Goal: Task Accomplishment & Management: Use online tool/utility

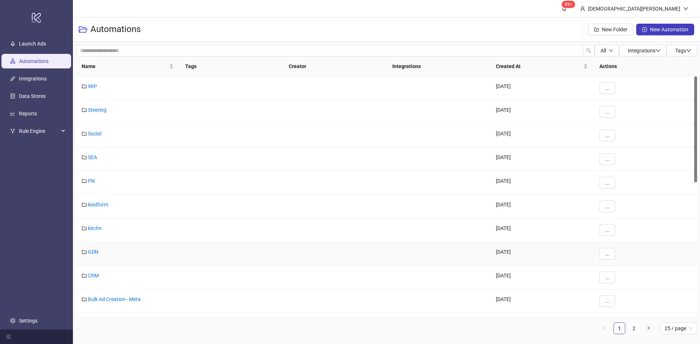
drag, startPoint x: 88, startPoint y: 253, endPoint x: 99, endPoint y: 258, distance: 12.1
click at [88, 253] on link "GDN" at bounding box center [93, 252] width 11 height 6
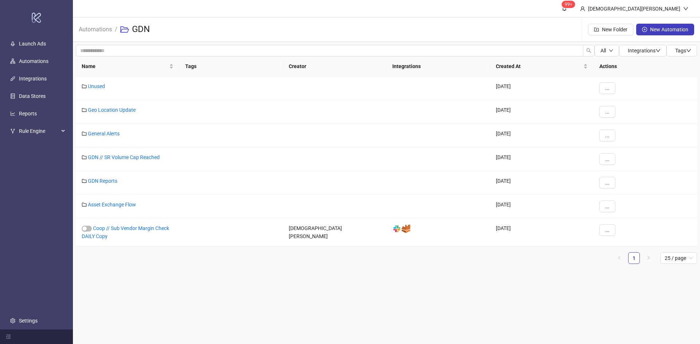
click at [344, 307] on main "99+ [DEMOGRAPHIC_DATA][PERSON_NAME] Automations / GDN New Folder New Automation…" at bounding box center [386, 172] width 627 height 344
click at [91, 179] on link "GDN Reports" at bounding box center [103, 181] width 30 height 6
click at [110, 130] on div "General Alerts" at bounding box center [127, 136] width 103 height 24
click at [114, 133] on link "General Alerts" at bounding box center [104, 134] width 32 height 6
click at [196, 51] on input "search" at bounding box center [329, 51] width 507 height 12
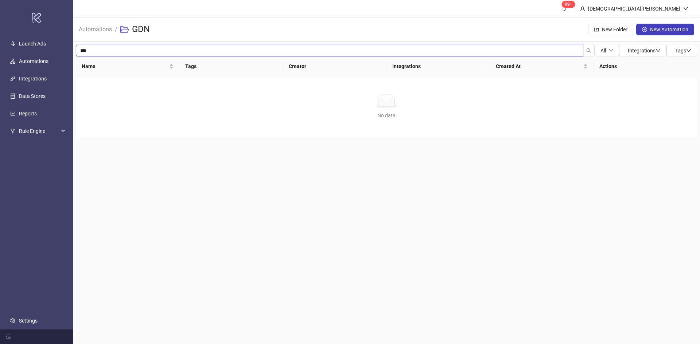
click at [185, 50] on input "***" at bounding box center [329, 51] width 507 height 12
drag, startPoint x: 112, startPoint y: 49, endPoint x: 32, endPoint y: 47, distance: 79.5
click at [35, 46] on div "**********" at bounding box center [350, 172] width 700 height 344
type input "*******"
click at [83, 34] on span "Automations" at bounding box center [95, 29] width 33 height 9
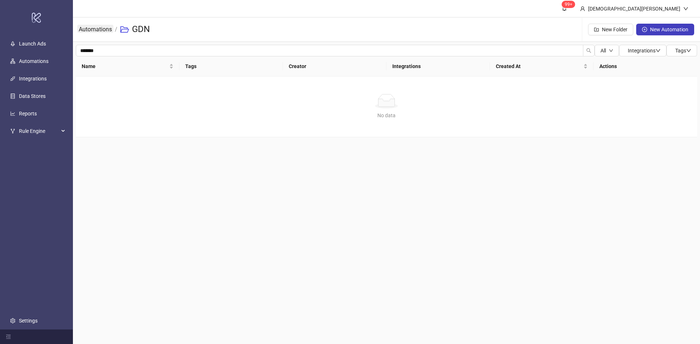
click at [90, 27] on link "Automations" at bounding box center [95, 29] width 36 height 8
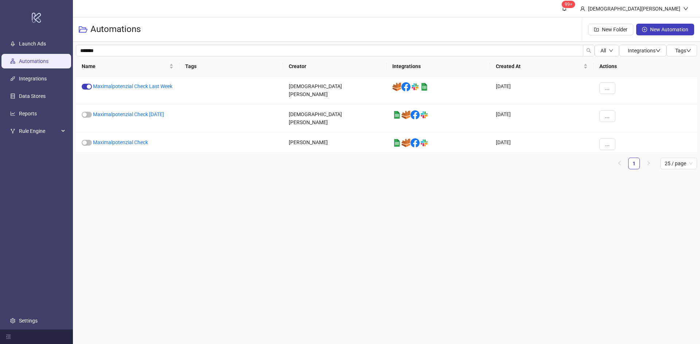
click at [182, 175] on div "******* All Integrations Tags Name Tags Creator Integrations Created At Actions…" at bounding box center [386, 110] width 627 height 136
click at [151, 114] on link "Maximalpotenzial Check [DATE]" at bounding box center [128, 114] width 71 height 6
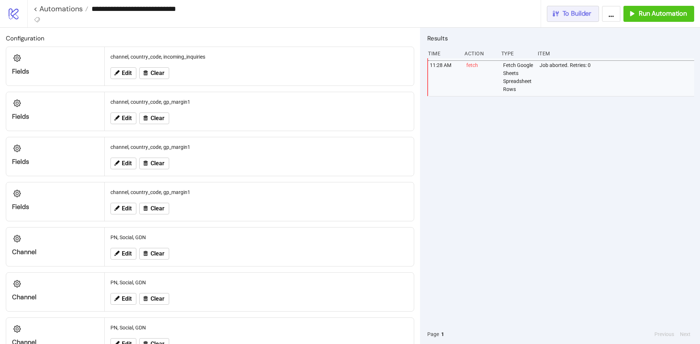
click at [550, 9] on button "To Builder" at bounding box center [573, 14] width 52 height 16
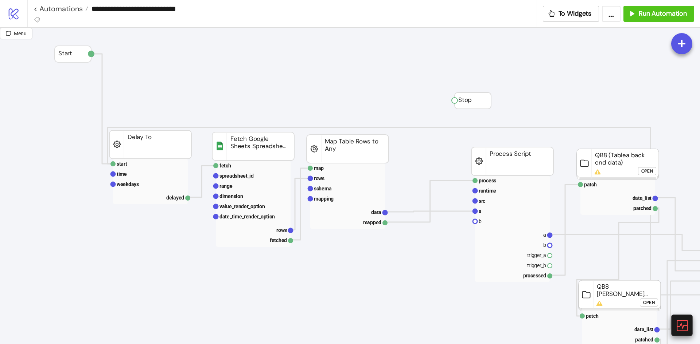
click at [679, 328] on icon at bounding box center [681, 325] width 13 height 13
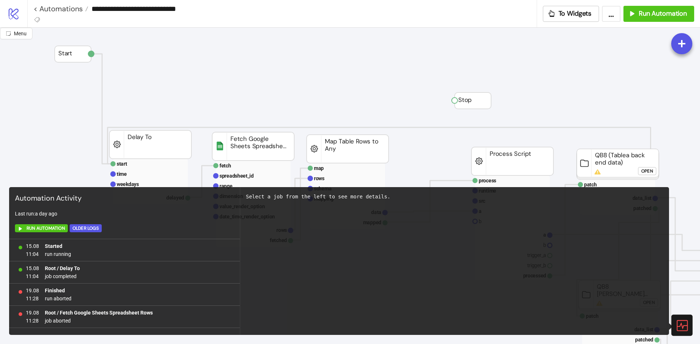
click at [686, 327] on icon at bounding box center [681, 325] width 13 height 13
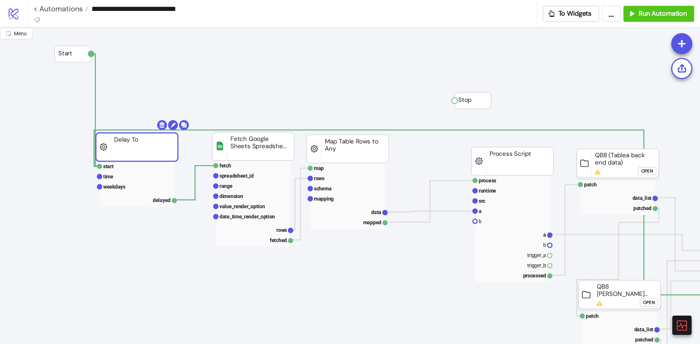
drag, startPoint x: 173, startPoint y: 149, endPoint x: 156, endPoint y: 152, distance: 18.2
click at [138, 180] on rect at bounding box center [134, 177] width 75 height 10
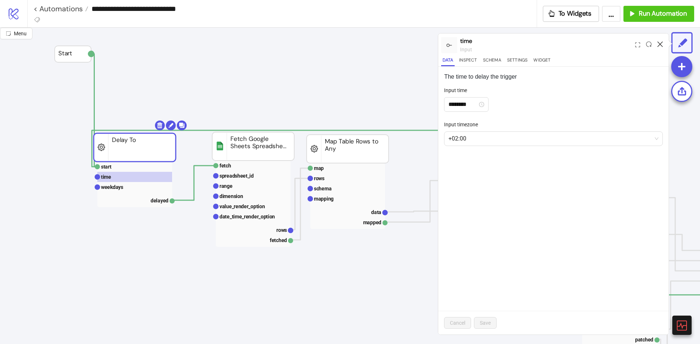
click at [659, 43] on icon at bounding box center [659, 44] width 5 height 5
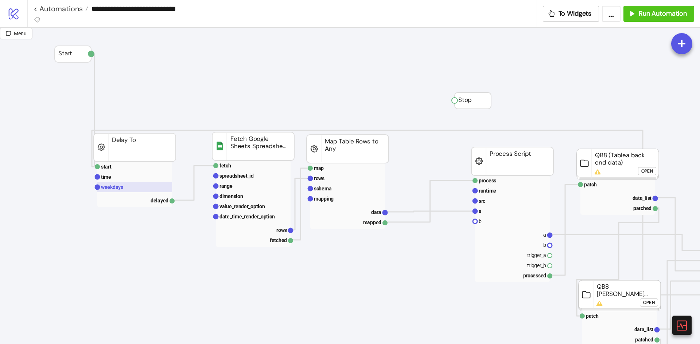
click at [142, 186] on rect at bounding box center [134, 187] width 75 height 10
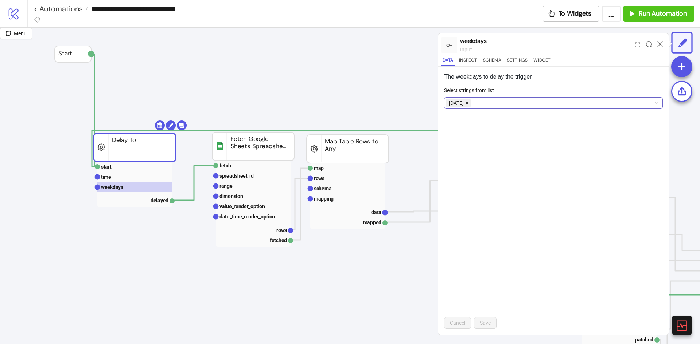
click at [466, 103] on icon "close" at bounding box center [467, 103] width 4 height 4
click at [471, 103] on div at bounding box center [549, 103] width 208 height 10
drag, startPoint x: 493, startPoint y: 151, endPoint x: 552, endPoint y: 221, distance: 91.5
click at [494, 151] on div "[DATE]" at bounding box center [553, 153] width 207 height 8
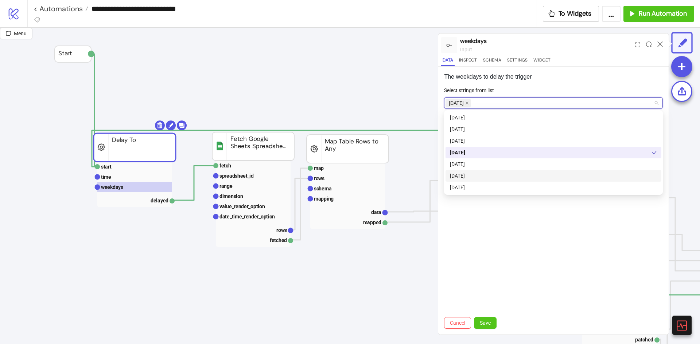
click at [553, 253] on div "The weekdays to delay the trigger Select strings from list [DATE] Cancel Save" at bounding box center [553, 201] width 230 height 268
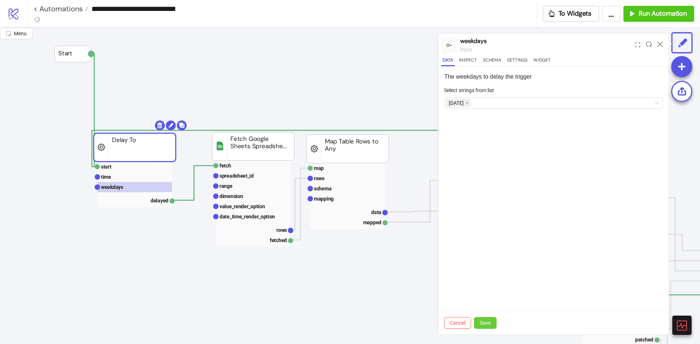
click at [480, 327] on button "Save" at bounding box center [485, 323] width 23 height 12
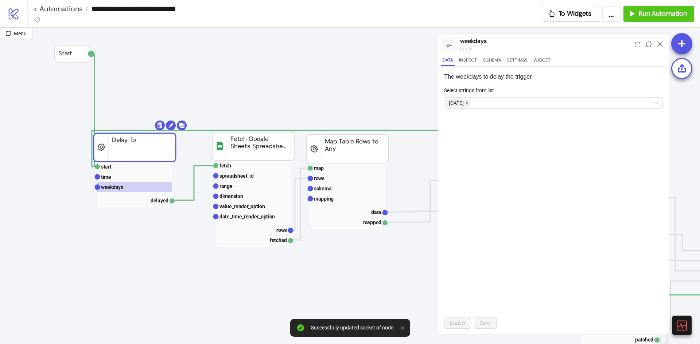
click at [660, 40] on div at bounding box center [659, 45] width 11 height 20
click at [659, 44] on icon at bounding box center [659, 44] width 5 height 5
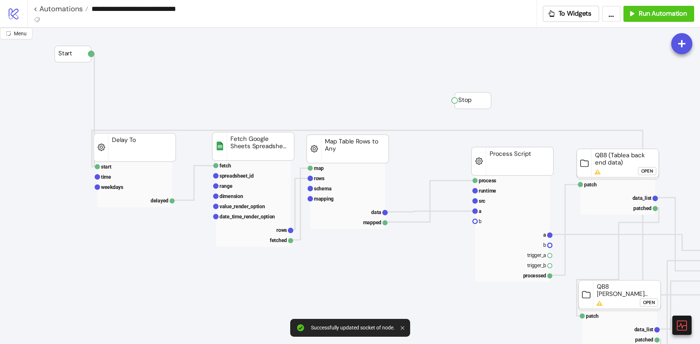
click at [229, 339] on div "Start Stop map rows schema mapping data mapped Map Table Rows to Any fetch spre…" at bounding box center [350, 186] width 700 height 317
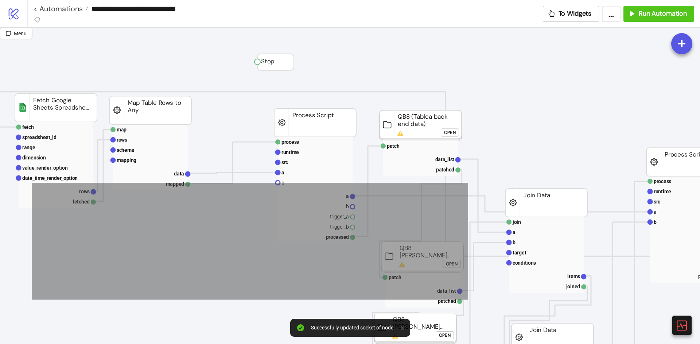
scroll to position [73, 197]
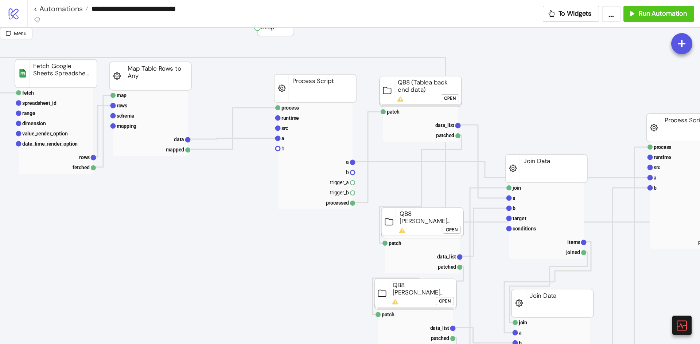
click at [450, 101] on div "Open" at bounding box center [450, 98] width 12 height 8
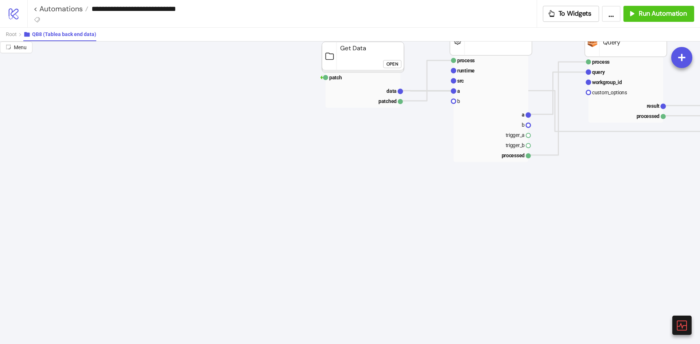
scroll to position [0, 197]
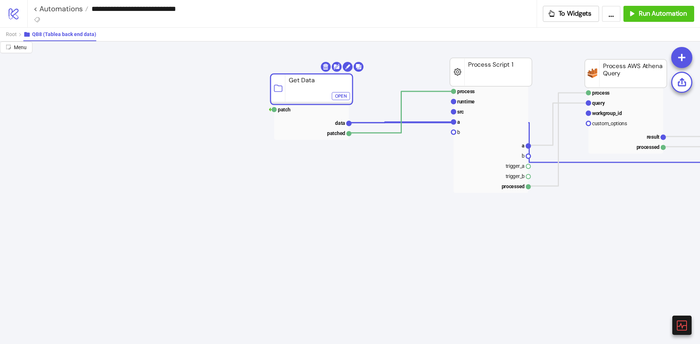
drag, startPoint x: 373, startPoint y: 94, endPoint x: 322, endPoint y: 95, distance: 51.4
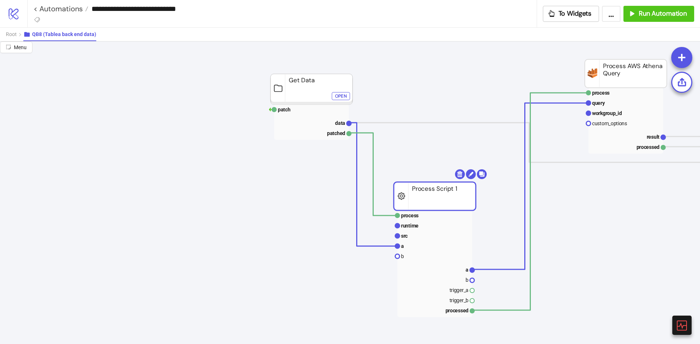
drag, startPoint x: 481, startPoint y: 78, endPoint x: 423, endPoint y: 180, distance: 117.1
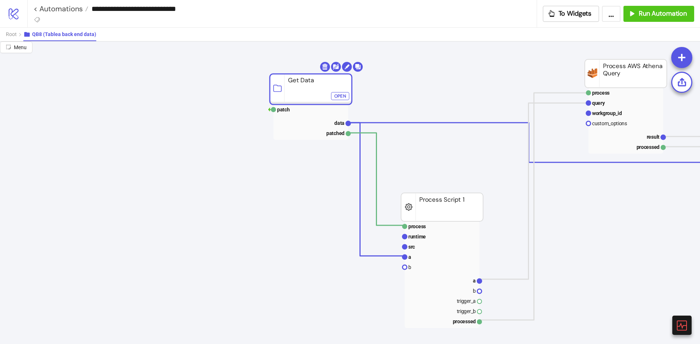
drag, startPoint x: 308, startPoint y: 95, endPoint x: 301, endPoint y: 94, distance: 6.6
click at [333, 95] on div "Open" at bounding box center [334, 95] width 12 height 8
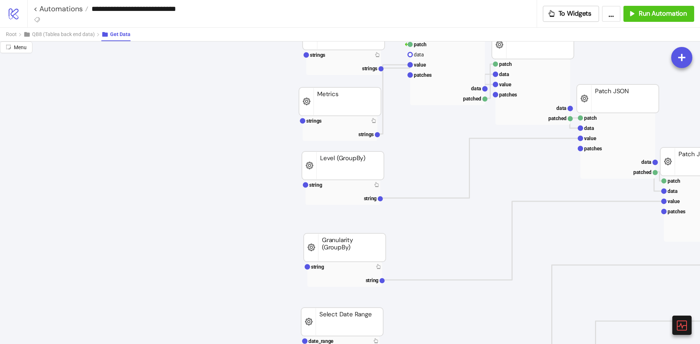
scroll to position [73, 197]
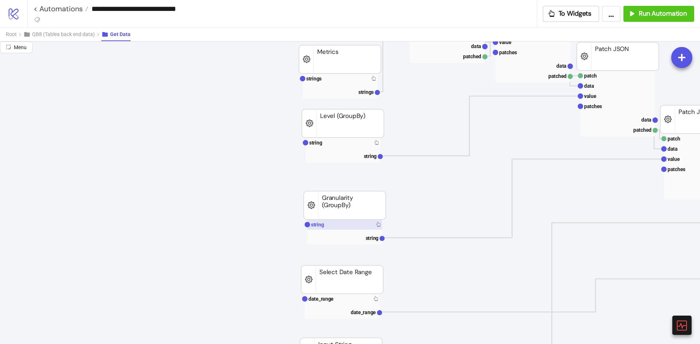
click at [338, 222] on rect at bounding box center [344, 225] width 75 height 10
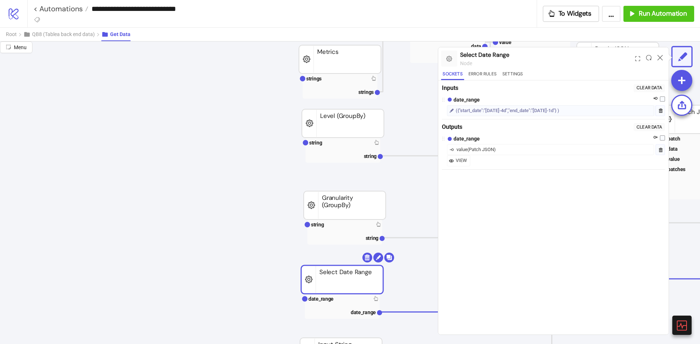
click at [317, 293] on rect at bounding box center [342, 280] width 82 height 28
click at [322, 298] on text "date_range" at bounding box center [320, 299] width 25 height 6
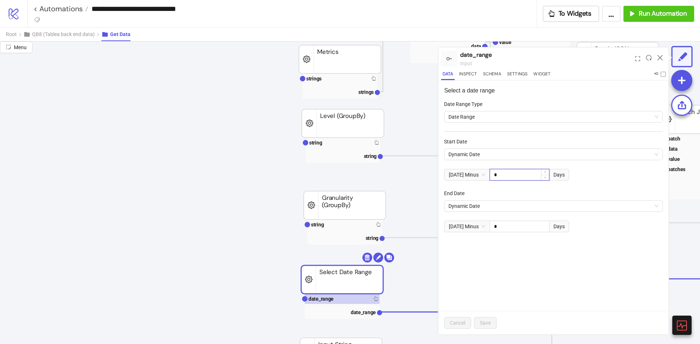
click at [532, 173] on input "*" at bounding box center [519, 174] width 59 height 11
type input "*"
click at [575, 263] on div "Select a date range Date Range Type Date Range Start Date Dynamic Date [DATE] M…" at bounding box center [553, 208] width 230 height 254
click at [491, 322] on button "Save" at bounding box center [485, 323] width 23 height 12
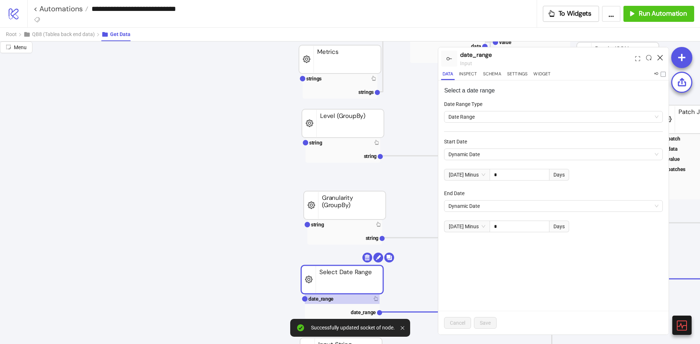
click at [661, 58] on icon at bounding box center [659, 57] width 5 height 5
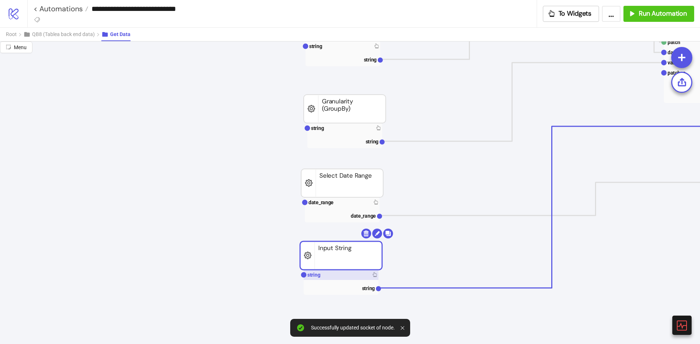
scroll to position [182, 197]
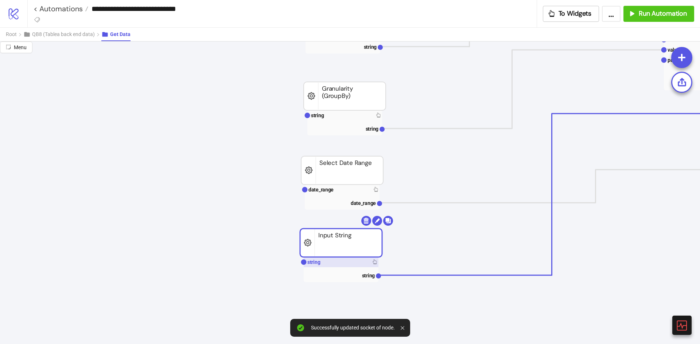
click at [347, 263] on rect at bounding box center [340, 262] width 75 height 10
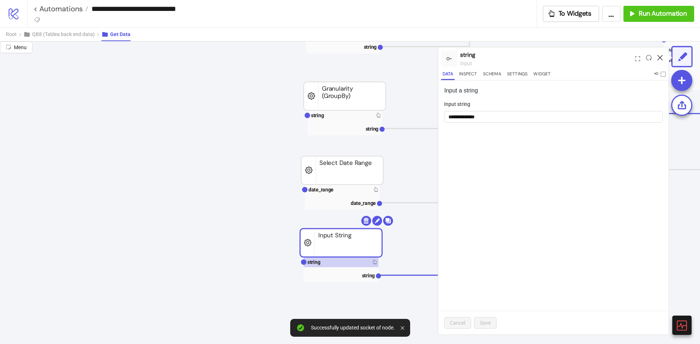
click at [661, 57] on icon at bounding box center [659, 57] width 5 height 5
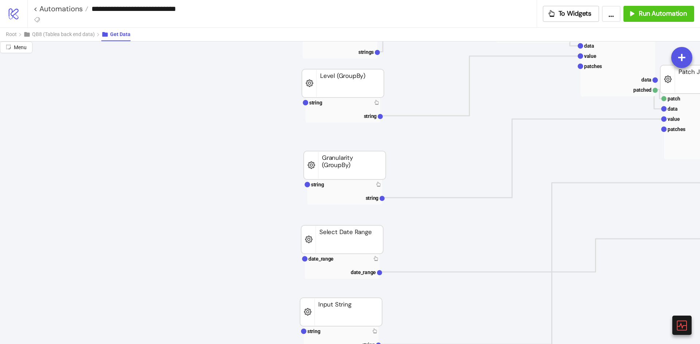
scroll to position [0, 197]
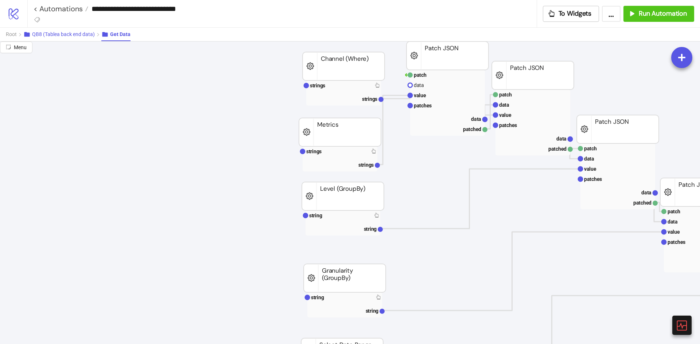
click at [56, 39] on button "QB8 (Tablea back end data)" at bounding box center [62, 34] width 78 height 13
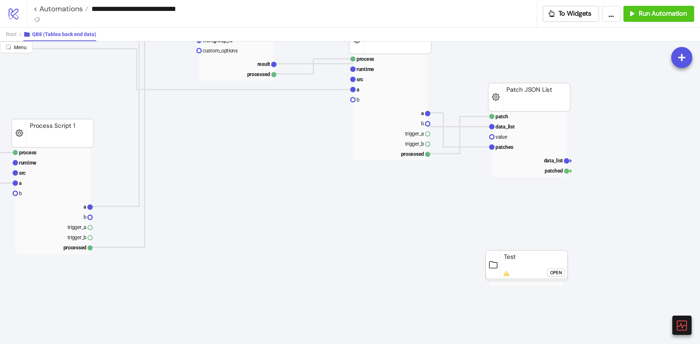
scroll to position [0, 586]
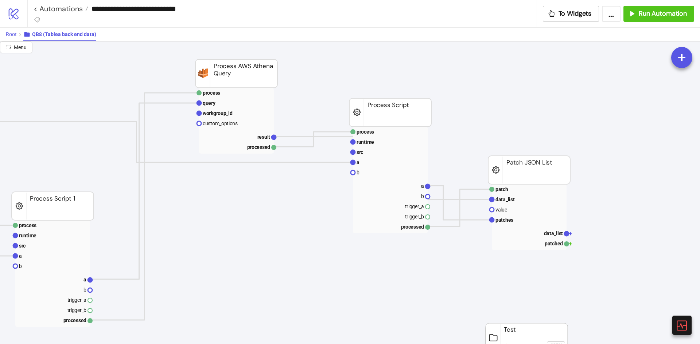
click at [10, 35] on span "Root" at bounding box center [11, 34] width 11 height 6
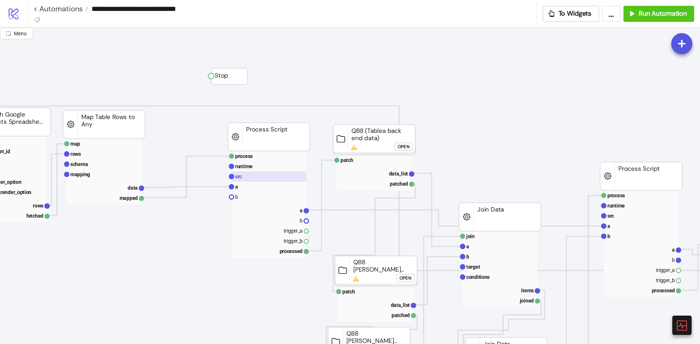
scroll to position [0, 243]
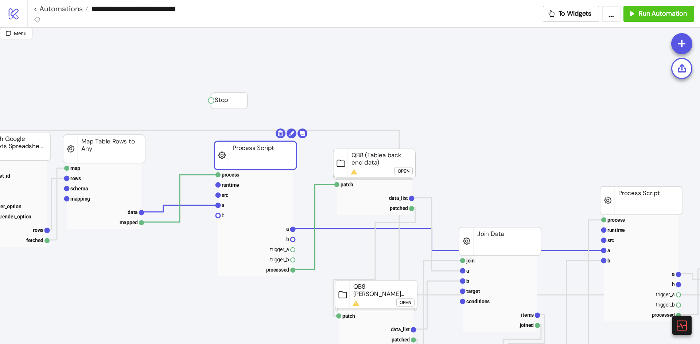
drag, startPoint x: 261, startPoint y: 167, endPoint x: 220, endPoint y: 156, distance: 42.1
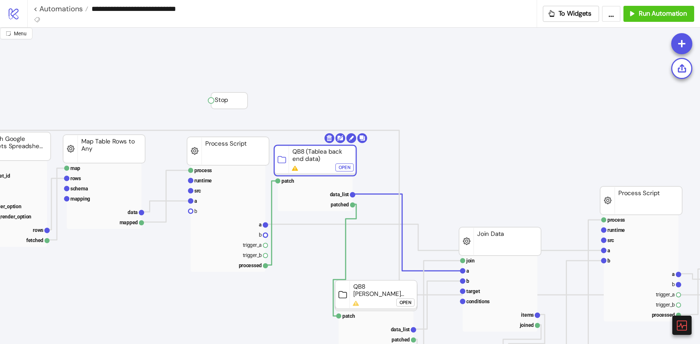
drag, startPoint x: 381, startPoint y: 161, endPoint x: 333, endPoint y: 161, distance: 48.1
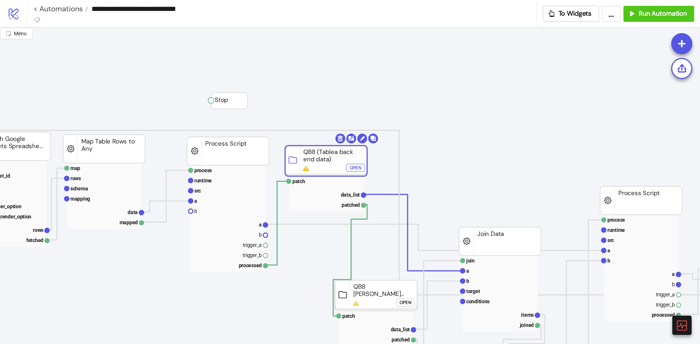
drag, startPoint x: 323, startPoint y: 161, endPoint x: 346, endPoint y: 164, distance: 22.7
click at [335, 159] on rect at bounding box center [326, 161] width 82 height 31
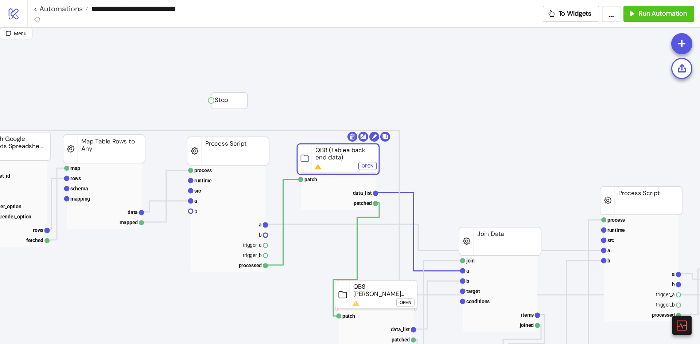
click at [359, 150] on rect at bounding box center [338, 159] width 82 height 31
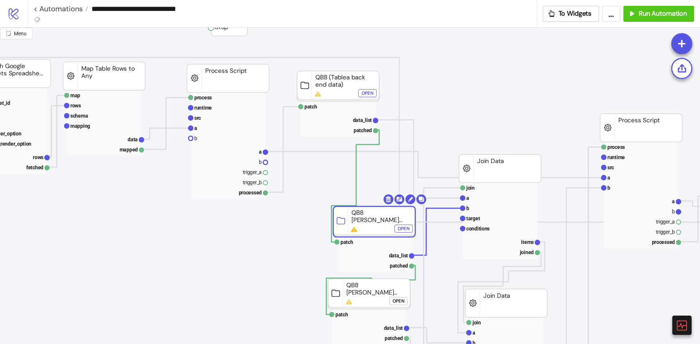
drag, startPoint x: 386, startPoint y: 224, endPoint x: 381, endPoint y: 218, distance: 7.5
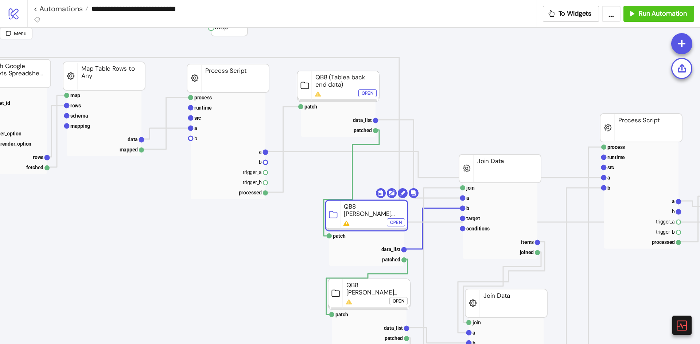
click at [398, 225] on div "Open" at bounding box center [396, 223] width 12 height 8
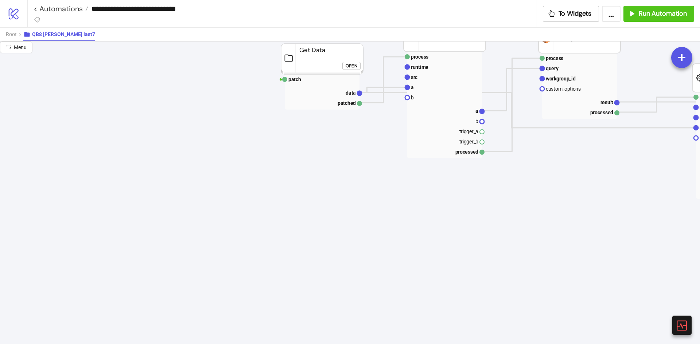
scroll to position [0, 243]
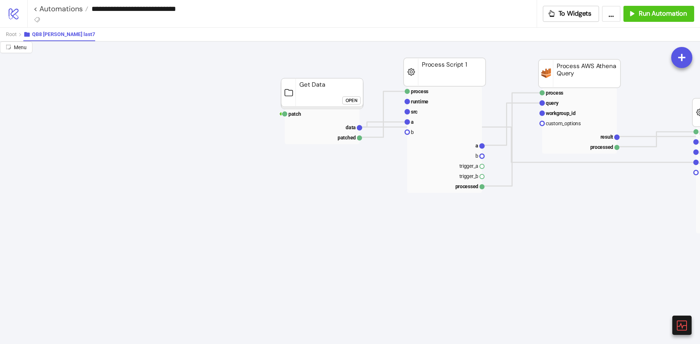
click at [350, 99] on div "Open" at bounding box center [351, 100] width 12 height 8
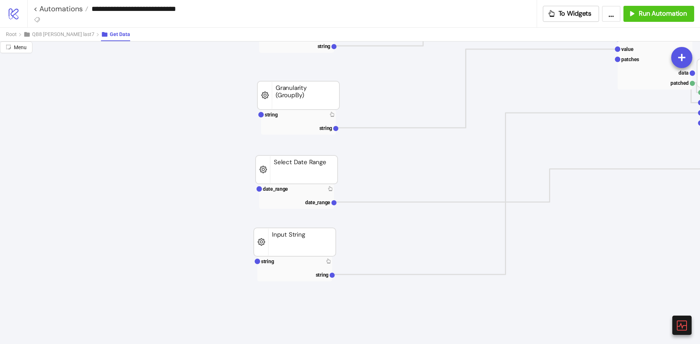
scroll to position [219, 243]
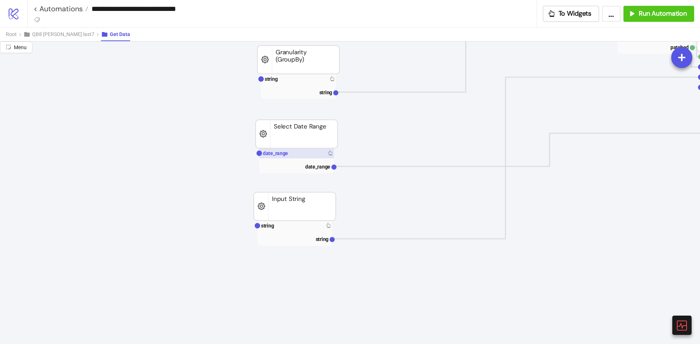
click at [299, 156] on rect at bounding box center [296, 153] width 75 height 10
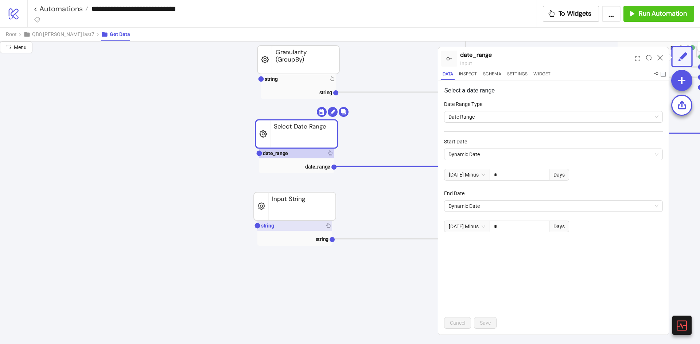
click at [292, 228] on rect at bounding box center [294, 226] width 75 height 10
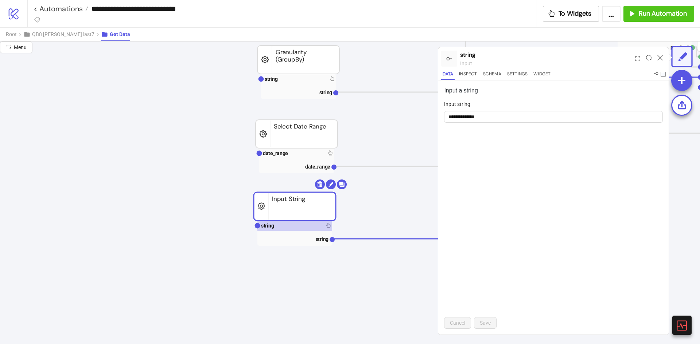
click at [532, 110] on div "Input string" at bounding box center [553, 105] width 219 height 11
click at [532, 124] on form "**********" at bounding box center [553, 115] width 219 height 31
click at [544, 69] on div "string input" at bounding box center [546, 58] width 172 height 23
click at [544, 72] on button "Widget" at bounding box center [542, 75] width 20 height 10
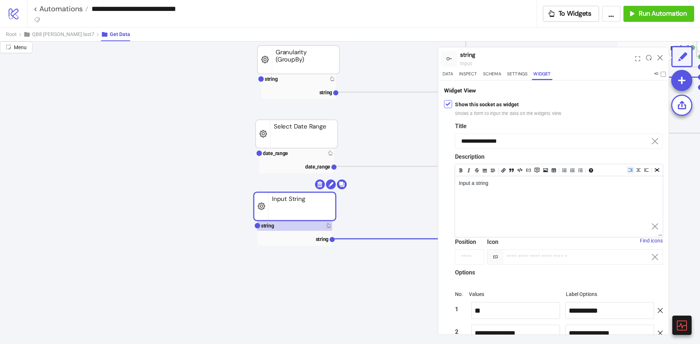
scroll to position [7, 0]
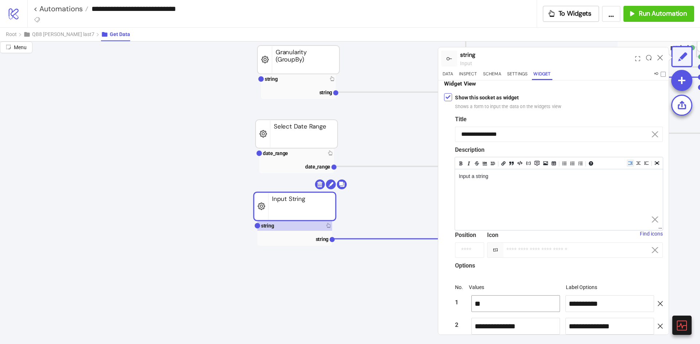
drag, startPoint x: 501, startPoint y: 301, endPoint x: 446, endPoint y: 299, distance: 54.7
click at [446, 299] on div "**********" at bounding box center [553, 231] width 219 height 241
click at [446, 74] on button "Data" at bounding box center [447, 75] width 13 height 10
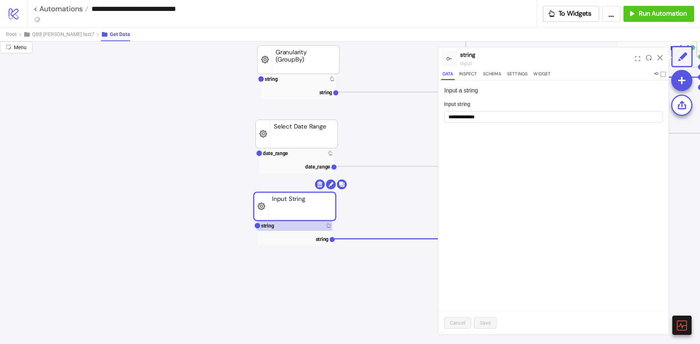
click at [492, 110] on div "Input string" at bounding box center [553, 105] width 219 height 11
click at [494, 117] on input "**********" at bounding box center [553, 117] width 219 height 12
paste input "text"
type input "**"
click at [493, 324] on button "Save" at bounding box center [485, 323] width 23 height 12
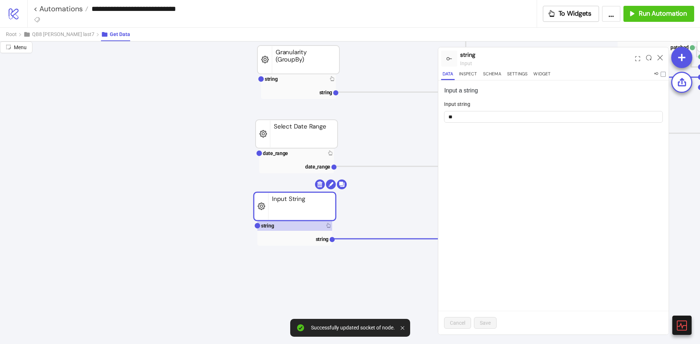
click at [663, 59] on div at bounding box center [659, 59] width 11 height 20
click at [661, 57] on icon at bounding box center [659, 57] width 5 height 5
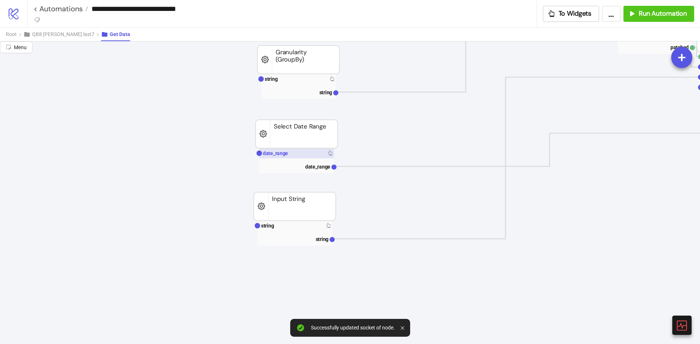
click at [300, 154] on rect at bounding box center [296, 153] width 75 height 10
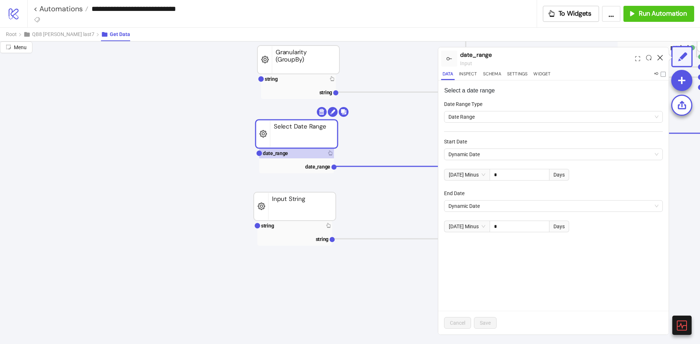
click at [658, 57] on icon at bounding box center [659, 57] width 5 height 5
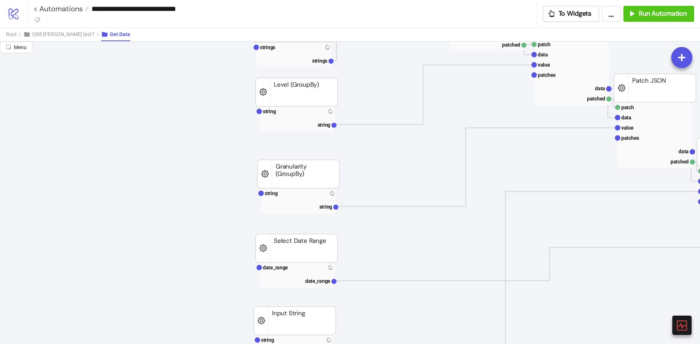
scroll to position [0, 243]
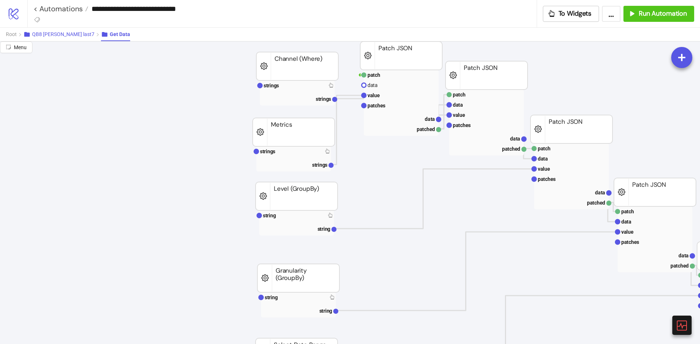
click at [48, 34] on span "QB8 [PERSON_NAME] last7" at bounding box center [63, 34] width 62 height 6
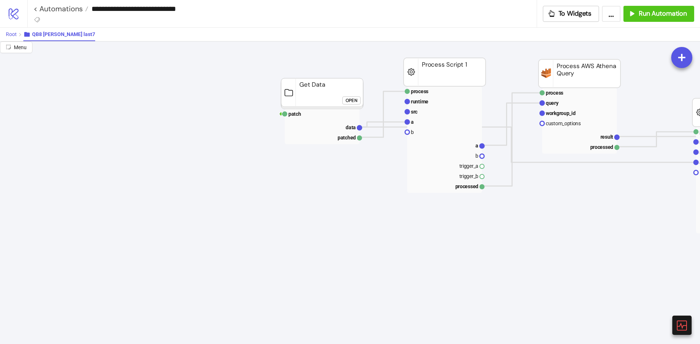
click at [8, 30] on button "Root" at bounding box center [14, 34] width 17 height 13
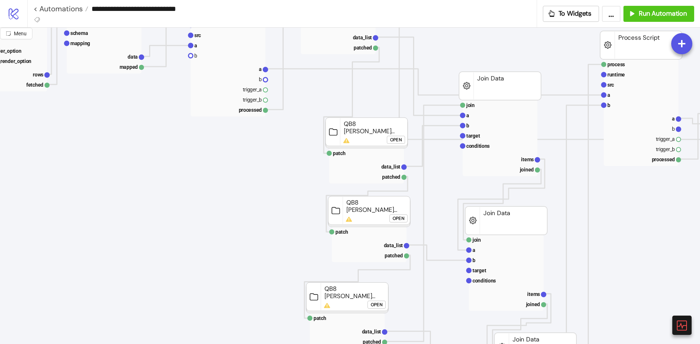
scroll to position [219, 243]
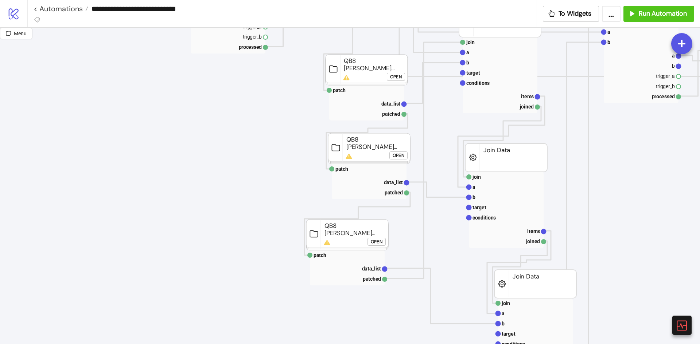
click at [402, 157] on div "Open" at bounding box center [398, 156] width 12 height 8
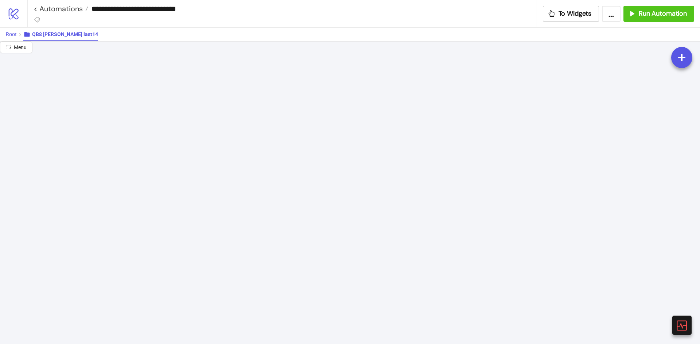
click at [14, 35] on span "Root" at bounding box center [11, 34] width 11 height 6
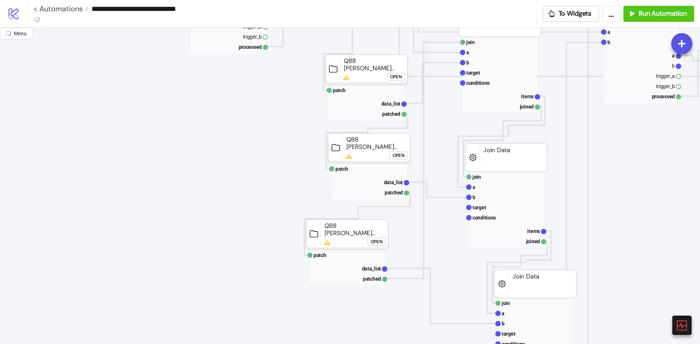
scroll to position [146, 243]
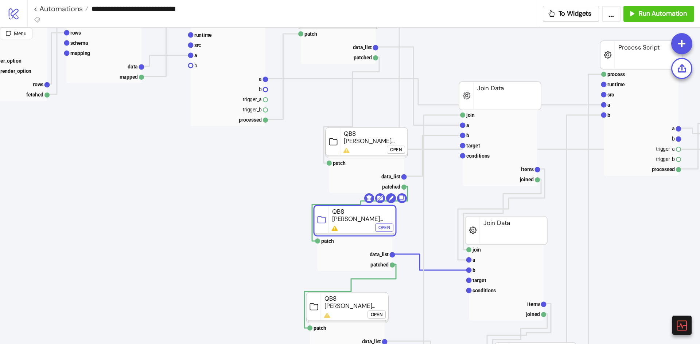
drag, startPoint x: 364, startPoint y: 227, endPoint x: 348, endPoint y: 230, distance: 16.2
click at [384, 228] on div "Open" at bounding box center [381, 228] width 12 height 8
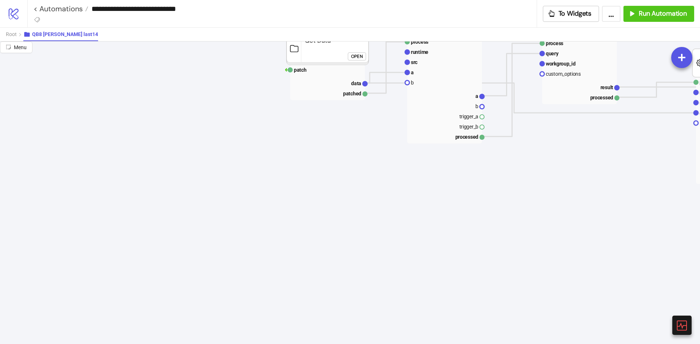
scroll to position [0, 243]
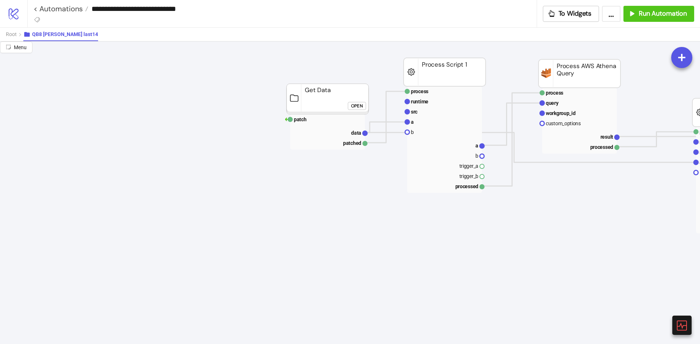
click at [355, 105] on div "Open" at bounding box center [357, 106] width 12 height 8
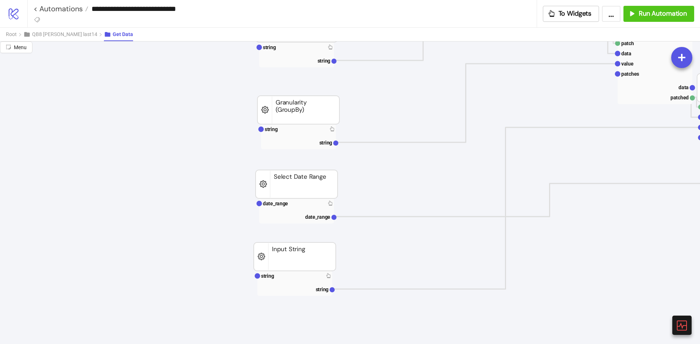
scroll to position [219, 243]
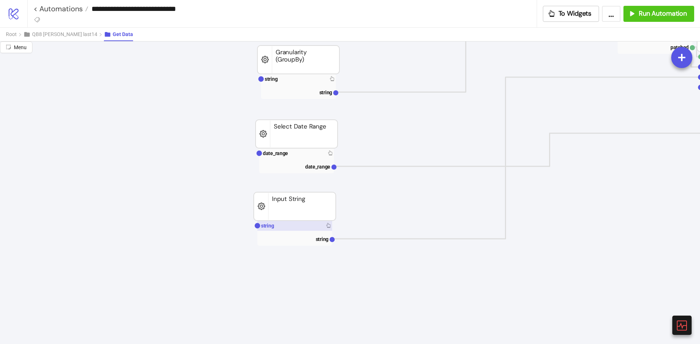
click at [283, 230] on rect at bounding box center [294, 226] width 75 height 10
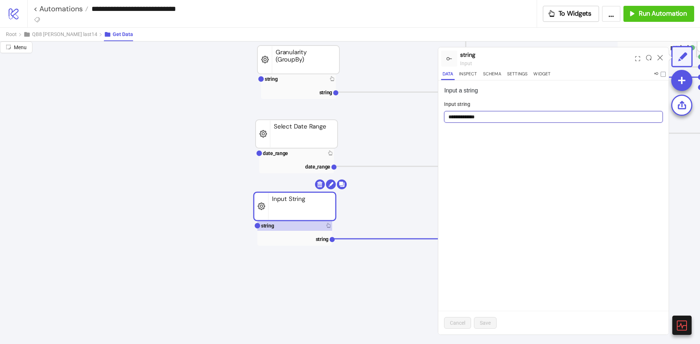
click at [507, 120] on input "**********" at bounding box center [553, 117] width 219 height 12
paste input "text"
type input "**"
click at [491, 325] on button "Save" at bounding box center [485, 323] width 23 height 12
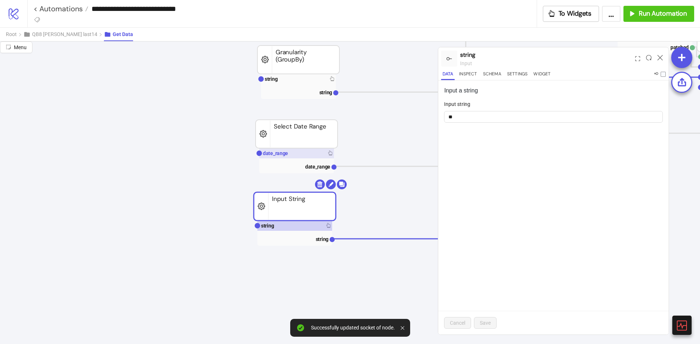
click at [295, 155] on rect at bounding box center [296, 153] width 75 height 10
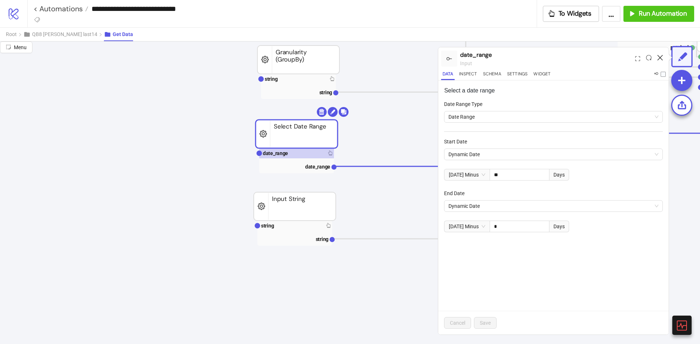
click at [662, 56] on icon at bounding box center [659, 57] width 5 height 5
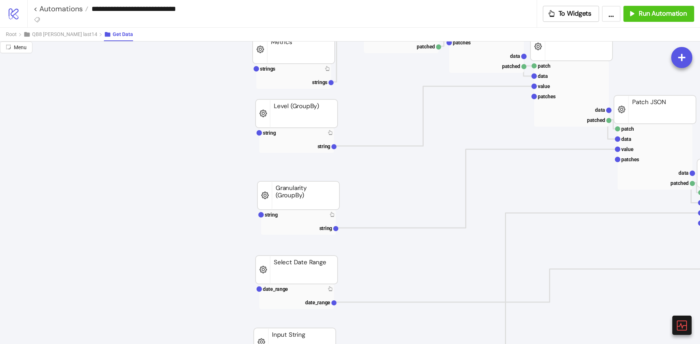
scroll to position [0, 243]
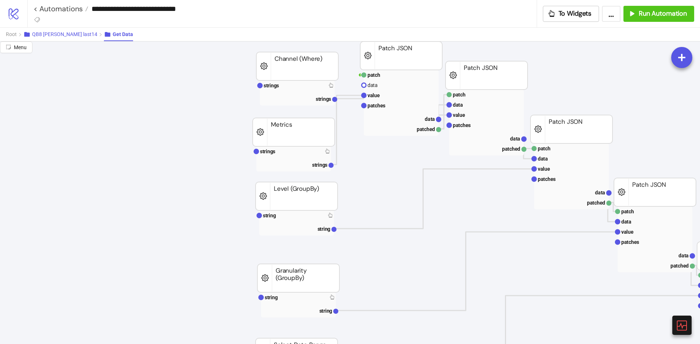
click at [56, 38] on button "QB8 [PERSON_NAME] last14" at bounding box center [63, 34] width 81 height 13
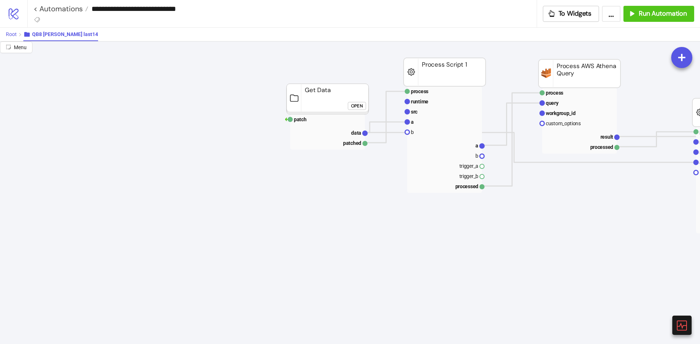
click at [6, 33] on span "Root" at bounding box center [11, 34] width 11 height 6
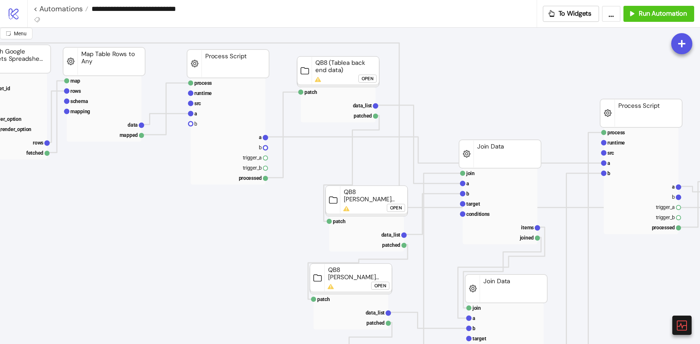
scroll to position [219, 243]
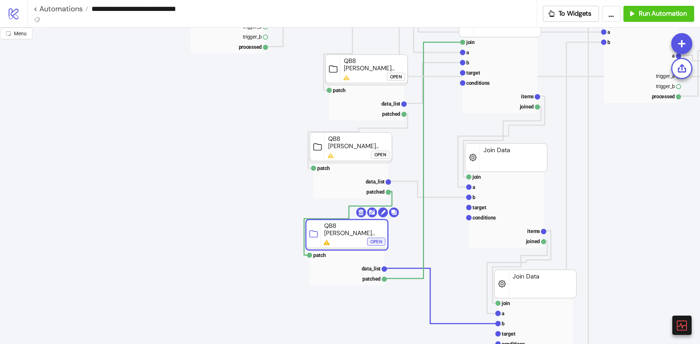
click at [376, 240] on div "Open" at bounding box center [376, 242] width 12 height 8
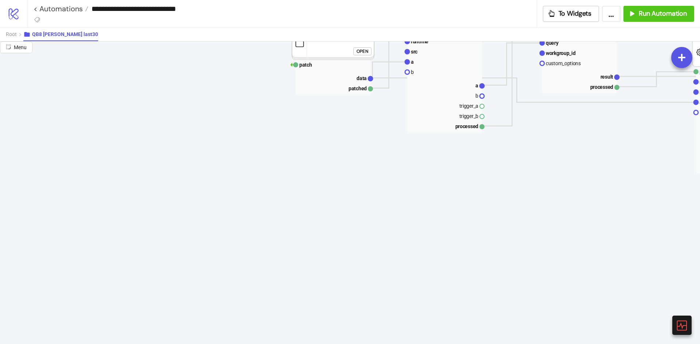
scroll to position [0, 243]
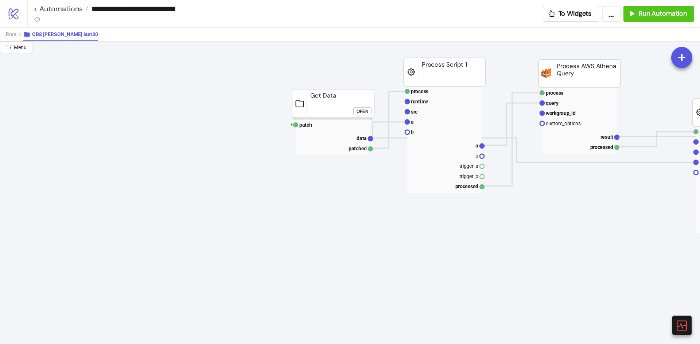
click at [365, 112] on div "Open" at bounding box center [362, 111] width 12 height 8
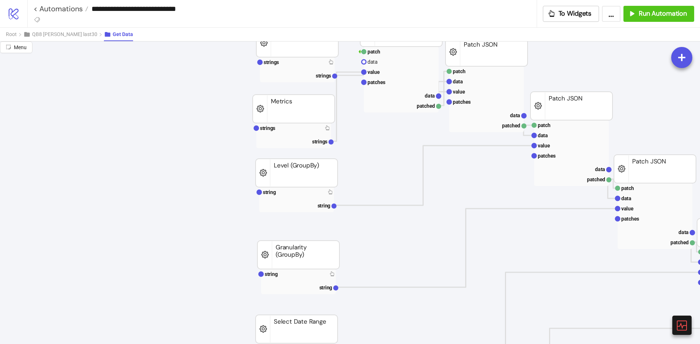
scroll to position [36, 243]
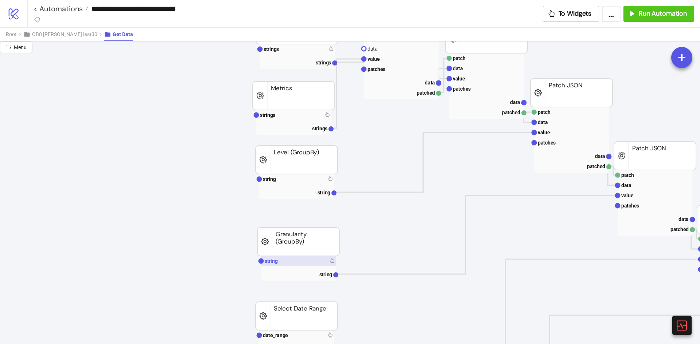
click at [290, 266] on rect at bounding box center [298, 261] width 75 height 10
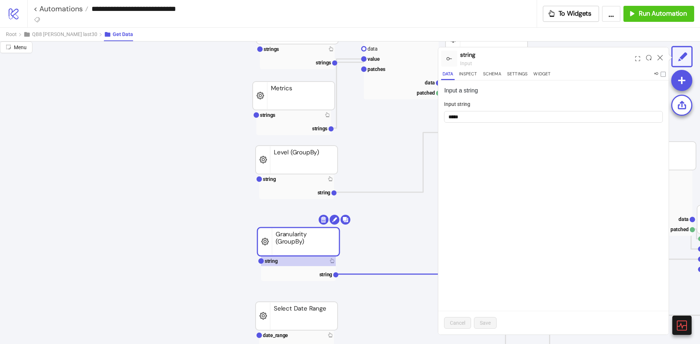
scroll to position [109, 243]
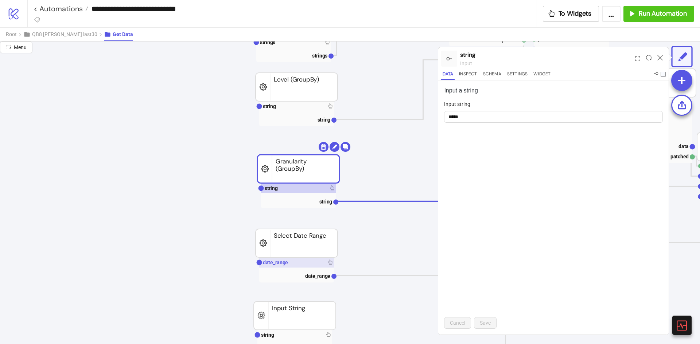
click at [293, 258] on rect at bounding box center [296, 263] width 75 height 10
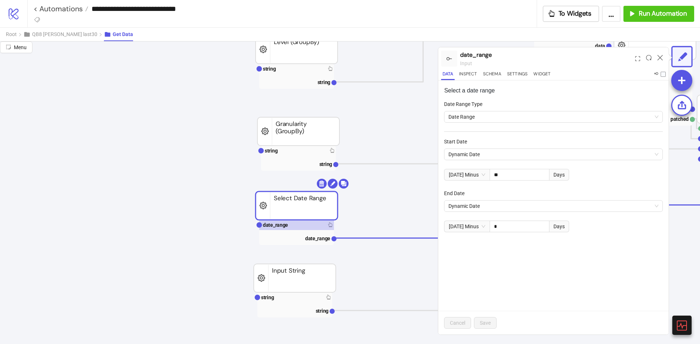
scroll to position [182, 243]
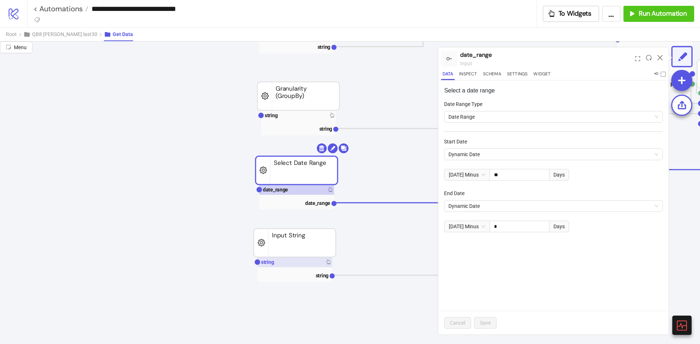
click at [312, 266] on rect at bounding box center [294, 262] width 75 height 10
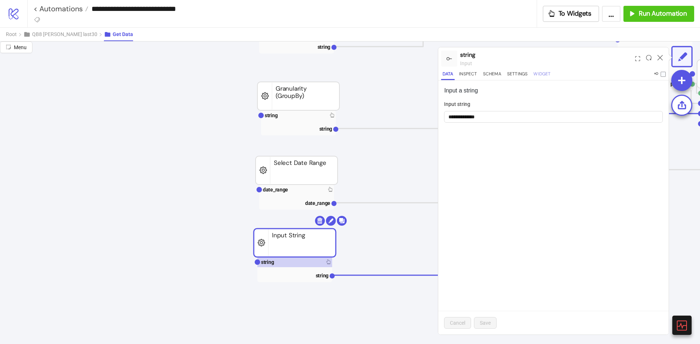
click at [543, 71] on button "Widget" at bounding box center [542, 75] width 20 height 10
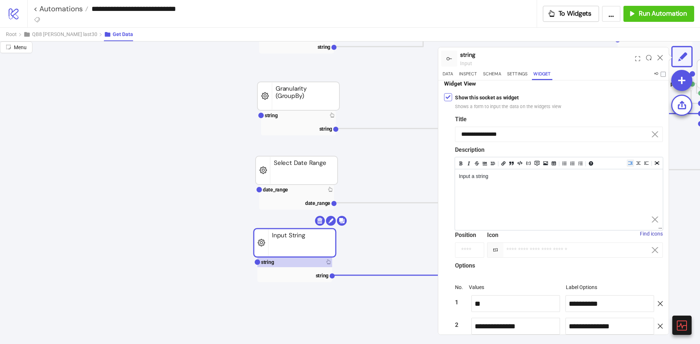
click at [459, 67] on div "string input" at bounding box center [553, 58] width 230 height 23
click at [451, 73] on button "Data" at bounding box center [447, 75] width 13 height 10
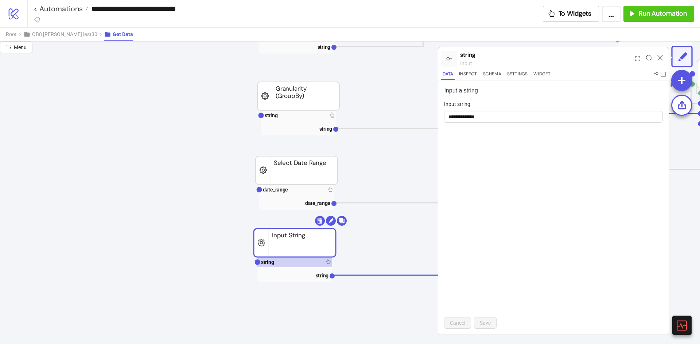
scroll to position [0, 0]
drag, startPoint x: 492, startPoint y: 120, endPoint x: 167, endPoint y: 129, distance: 325.1
click at [371, 113] on div "**********" at bounding box center [350, 193] width 700 height 303
paste input "text"
type input "**"
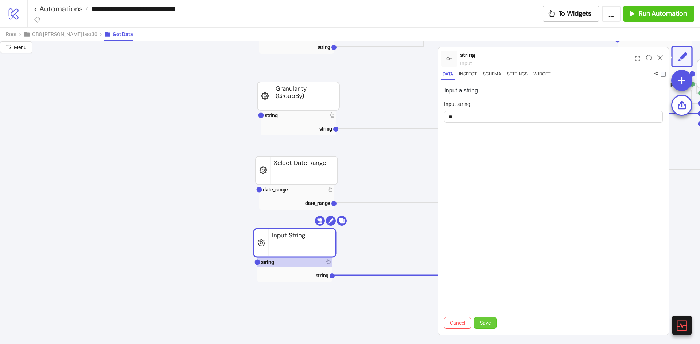
click at [485, 324] on span "Save" at bounding box center [484, 323] width 11 height 6
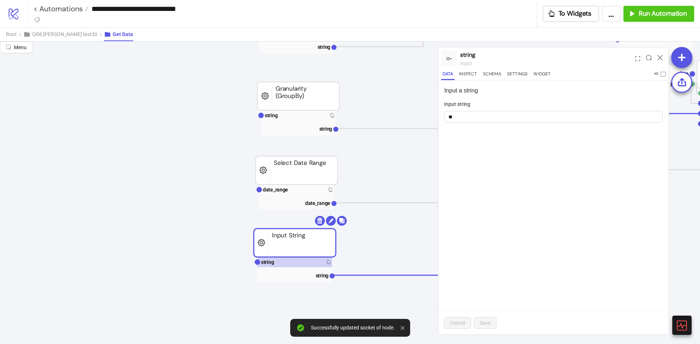
click at [659, 58] on icon at bounding box center [659, 57] width 5 height 5
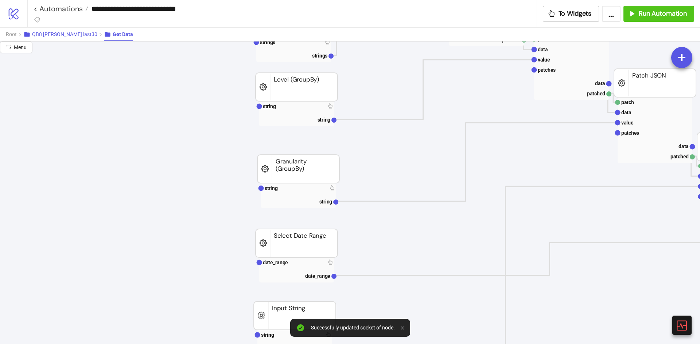
click at [42, 35] on span "QB8 [PERSON_NAME] last30" at bounding box center [64, 34] width 65 height 6
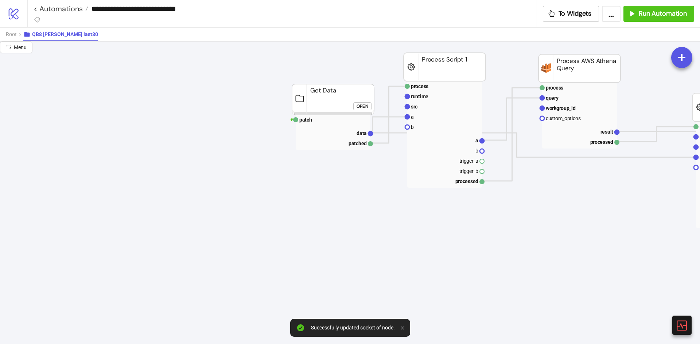
scroll to position [0, 243]
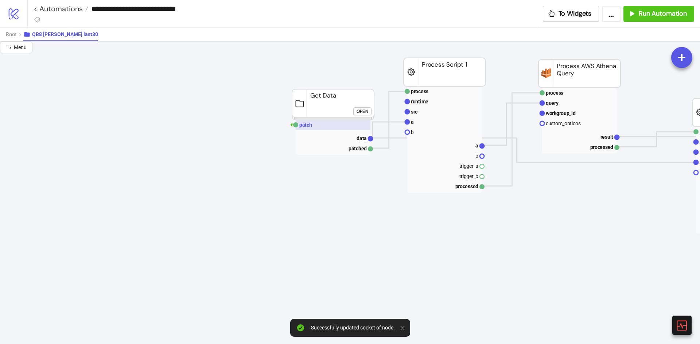
click at [311, 121] on rect at bounding box center [332, 125] width 75 height 10
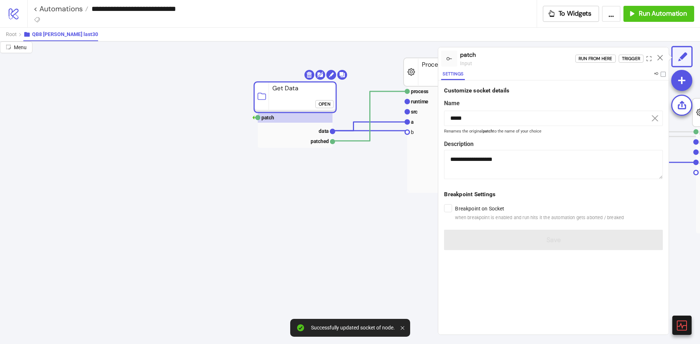
drag, startPoint x: 316, startPoint y: 115, endPoint x: 184, endPoint y: 96, distance: 133.6
click at [254, 98] on rect at bounding box center [295, 97] width 82 height 31
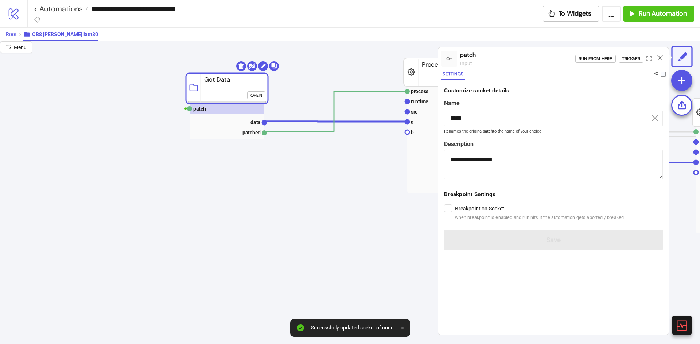
click at [13, 31] on button "Root" at bounding box center [14, 34] width 17 height 13
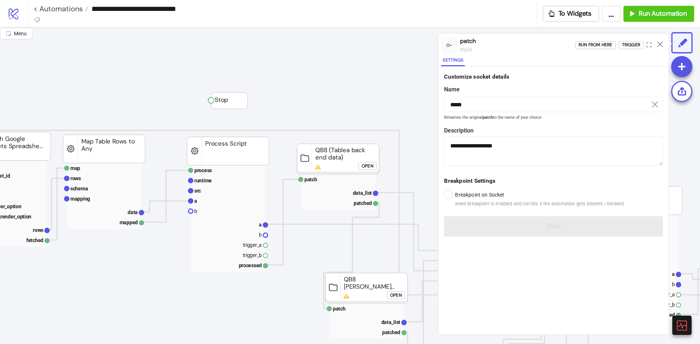
click at [661, 44] on icon at bounding box center [659, 44] width 5 height 5
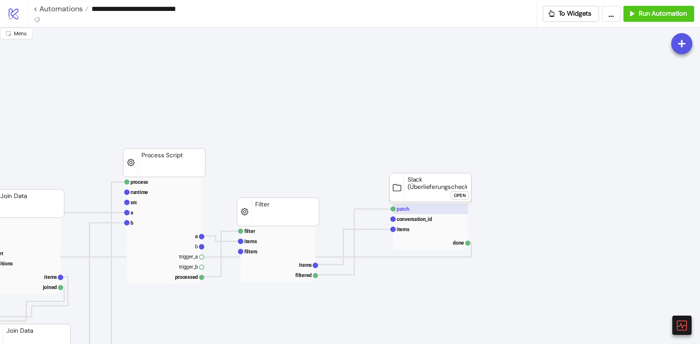
scroll to position [73, 720]
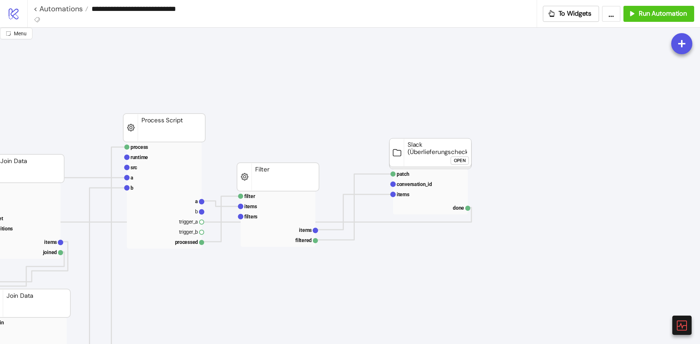
click at [461, 160] on div "Open" at bounding box center [460, 161] width 12 height 8
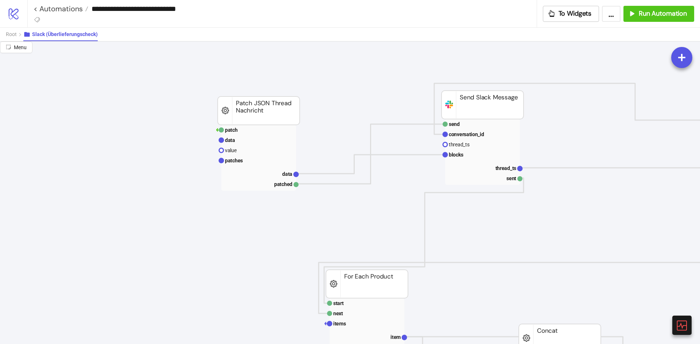
scroll to position [146, 500]
click at [466, 124] on rect at bounding box center [481, 124] width 75 height 10
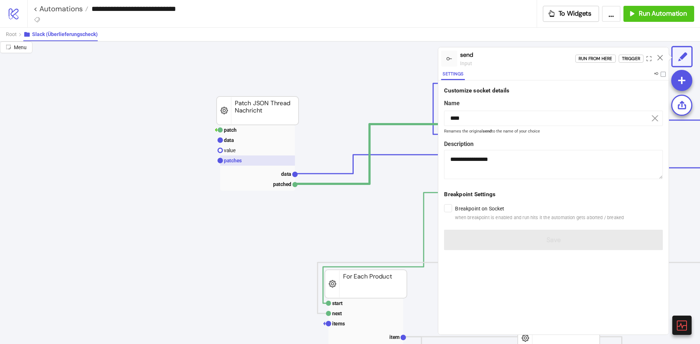
click at [251, 161] on rect at bounding box center [257, 161] width 75 height 10
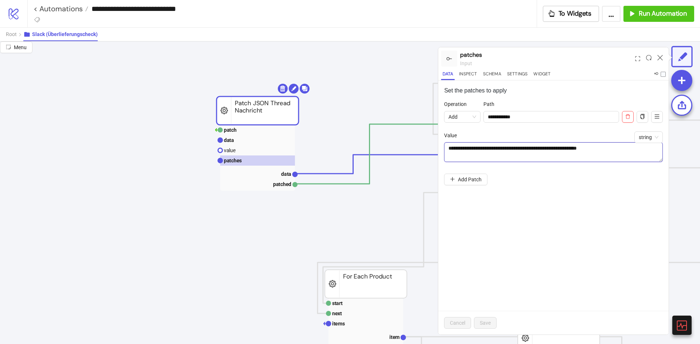
click at [562, 157] on textarea "**********" at bounding box center [553, 152] width 219 height 20
click at [641, 154] on textarea "**********" at bounding box center [553, 152] width 219 height 20
drag, startPoint x: 480, startPoint y: 148, endPoint x: 470, endPoint y: 148, distance: 9.9
click at [470, 148] on textarea "**********" at bounding box center [553, 152] width 219 height 20
type textarea "**********"
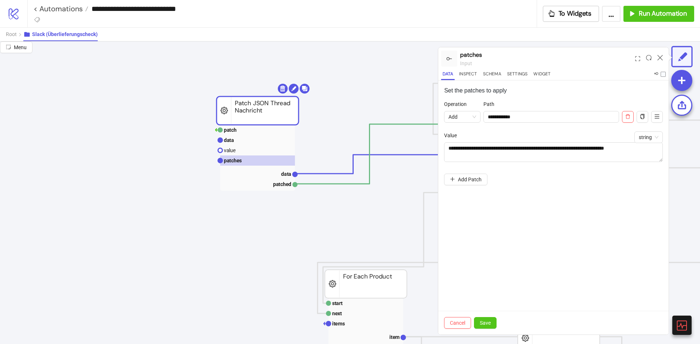
click at [510, 177] on div "**********" at bounding box center [553, 144] width 219 height 88
click at [567, 155] on textarea "**********" at bounding box center [553, 152] width 219 height 20
click at [491, 321] on button "Save" at bounding box center [485, 323] width 23 height 12
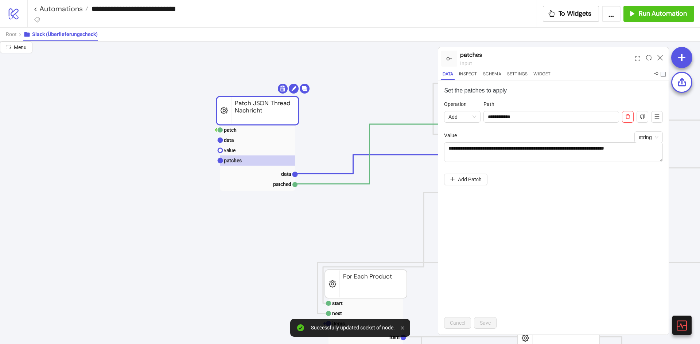
click at [660, 59] on icon at bounding box center [659, 57] width 5 height 5
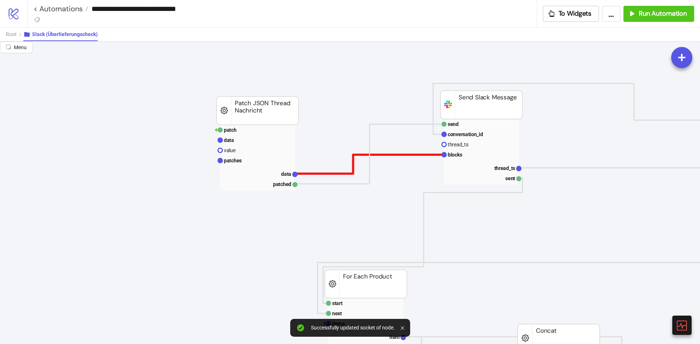
click at [298, 174] on polyline at bounding box center [369, 164] width 149 height 19
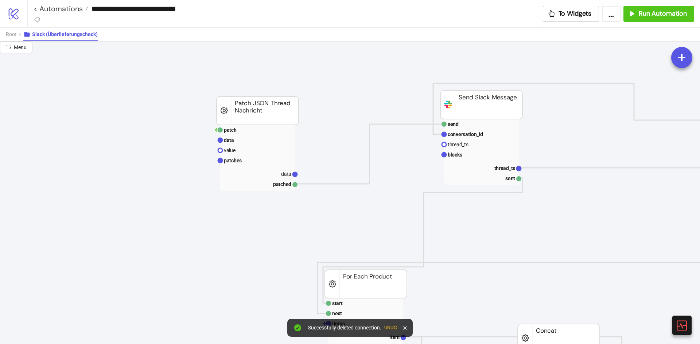
click at [391, 327] on button "Undo" at bounding box center [390, 327] width 13 height 5
click at [276, 176] on rect at bounding box center [257, 174] width 75 height 10
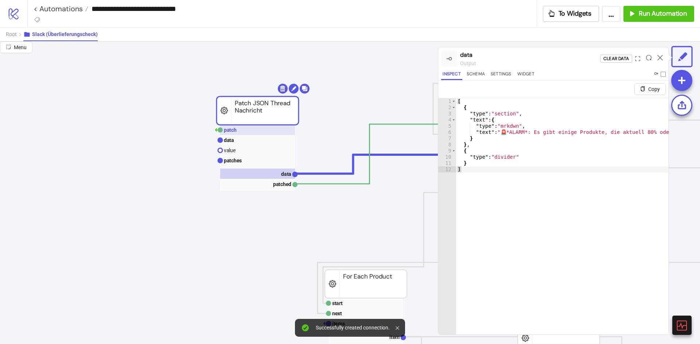
click at [254, 133] on rect at bounding box center [257, 130] width 75 height 10
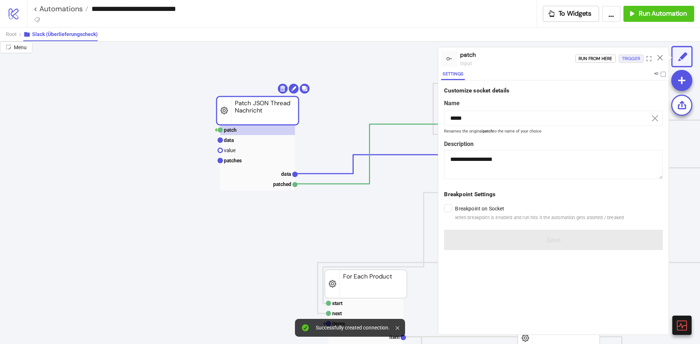
click at [631, 56] on div "Trigger" at bounding box center [631, 59] width 18 height 8
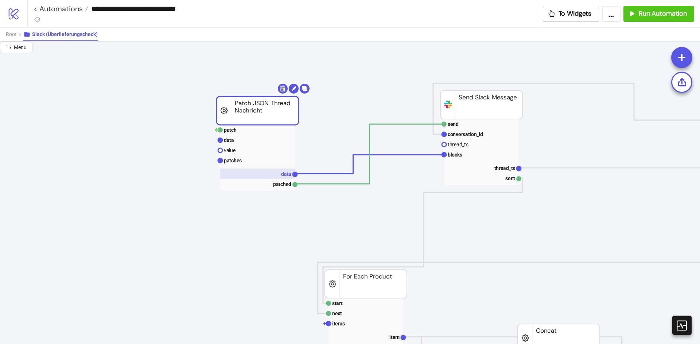
click at [281, 176] on text "data" at bounding box center [286, 174] width 10 height 6
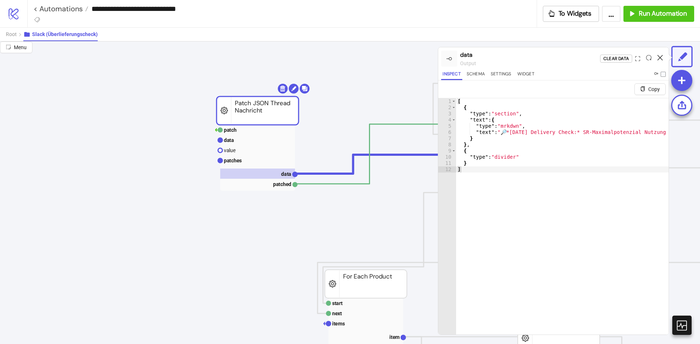
click at [660, 57] on icon at bounding box center [659, 57] width 5 height 5
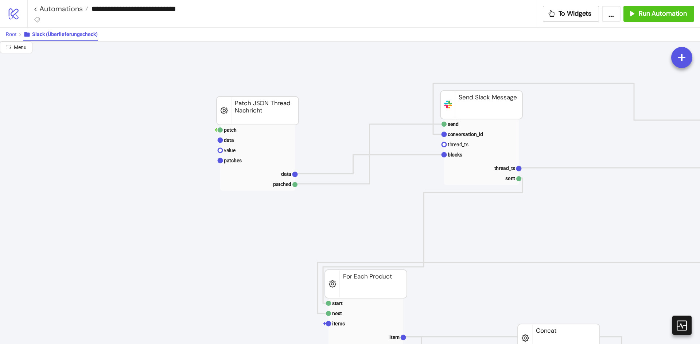
click at [16, 39] on button "Root" at bounding box center [14, 34] width 17 height 13
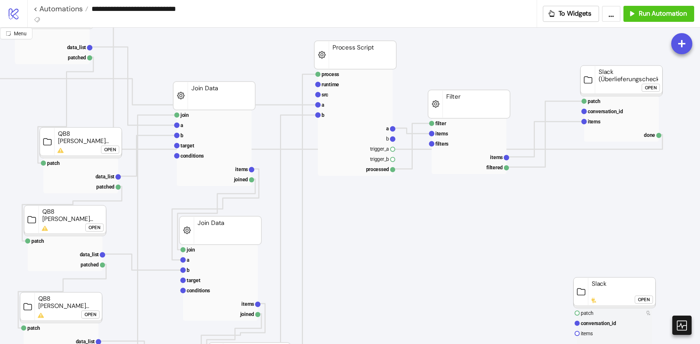
scroll to position [146, 573]
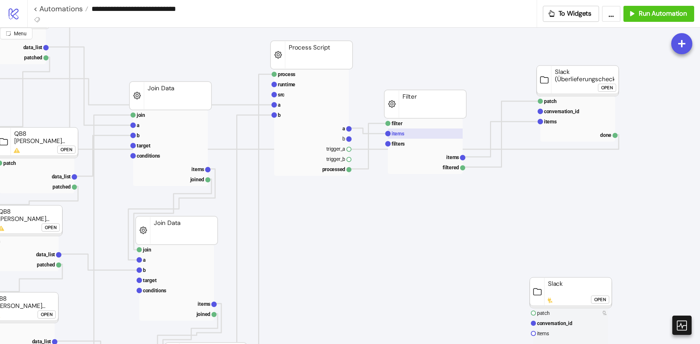
click at [406, 131] on rect at bounding box center [425, 134] width 75 height 10
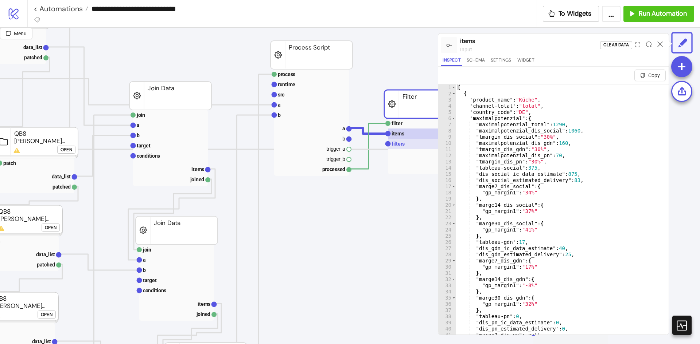
click at [405, 140] on rect at bounding box center [425, 144] width 75 height 10
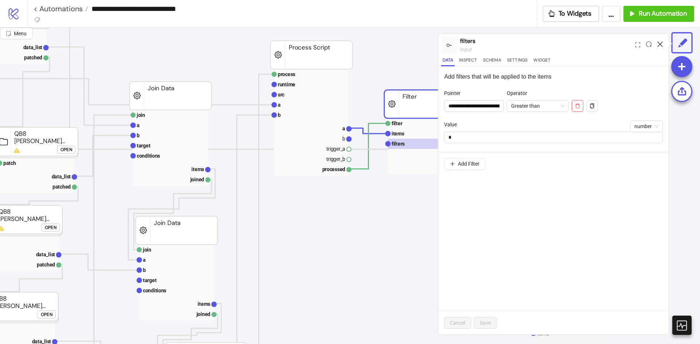
click at [660, 43] on icon at bounding box center [659, 44] width 5 height 5
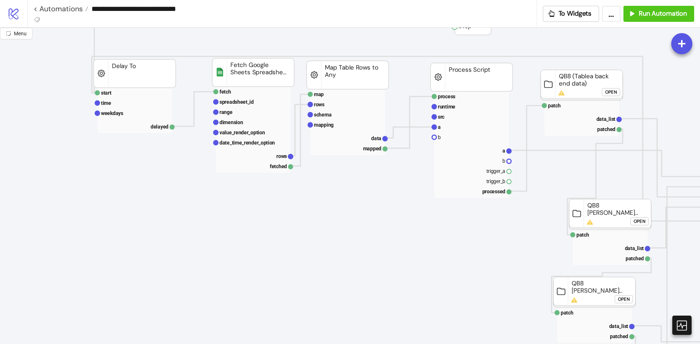
scroll to position [36, 0]
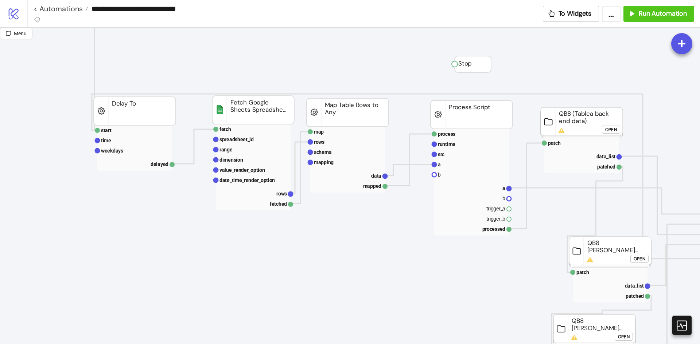
click at [635, 258] on div "Open" at bounding box center [639, 259] width 12 height 8
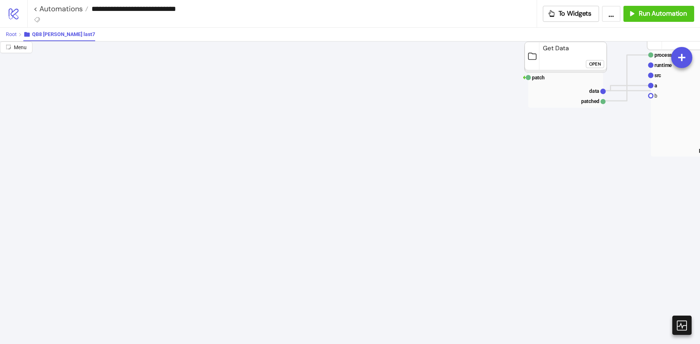
click at [11, 34] on span "Root" at bounding box center [11, 34] width 11 height 6
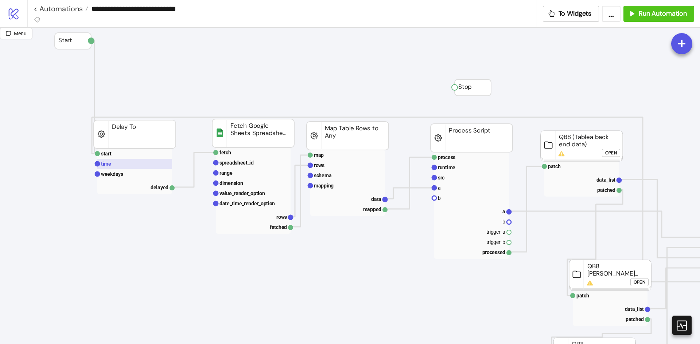
scroll to position [0, 0]
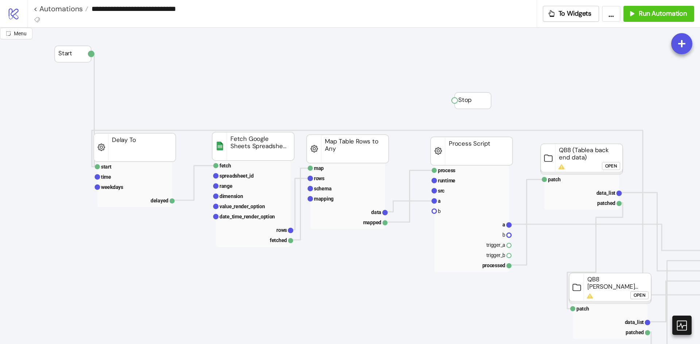
click at [608, 165] on div "Open" at bounding box center [611, 166] width 12 height 8
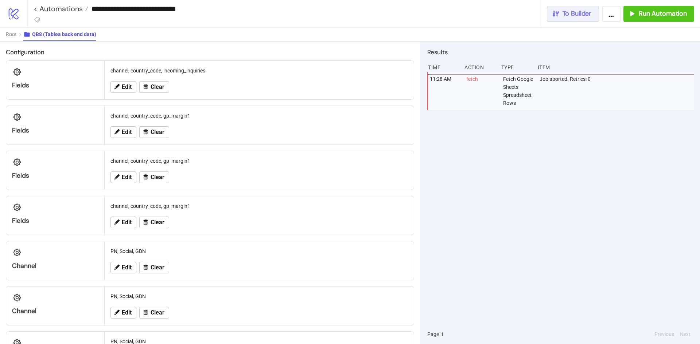
click at [582, 15] on span "To Builder" at bounding box center [576, 13] width 29 height 8
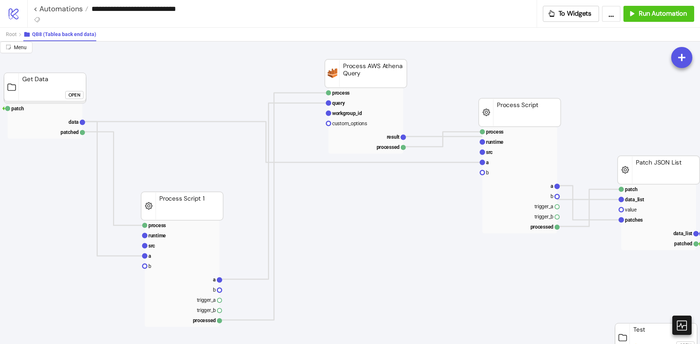
scroll to position [0, 447]
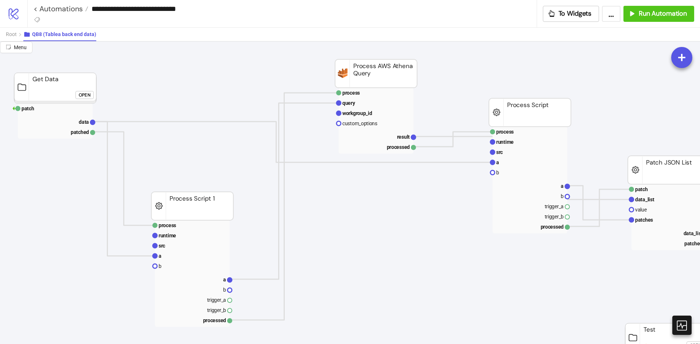
click at [1, 32] on div "Root QB8 (Tablea back end data)" at bounding box center [350, 34] width 700 height 14
click at [8, 34] on span "Root" at bounding box center [11, 34] width 11 height 6
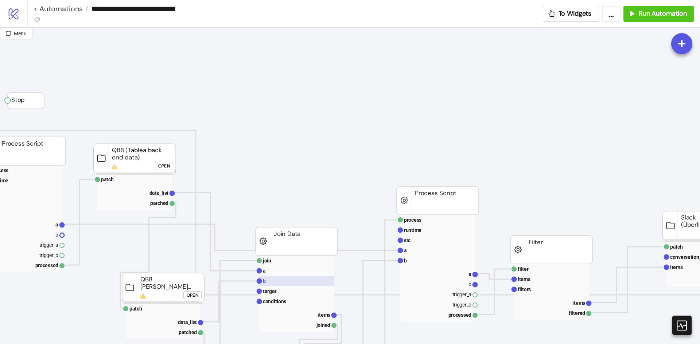
scroll to position [146, 447]
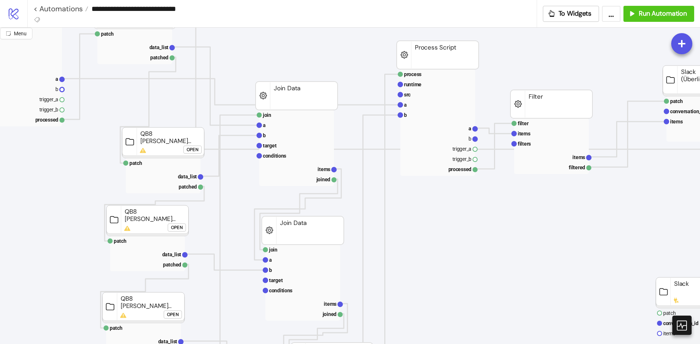
click at [187, 152] on div "Open" at bounding box center [193, 150] width 12 height 8
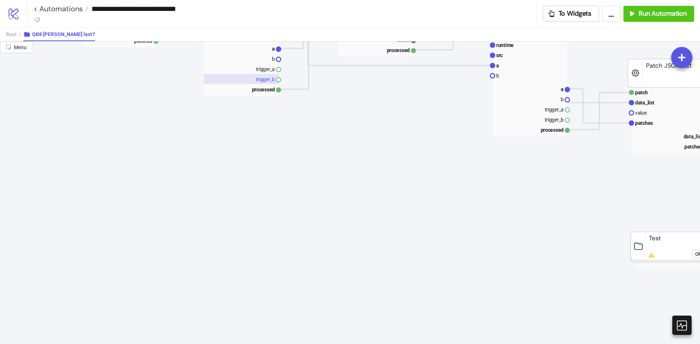
scroll to position [0, 447]
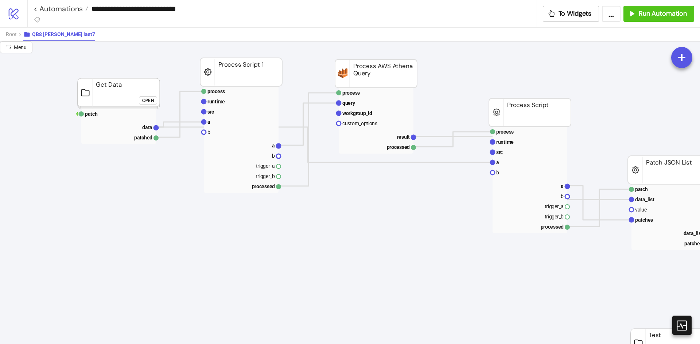
click at [141, 103] on button "Open" at bounding box center [148, 101] width 18 height 8
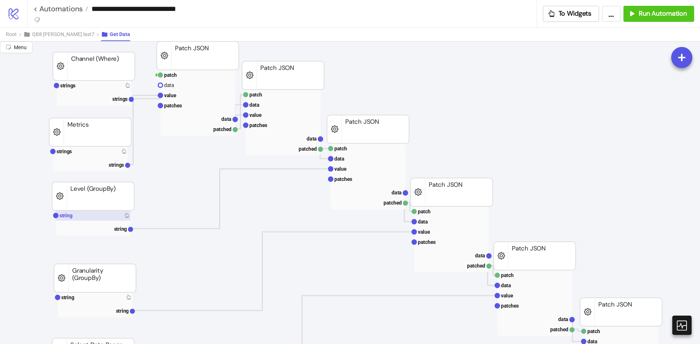
click at [103, 216] on rect at bounding box center [93, 216] width 75 height 10
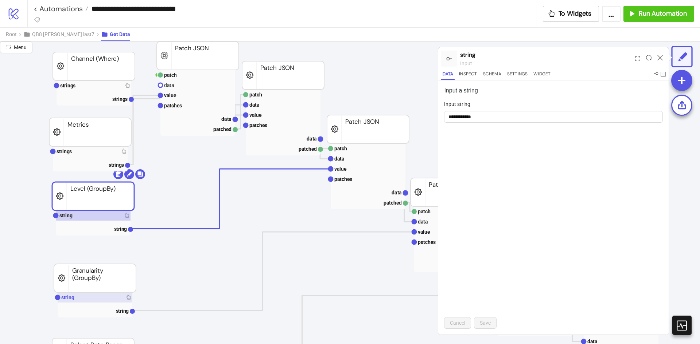
click at [84, 296] on rect at bounding box center [95, 298] width 75 height 10
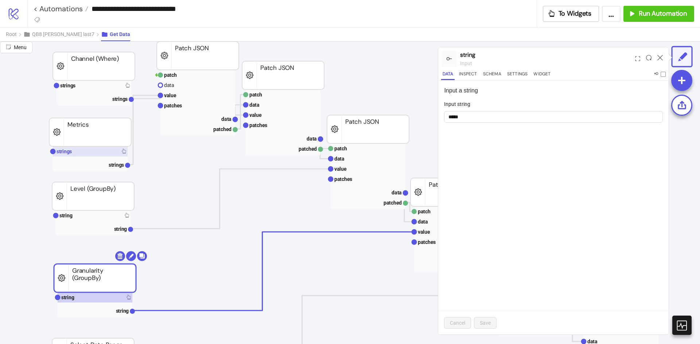
click at [75, 151] on rect at bounding box center [90, 151] width 75 height 10
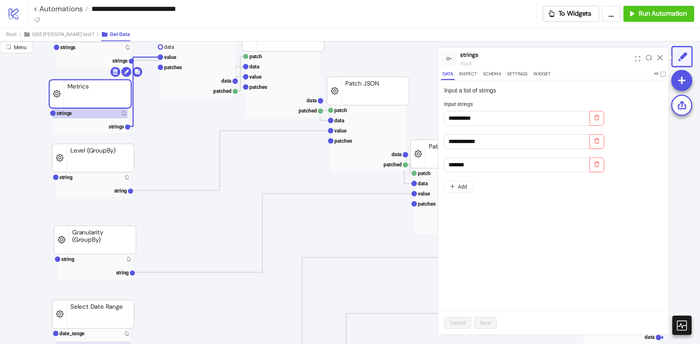
scroll to position [146, 447]
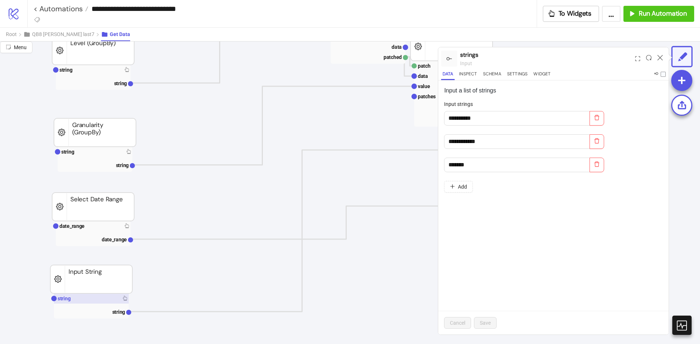
click at [82, 295] on rect at bounding box center [91, 299] width 75 height 10
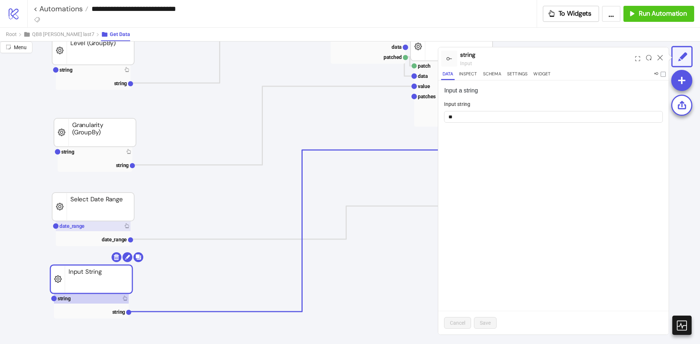
click at [90, 223] on rect at bounding box center [93, 226] width 75 height 10
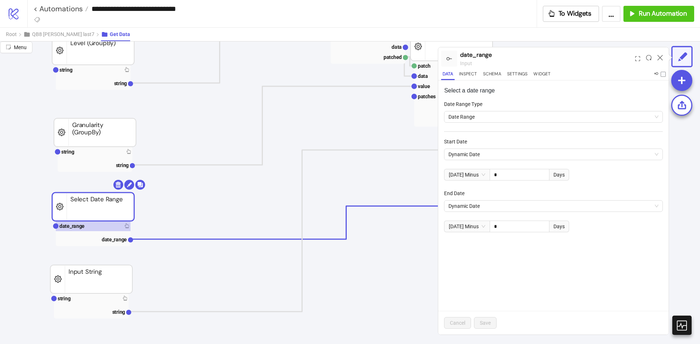
click at [658, 54] on div at bounding box center [659, 59] width 11 height 20
click at [659, 57] on icon at bounding box center [659, 57] width 5 height 5
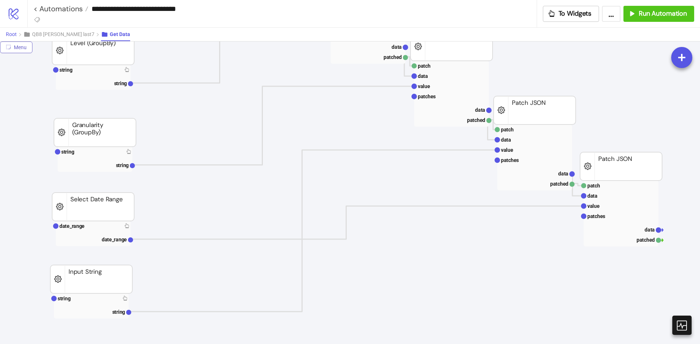
click at [16, 34] on span "Root" at bounding box center [11, 34] width 11 height 6
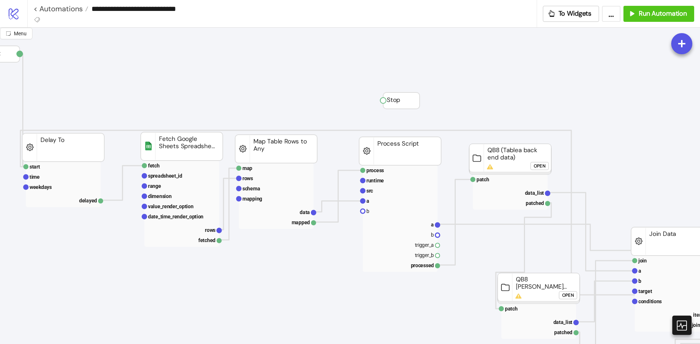
scroll to position [0, 0]
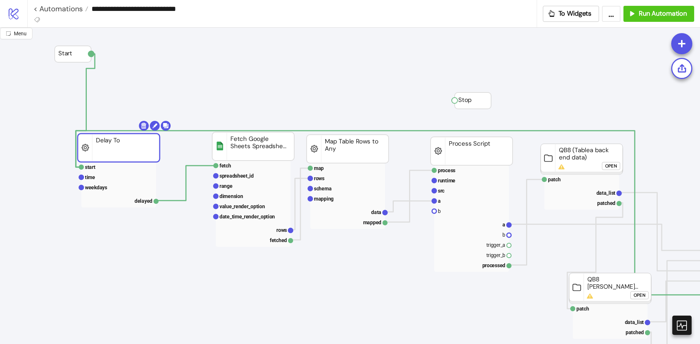
drag, startPoint x: 134, startPoint y: 154, endPoint x: 125, endPoint y: 154, distance: 9.1
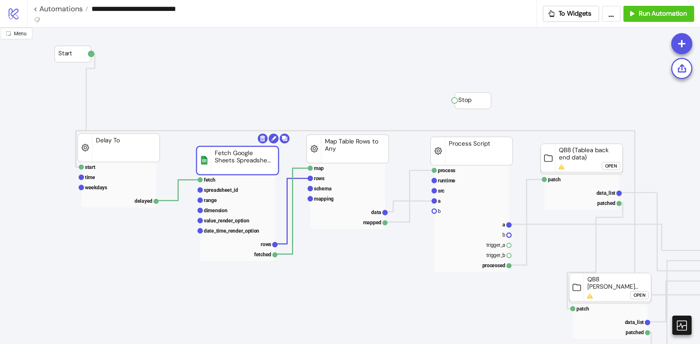
drag, startPoint x: 261, startPoint y: 154, endPoint x: 255, endPoint y: 161, distance: 8.3
click at [236, 176] on rect at bounding box center [237, 180] width 75 height 10
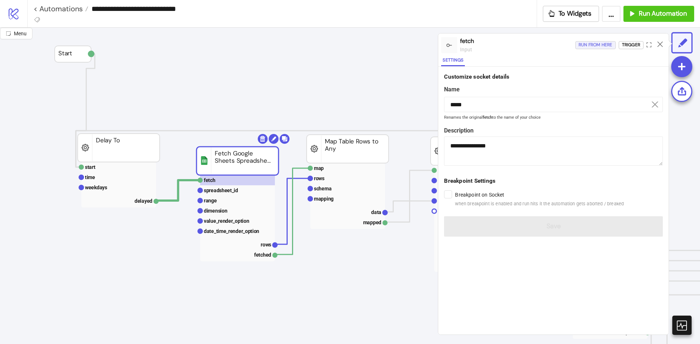
click at [596, 46] on div "Run from here" at bounding box center [595, 45] width 34 height 8
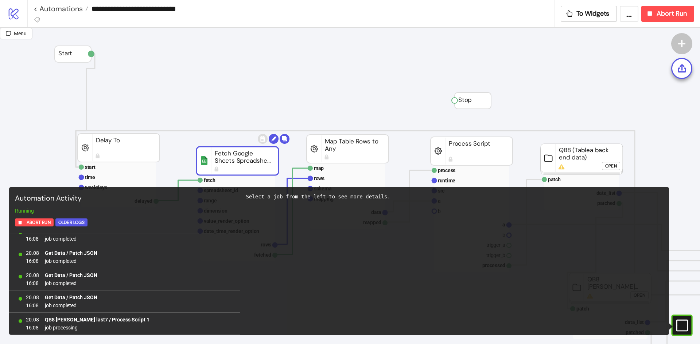
scroll to position [387, 0]
click at [661, 15] on span "Abort Run" at bounding box center [671, 13] width 30 height 8
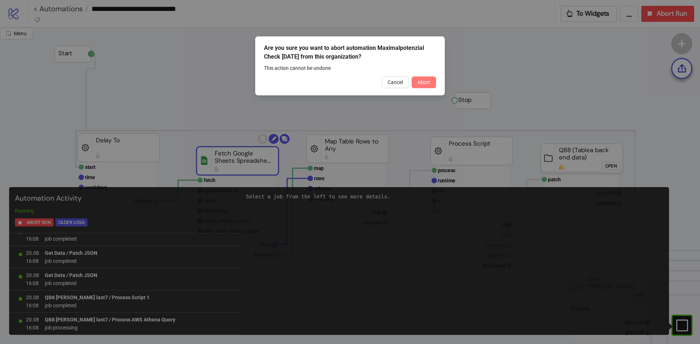
click at [425, 79] on button "Abort" at bounding box center [423, 83] width 24 height 12
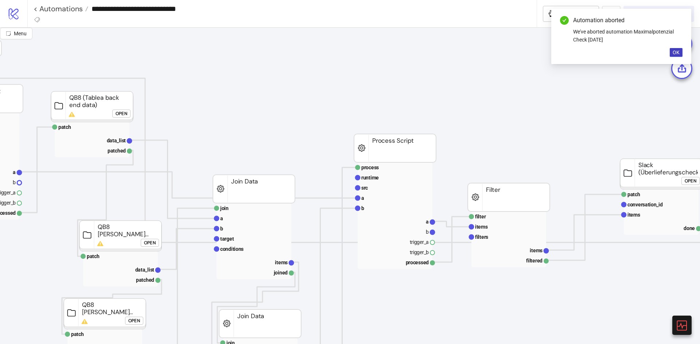
scroll to position [109, 489]
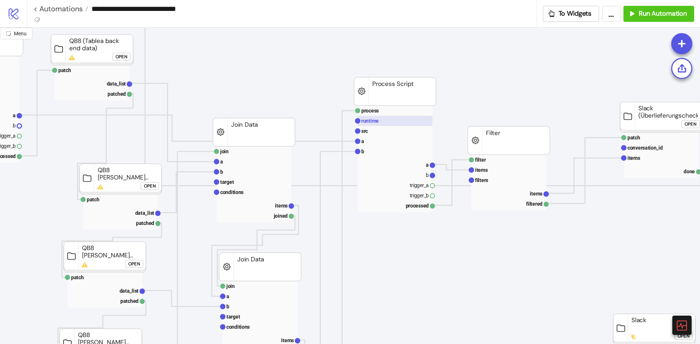
click at [400, 120] on rect at bounding box center [394, 121] width 75 height 10
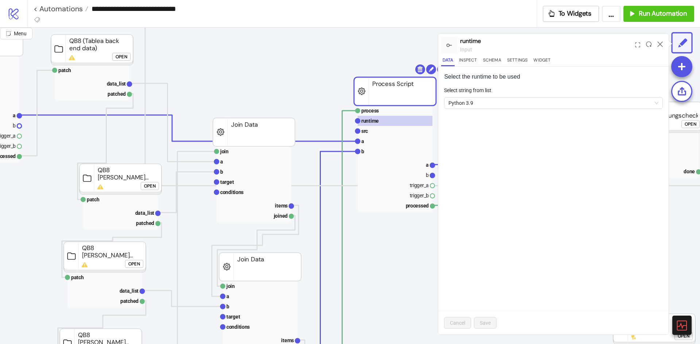
click at [663, 42] on div at bounding box center [659, 45] width 11 height 20
click at [662, 43] on icon at bounding box center [659, 44] width 5 height 5
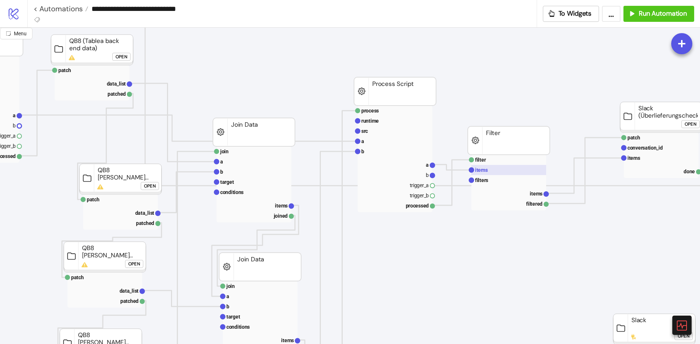
click at [514, 165] on rect at bounding box center [508, 170] width 75 height 10
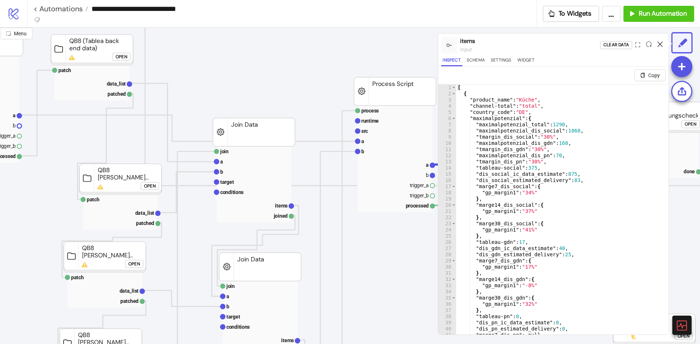
click at [661, 42] on icon at bounding box center [659, 44] width 5 height 5
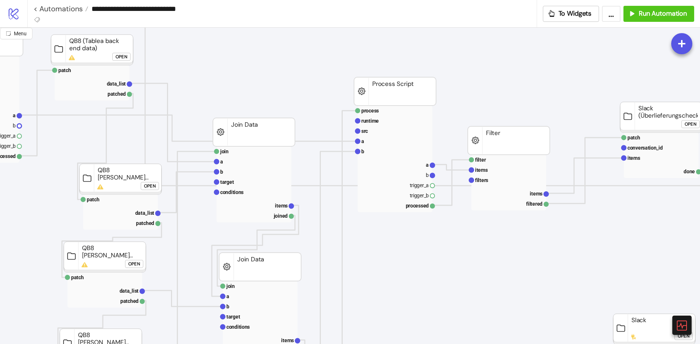
scroll to position [109, 598]
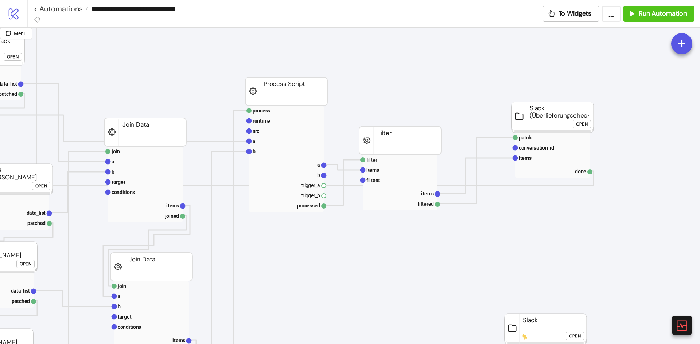
drag, startPoint x: 553, startPoint y: 263, endPoint x: 562, endPoint y: 253, distance: 12.9
click at [589, 123] on button "Open" at bounding box center [581, 124] width 18 height 8
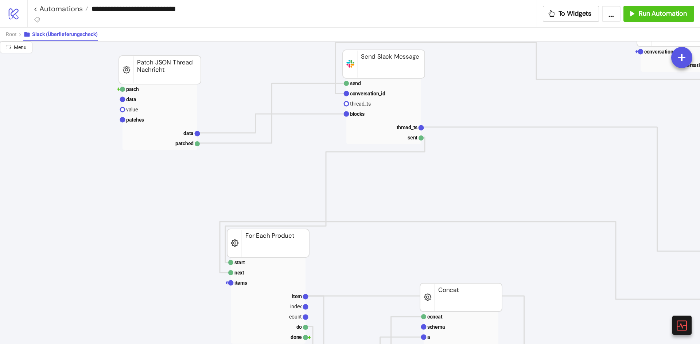
scroll to position [146, 598]
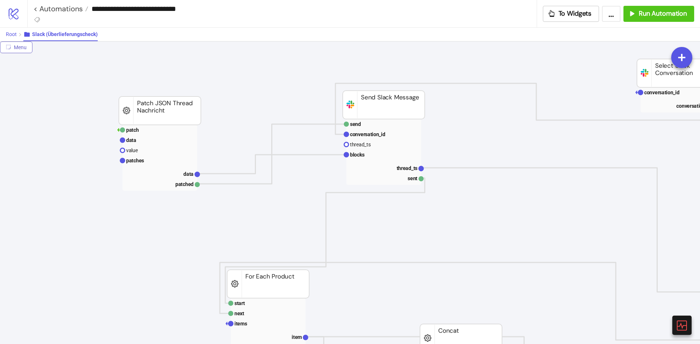
click at [15, 32] on span "Root" at bounding box center [11, 34] width 11 height 6
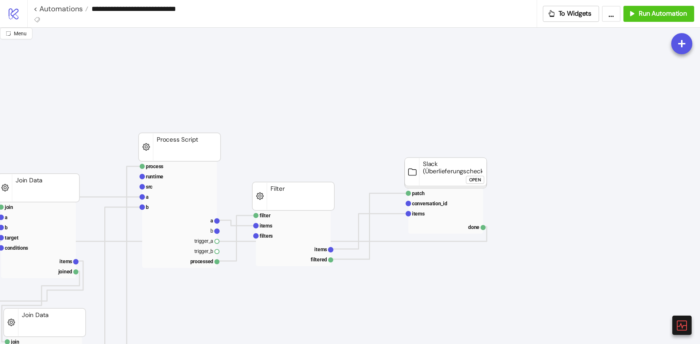
scroll to position [36, 705]
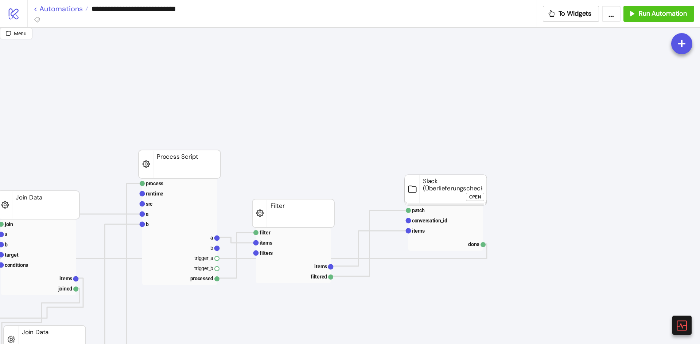
click at [74, 9] on link "< Automations" at bounding box center [61, 8] width 55 height 7
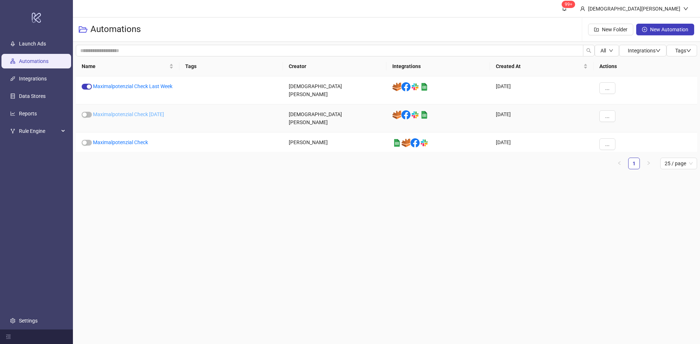
click at [142, 112] on link "Maximalpotenzial Check [DATE]" at bounding box center [128, 114] width 71 height 6
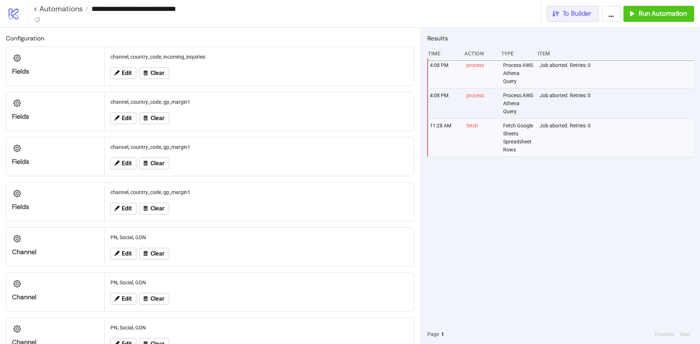
click at [575, 14] on span "To Builder" at bounding box center [576, 13] width 29 height 8
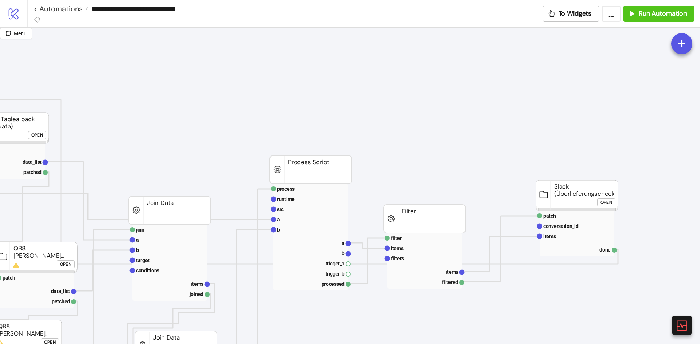
scroll to position [73, 573]
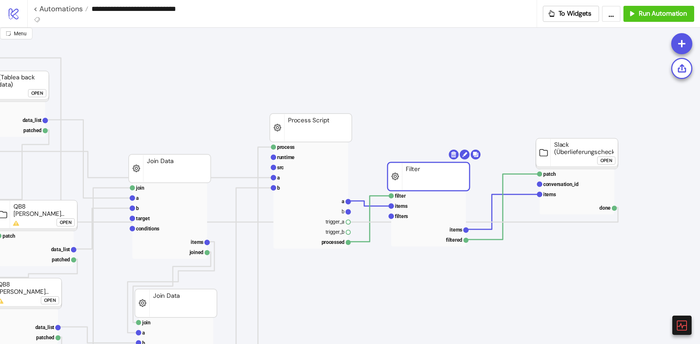
drag, startPoint x: 434, startPoint y: 182, endPoint x: 418, endPoint y: 191, distance: 18.8
click at [430, 209] on rect at bounding box center [428, 206] width 75 height 10
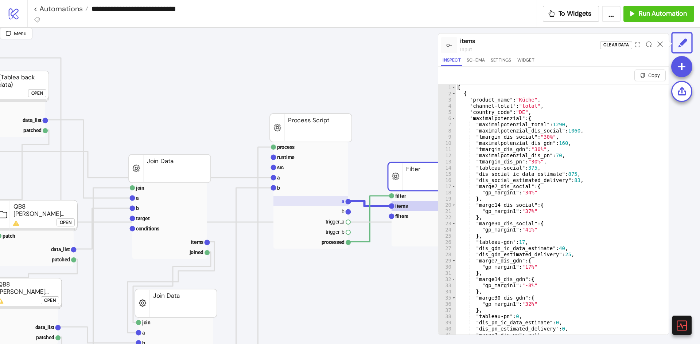
click at [333, 201] on rect at bounding box center [310, 201] width 75 height 10
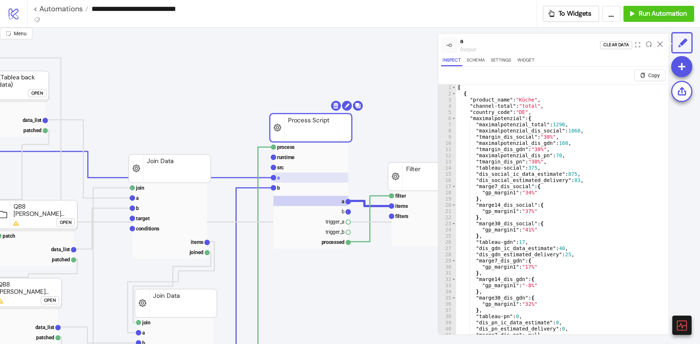
click at [291, 177] on rect at bounding box center [310, 178] width 75 height 10
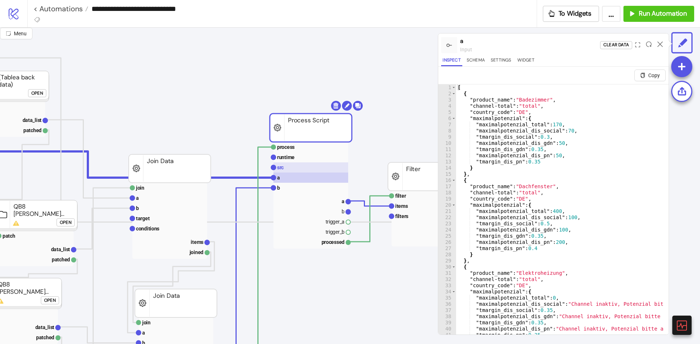
click at [295, 168] on rect at bounding box center [310, 167] width 75 height 10
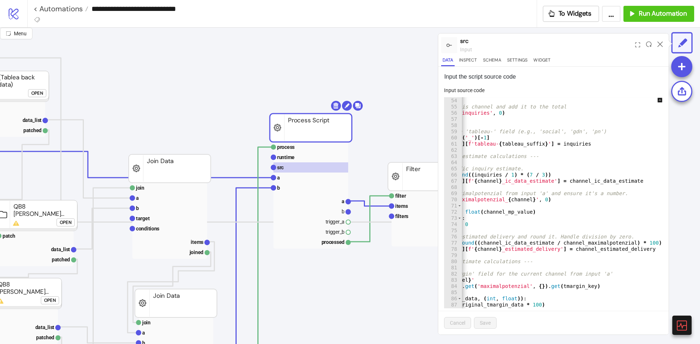
scroll to position [0, 60]
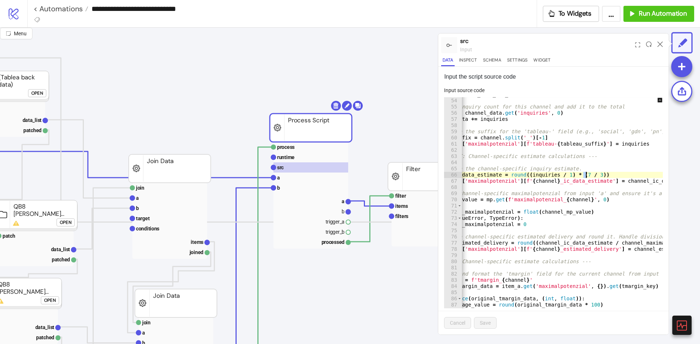
click at [585, 177] on div "channel_data = b_data_for_key . get ( channel , { }) # Get the inquiry count fo…" at bounding box center [597, 200] width 390 height 218
type textarea "**********"
click at [489, 324] on span "Save" at bounding box center [484, 323] width 11 height 6
click at [661, 45] on icon at bounding box center [659, 44] width 5 height 5
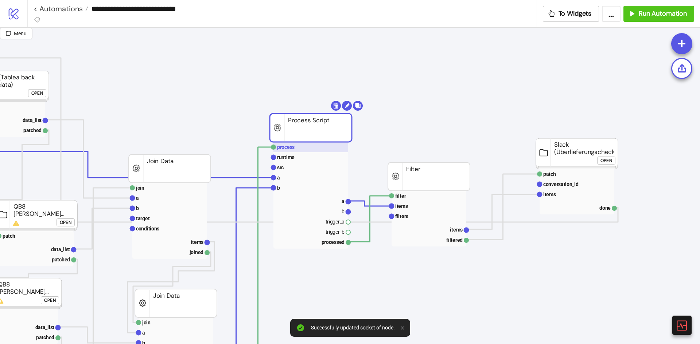
click at [331, 146] on rect at bounding box center [310, 147] width 75 height 10
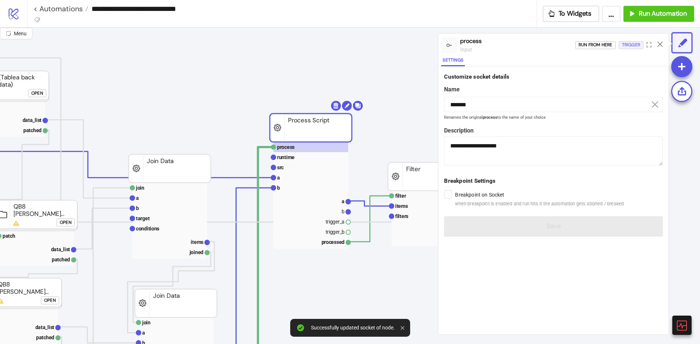
click at [624, 46] on div "Trigger" at bounding box center [631, 45] width 18 height 8
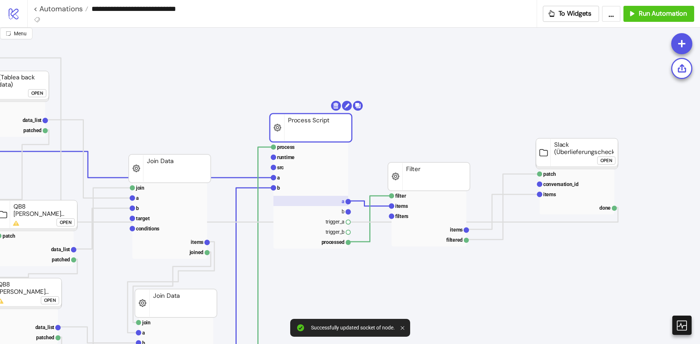
click at [330, 200] on rect at bounding box center [310, 201] width 75 height 10
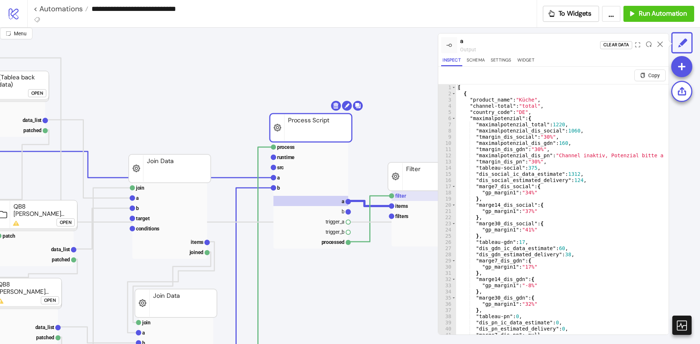
click at [423, 198] on rect at bounding box center [428, 196] width 75 height 10
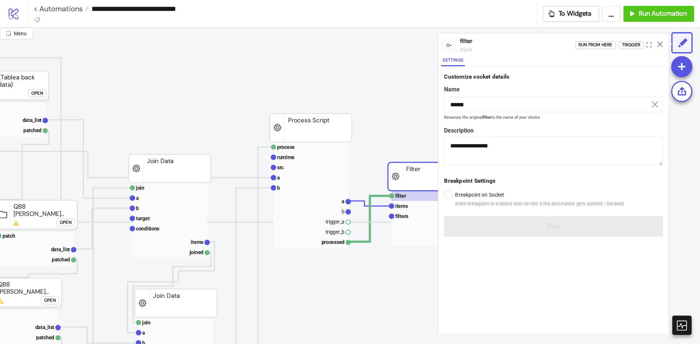
click at [444, 192] on div at bounding box center [448, 195] width 8 height 8
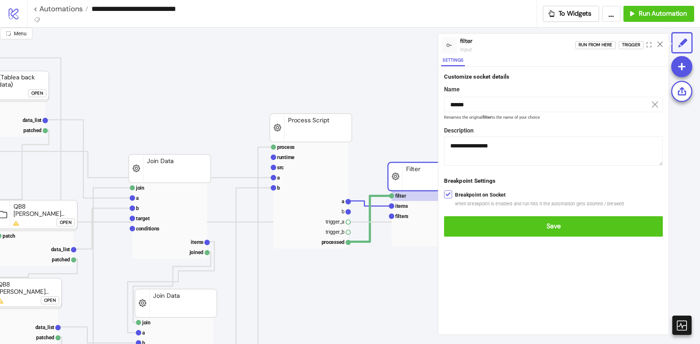
click at [453, 198] on div "Breakpoint on Socket when breakpoint is enabled and run hits it the automation …" at bounding box center [553, 198] width 219 height 19
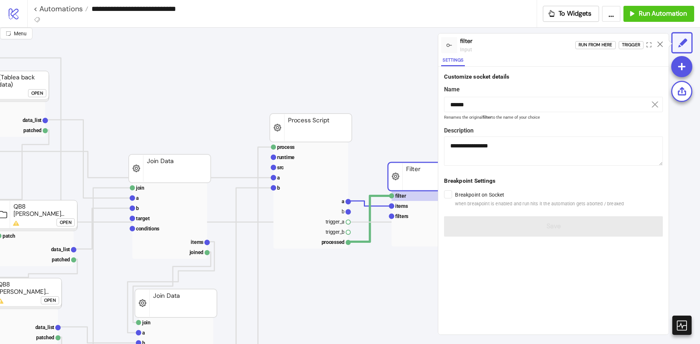
click at [454, 197] on div "Breakpoint on Socket when breakpoint is enabled and run hits it the automation …" at bounding box center [553, 198] width 219 height 19
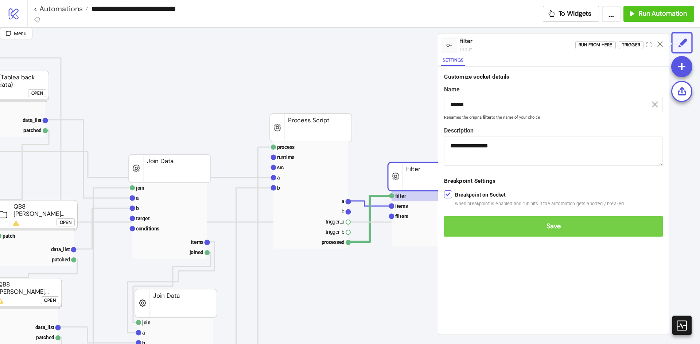
click at [461, 220] on button "Save" at bounding box center [553, 226] width 219 height 20
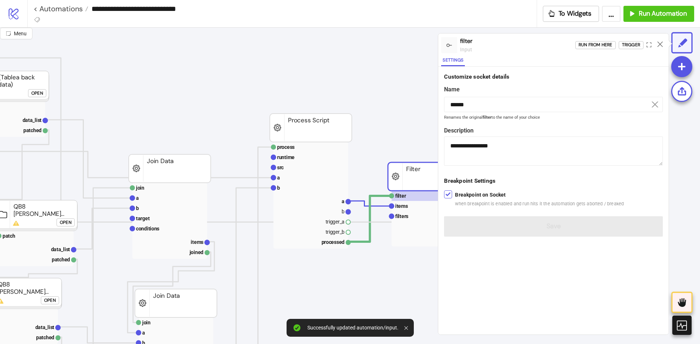
click at [665, 47] on div at bounding box center [659, 45] width 11 height 20
click at [661, 46] on icon at bounding box center [659, 44] width 5 height 5
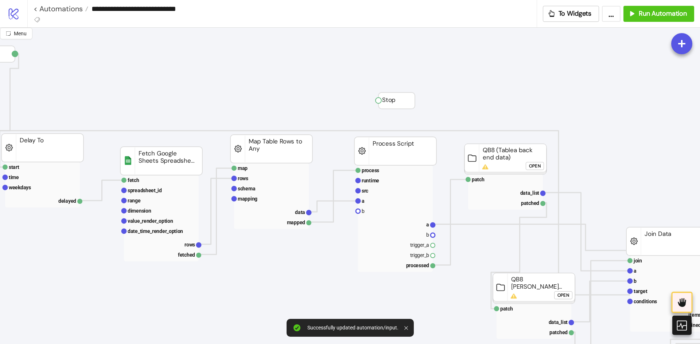
scroll to position [0, 0]
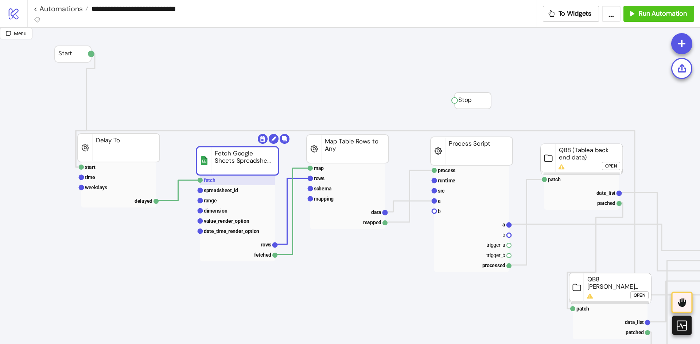
click at [247, 179] on rect at bounding box center [237, 180] width 75 height 10
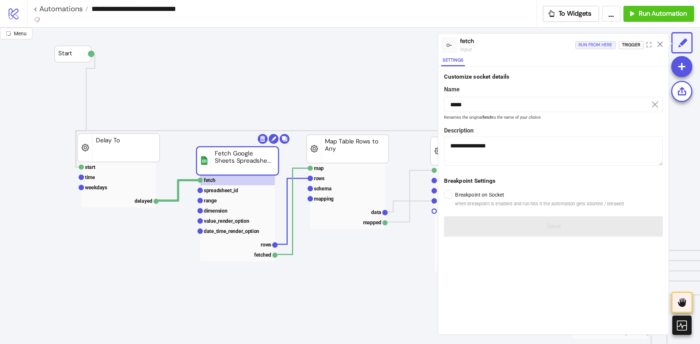
click at [591, 45] on div "Run from here" at bounding box center [595, 45] width 34 height 8
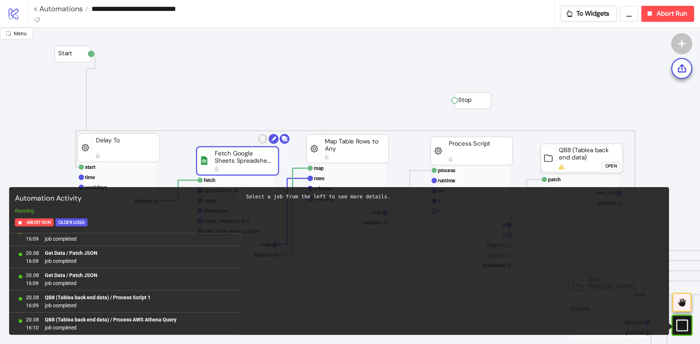
scroll to position [187, 0]
click at [677, 324] on rect at bounding box center [671, 325] width 11 height 11
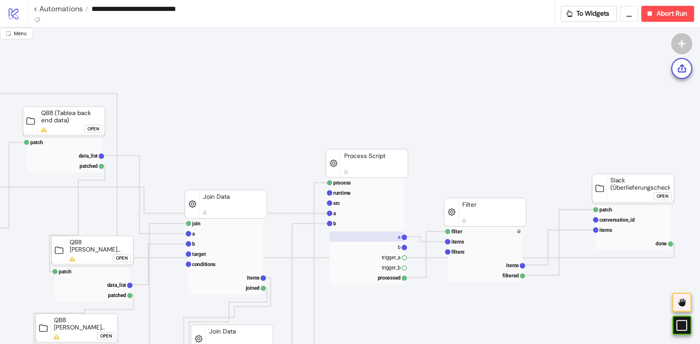
scroll to position [36, 517]
click at [683, 324] on icon "#e9k1n36qviq57_to { animation: e9k1n36qviq57_to__to 2000ms linear infinite norm…" at bounding box center [681, 325] width 13 height 13
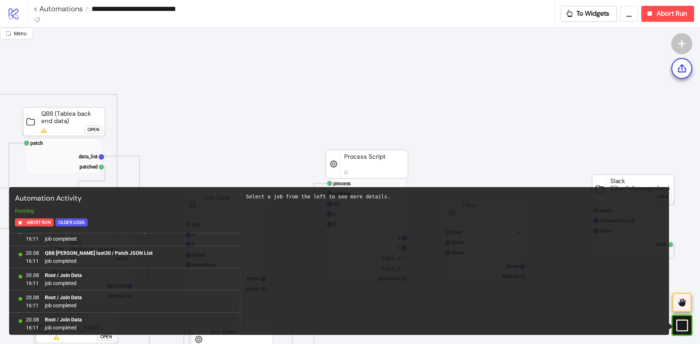
scroll to position [965, 0]
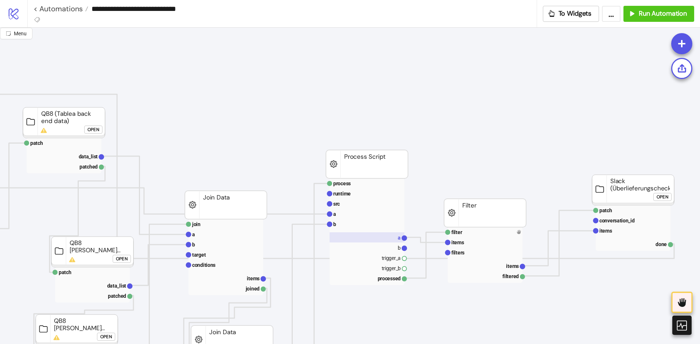
click at [394, 239] on rect at bounding box center [366, 237] width 75 height 10
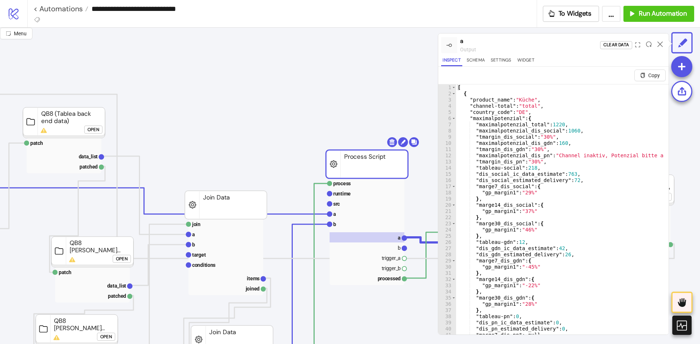
scroll to position [0, 0]
click at [662, 45] on icon at bounding box center [659, 44] width 5 height 5
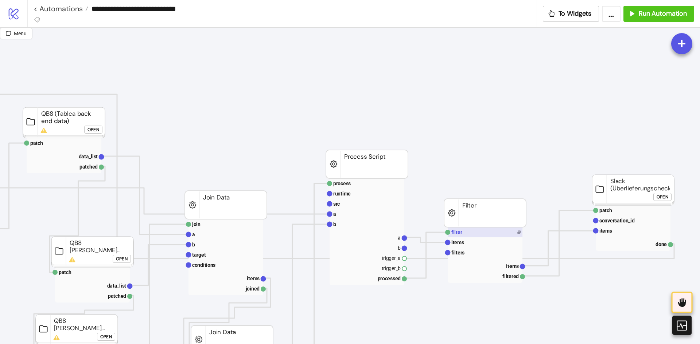
click at [506, 231] on rect at bounding box center [484, 232] width 75 height 10
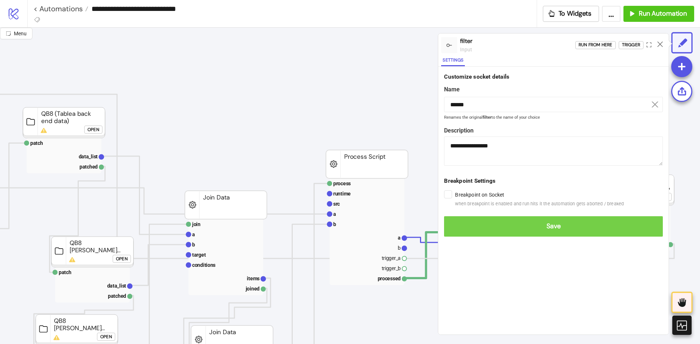
click at [464, 218] on button "Save" at bounding box center [553, 226] width 219 height 20
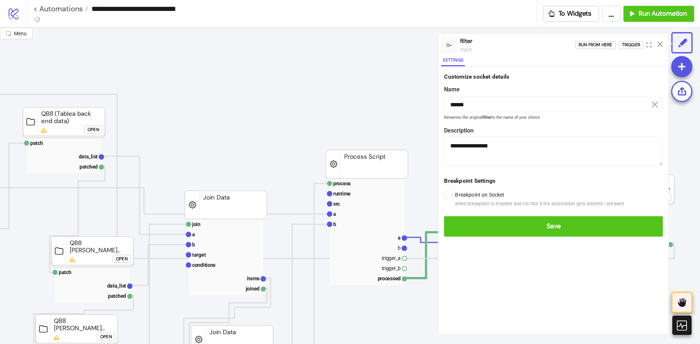
click at [478, 223] on form "**********" at bounding box center [553, 155] width 230 height 176
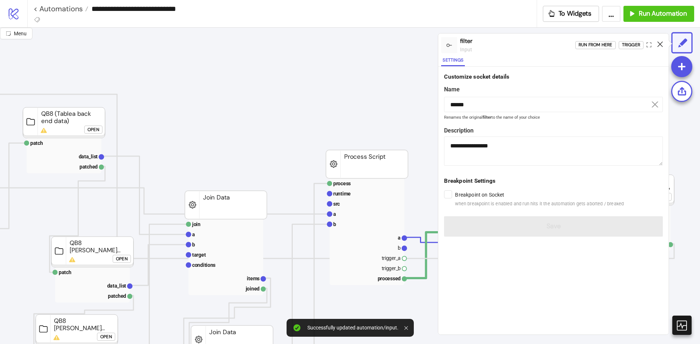
click at [662, 45] on icon at bounding box center [659, 44] width 5 height 5
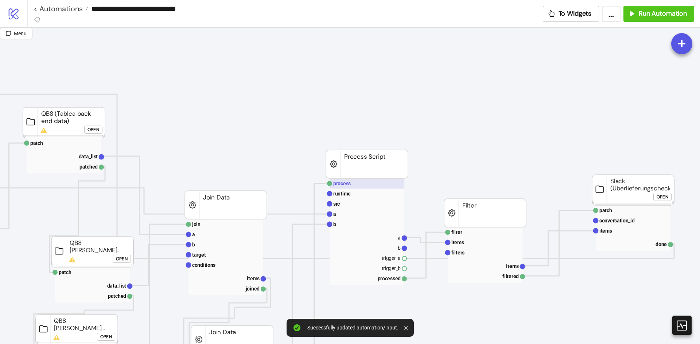
click at [364, 186] on rect at bounding box center [366, 184] width 75 height 10
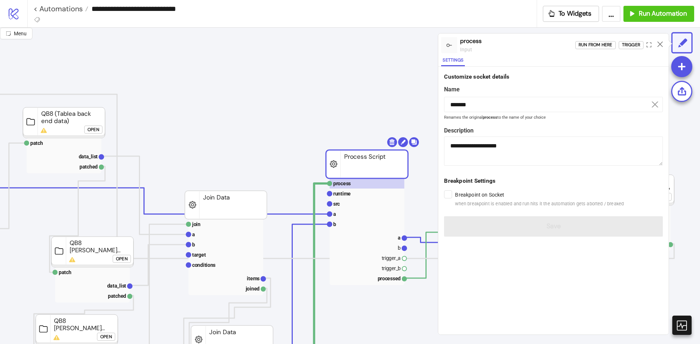
drag, startPoint x: 658, startPoint y: 43, endPoint x: 637, endPoint y: 67, distance: 32.0
click at [658, 42] on icon at bounding box center [659, 44] width 5 height 5
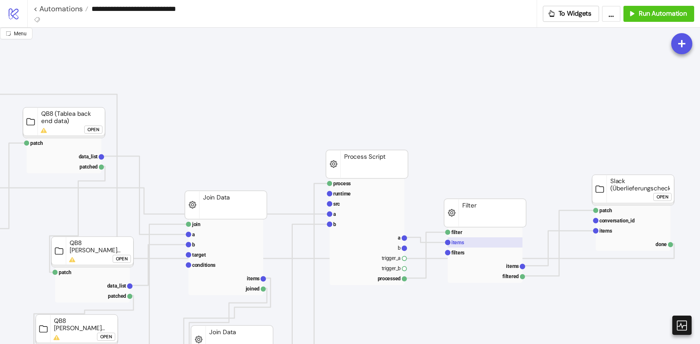
click at [489, 243] on rect at bounding box center [484, 243] width 75 height 10
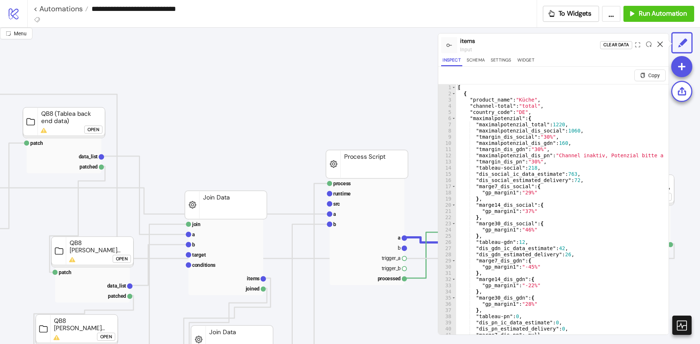
click at [661, 44] on icon at bounding box center [659, 44] width 5 height 5
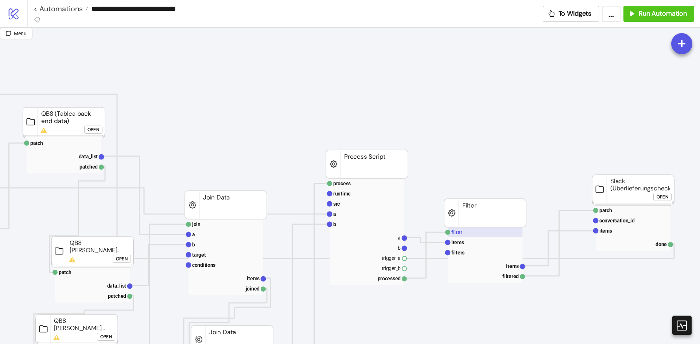
click at [487, 234] on rect at bounding box center [484, 232] width 75 height 10
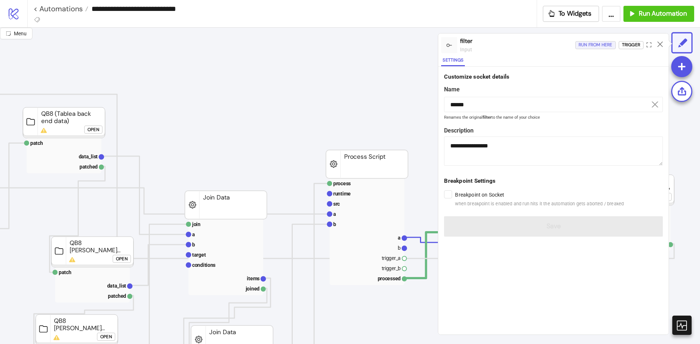
click at [605, 49] on div "Run from here" at bounding box center [595, 45] width 34 height 8
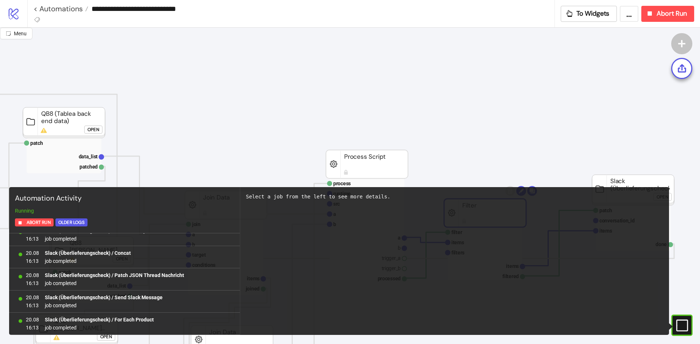
scroll to position [1387, 0]
click at [677, 325] on rect at bounding box center [671, 325] width 11 height 11
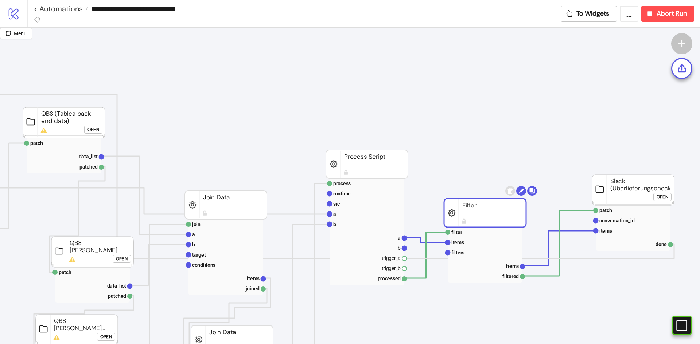
click at [180, 4] on input "**********" at bounding box center [321, 8] width 466 height 11
drag, startPoint x: 173, startPoint y: 8, endPoint x: 194, endPoint y: 9, distance: 20.5
click at [194, 9] on input "**********" at bounding box center [321, 8] width 466 height 11
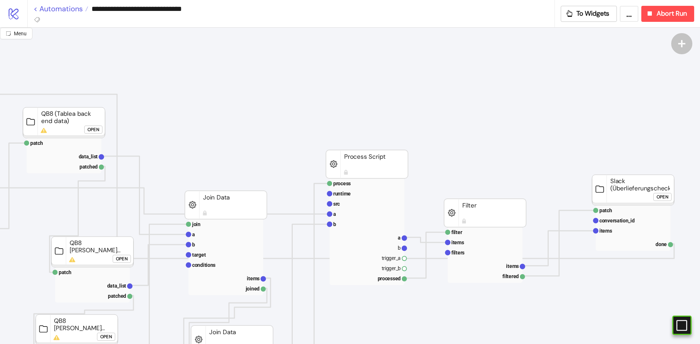
type input "**********"
click at [64, 9] on link "< Automations" at bounding box center [61, 8] width 55 height 7
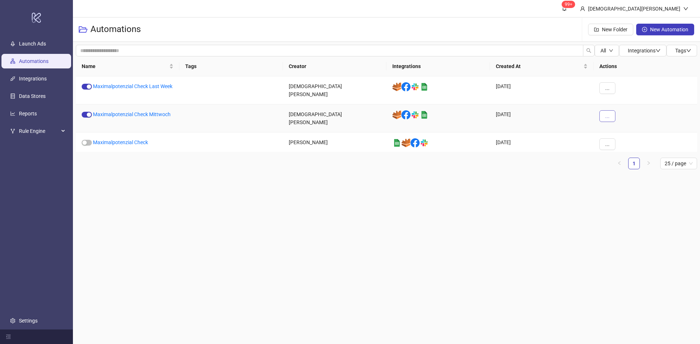
click at [608, 118] on span "..." at bounding box center [607, 116] width 4 height 6
click at [628, 174] on span "Duplicate" at bounding box center [623, 177] width 21 height 8
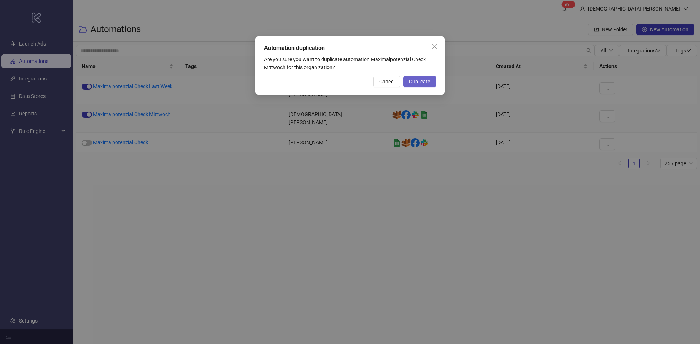
click at [409, 80] on span "Duplicate" at bounding box center [419, 82] width 21 height 6
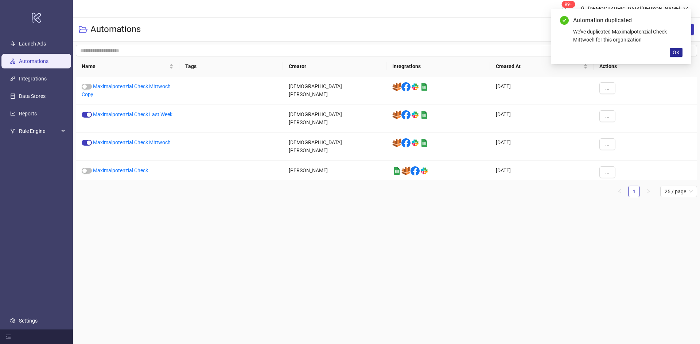
click at [675, 54] on span "OK" at bounding box center [675, 53] width 7 height 6
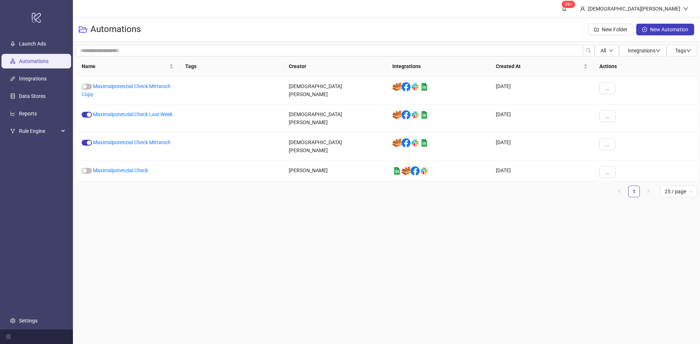
click at [365, 255] on main "99+ [DEMOGRAPHIC_DATA][PERSON_NAME] Automations New Folder New Automation All I…" at bounding box center [386, 172] width 627 height 344
click at [131, 144] on link "Maximalpotenzial Check Mittwoch" at bounding box center [132, 143] width 78 height 6
click at [154, 87] on link "Maximalpotenzial Check Mittwoch Copy" at bounding box center [126, 90] width 89 height 14
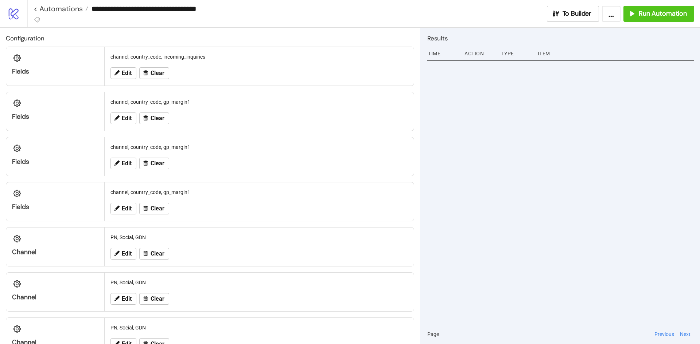
drag, startPoint x: 177, startPoint y: 8, endPoint x: 277, endPoint y: 11, distance: 100.2
click at [277, 11] on input "**********" at bounding box center [314, 8] width 452 height 11
type input "**********"
click at [618, 110] on div at bounding box center [560, 191] width 267 height 266
click at [578, 11] on span "To Builder" at bounding box center [576, 13] width 29 height 8
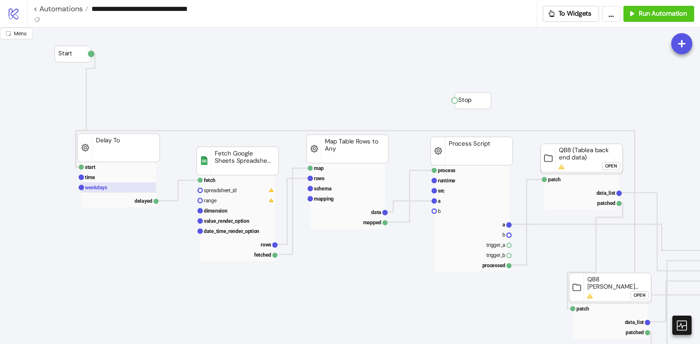
click at [113, 187] on rect at bounding box center [118, 188] width 75 height 10
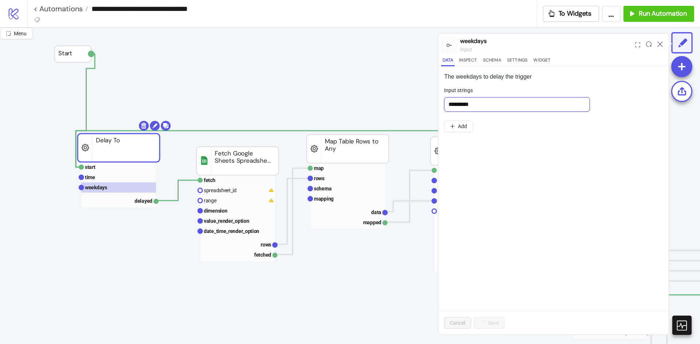
drag, startPoint x: 485, startPoint y: 99, endPoint x: 218, endPoint y: 105, distance: 266.4
click at [389, 86] on div "Menu weekdays input Data Inspect Schema Settings Widget The weekdays to delay t…" at bounding box center [350, 186] width 700 height 317
click at [469, 102] on icon "close" at bounding box center [467, 103] width 4 height 4
click at [480, 103] on div at bounding box center [549, 103] width 208 height 10
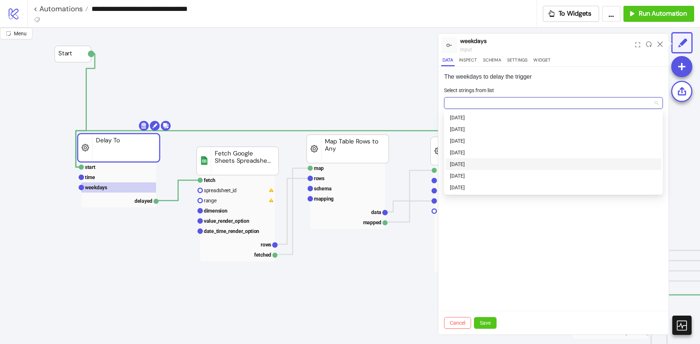
click at [479, 169] on div "[DATE]" at bounding box center [553, 164] width 216 height 12
click at [483, 325] on span "Save" at bounding box center [484, 323] width 11 height 6
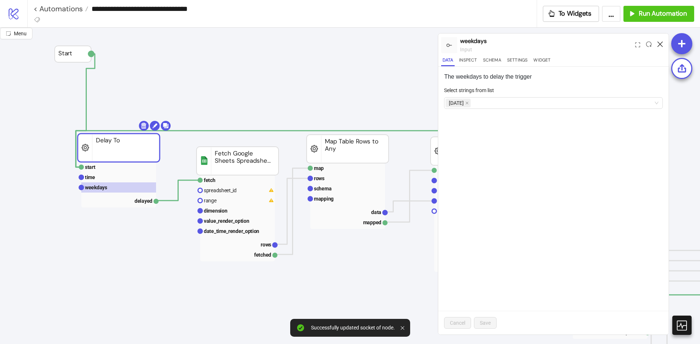
click at [659, 44] on icon at bounding box center [659, 44] width 5 height 5
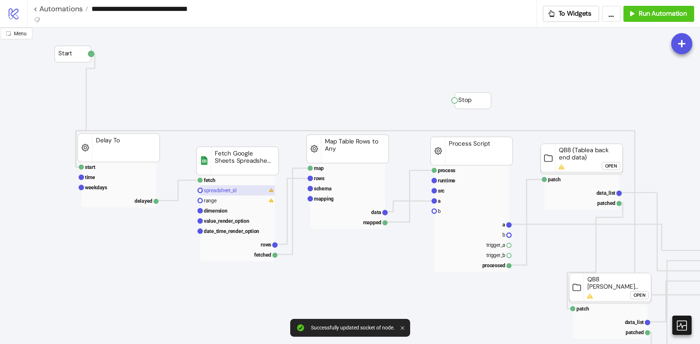
click at [256, 185] on rect at bounding box center [237, 190] width 75 height 10
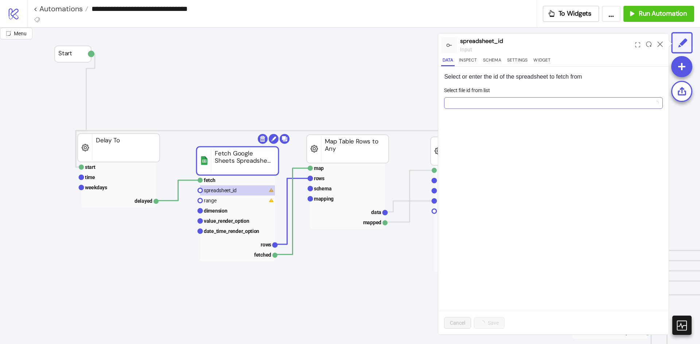
click at [508, 103] on input "Select file id from list" at bounding box center [549, 103] width 203 height 11
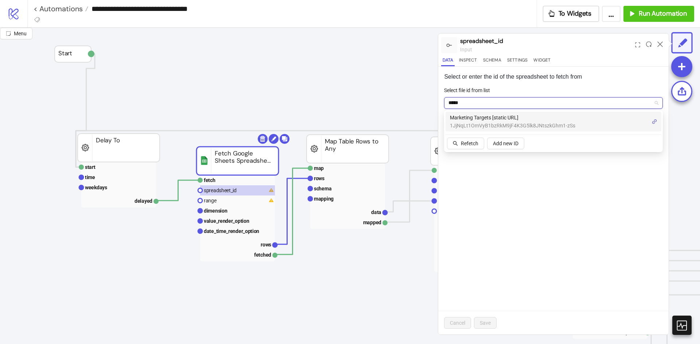
type input "******"
click at [489, 117] on span "Marketing Targets [static URL]" at bounding box center [512, 118] width 125 height 8
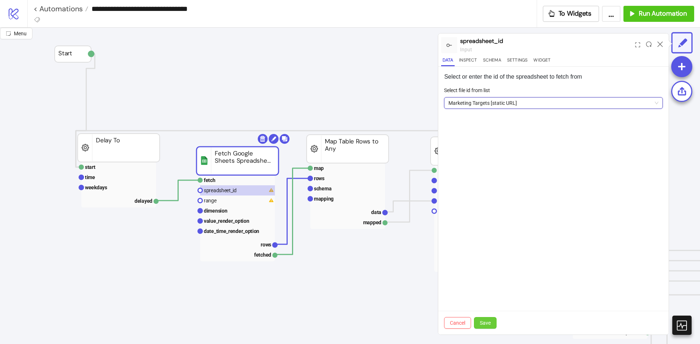
click at [485, 324] on span "Save" at bounding box center [484, 323] width 11 height 6
click at [236, 202] on rect at bounding box center [237, 201] width 75 height 10
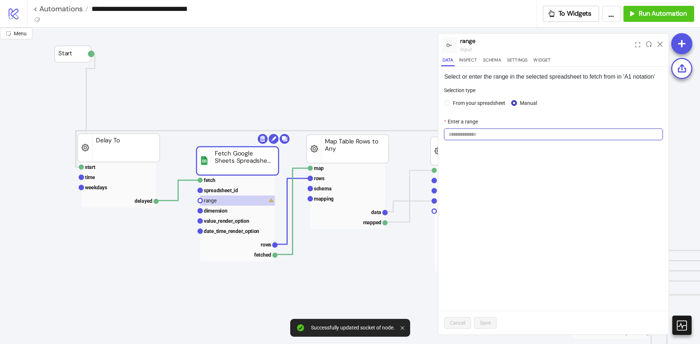
click at [508, 132] on input "Enter a range" at bounding box center [553, 135] width 219 height 12
click at [467, 103] on span "From your spreadsheet" at bounding box center [479, 103] width 58 height 8
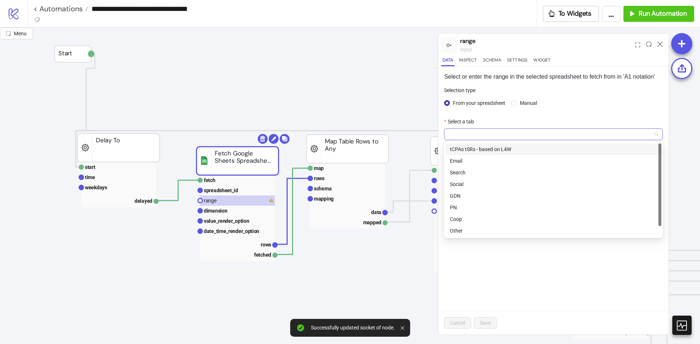
click at [493, 129] on span at bounding box center [553, 134] width 210 height 11
click at [502, 148] on div "tCPAs tSRs - based on L4W" at bounding box center [553, 149] width 207 height 8
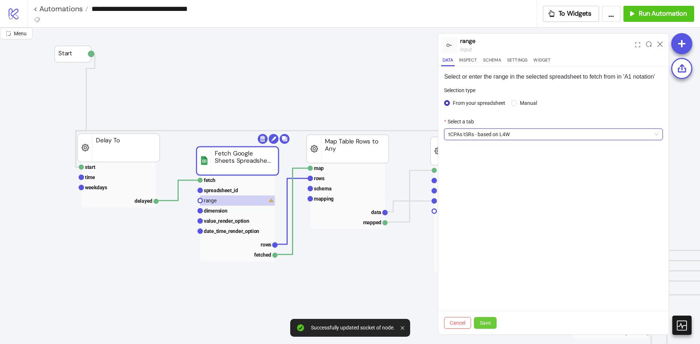
click at [485, 325] on span "Save" at bounding box center [484, 323] width 11 height 6
click at [658, 44] on icon at bounding box center [659, 44] width 5 height 5
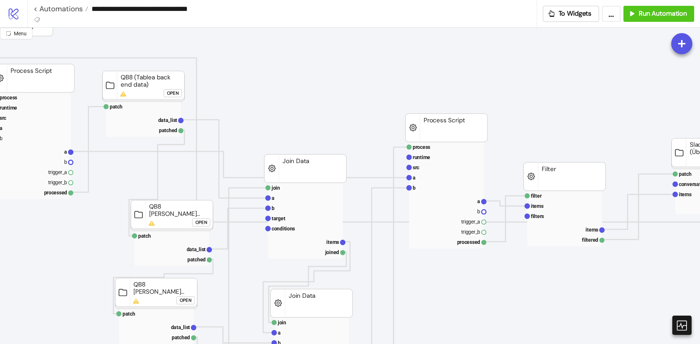
scroll to position [73, 675]
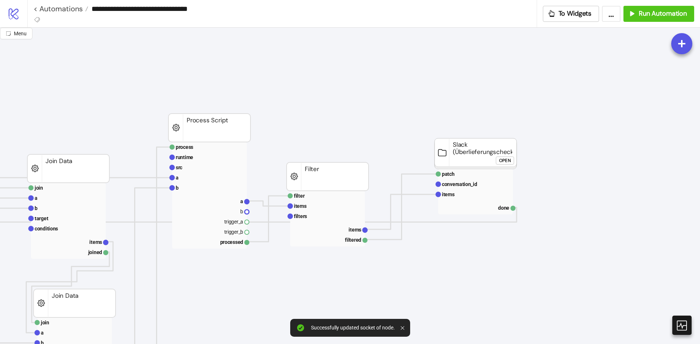
click at [505, 162] on div "Open" at bounding box center [505, 161] width 12 height 8
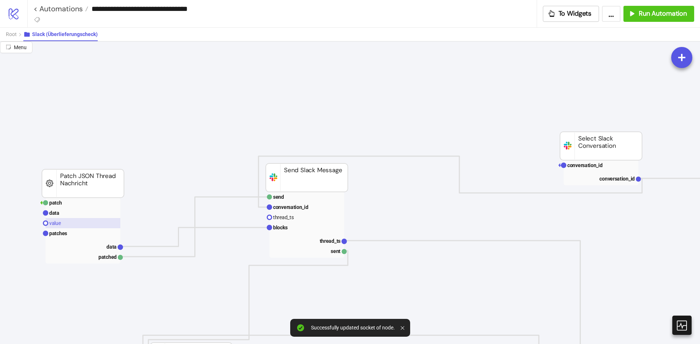
click at [105, 225] on rect at bounding box center [83, 223] width 75 height 10
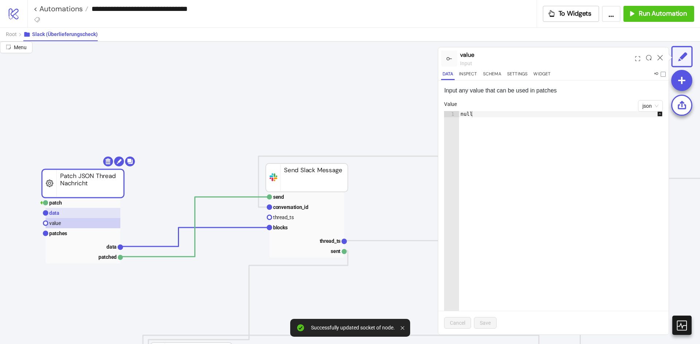
click at [79, 213] on rect at bounding box center [83, 213] width 75 height 10
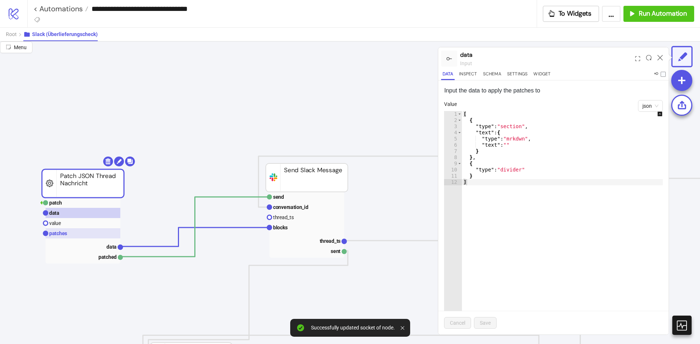
click at [77, 236] on rect at bounding box center [83, 233] width 75 height 10
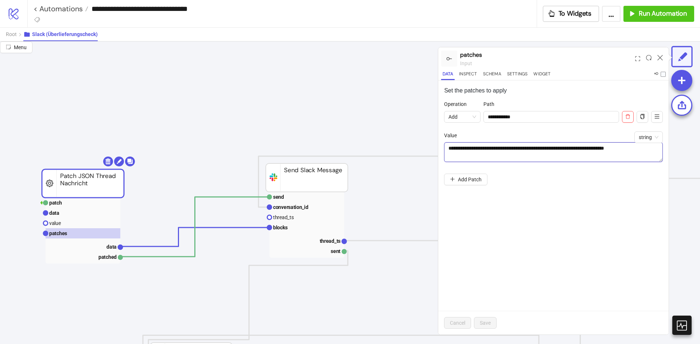
drag, startPoint x: 484, startPoint y: 149, endPoint x: 459, endPoint y: 150, distance: 24.8
click at [459, 150] on textarea "**********" at bounding box center [553, 152] width 219 height 20
type textarea "**********"
click at [530, 184] on div "**********" at bounding box center [553, 144] width 219 height 88
click at [484, 320] on button "Save" at bounding box center [485, 323] width 23 height 12
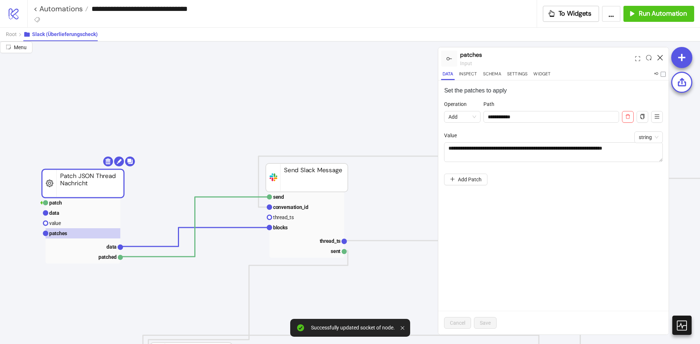
click at [662, 57] on icon at bounding box center [659, 57] width 5 height 5
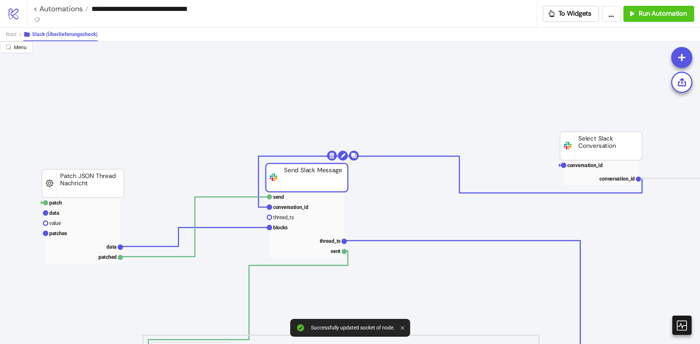
drag, startPoint x: 334, startPoint y: 173, endPoint x: 326, endPoint y: 175, distance: 7.4
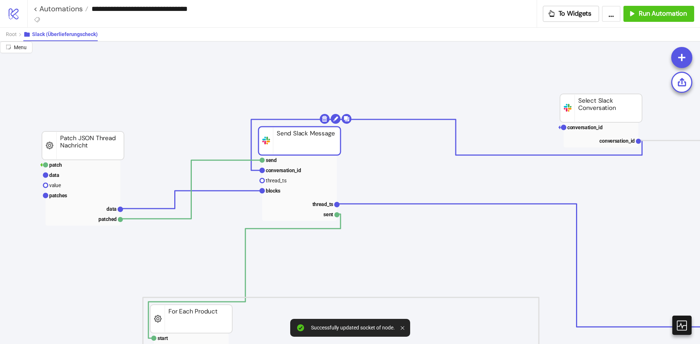
scroll to position [146, 675]
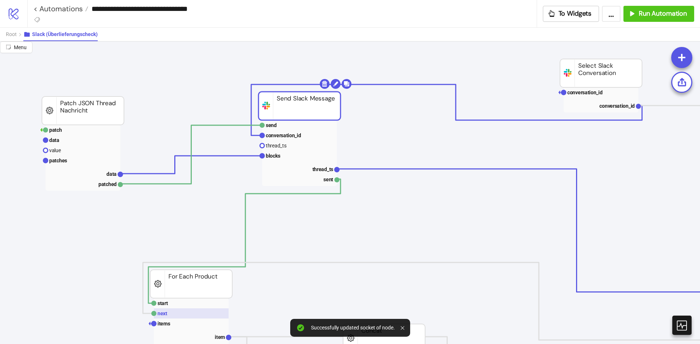
click at [169, 310] on rect at bounding box center [191, 314] width 75 height 10
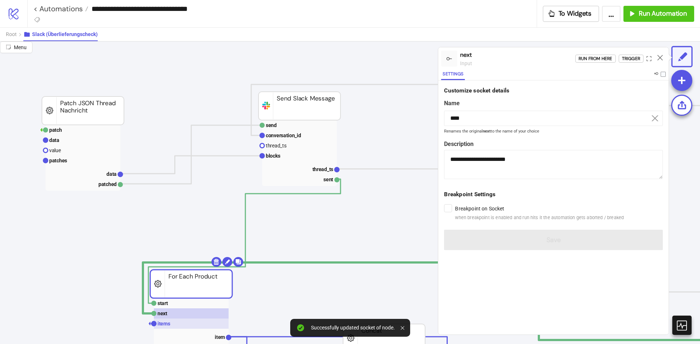
click at [173, 326] on rect at bounding box center [191, 324] width 75 height 10
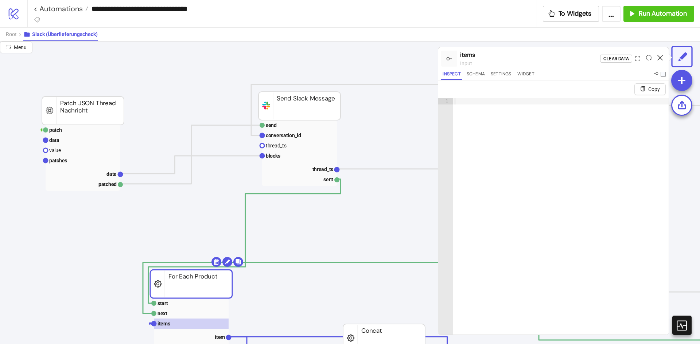
click at [661, 56] on icon at bounding box center [659, 57] width 5 height 5
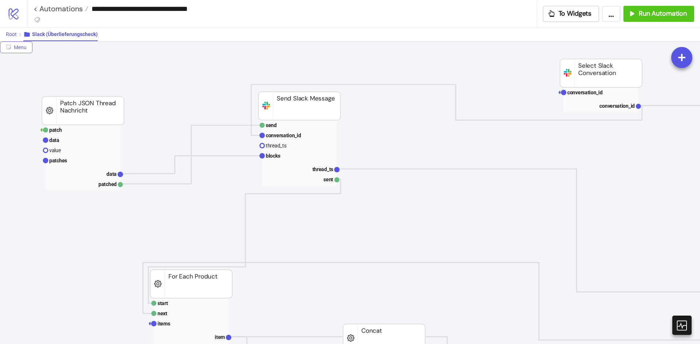
click at [10, 34] on span "Root" at bounding box center [11, 34] width 11 height 6
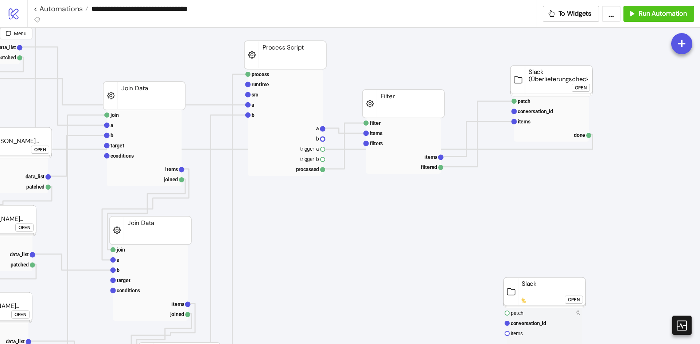
scroll to position [146, 586]
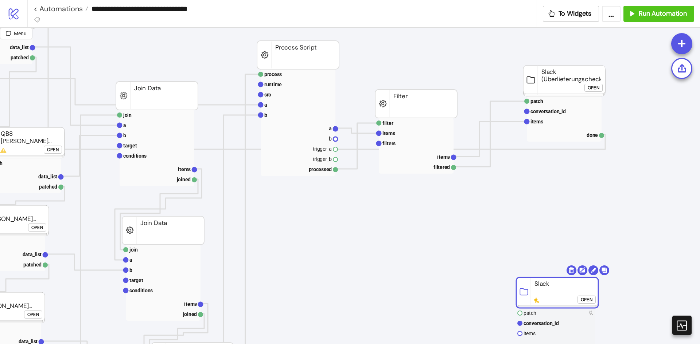
drag, startPoint x: 544, startPoint y: 296, endPoint x: 514, endPoint y: 278, distance: 35.8
click at [519, 288] on rect at bounding box center [557, 293] width 82 height 31
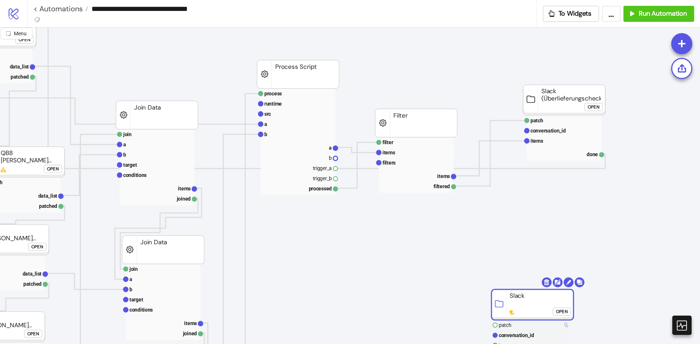
scroll to position [73, 586]
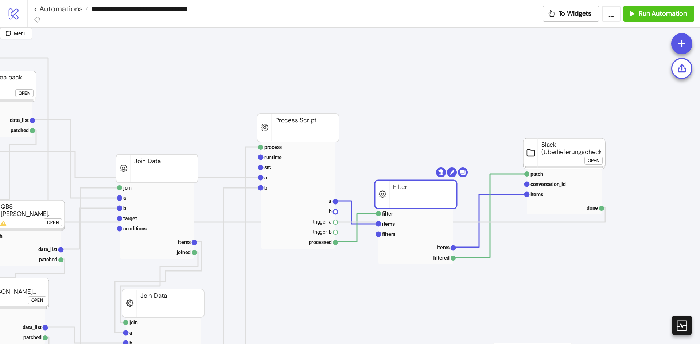
drag, startPoint x: 422, startPoint y: 210, endPoint x: 482, endPoint y: 186, distance: 65.6
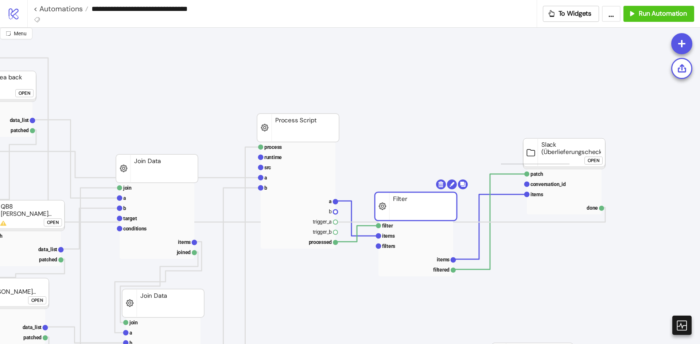
drag, startPoint x: 567, startPoint y: 171, endPoint x: 558, endPoint y: 157, distance: 16.7
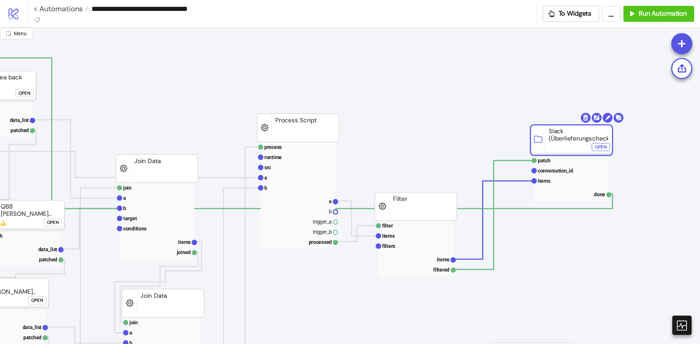
drag, startPoint x: 555, startPoint y: 152, endPoint x: 574, endPoint y: 125, distance: 32.9
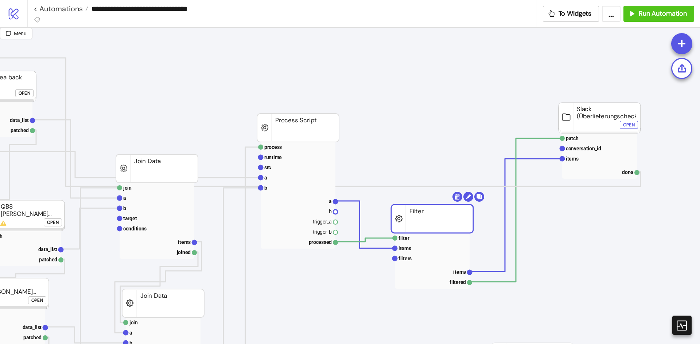
drag, startPoint x: 427, startPoint y: 206, endPoint x: 442, endPoint y: 217, distance: 18.3
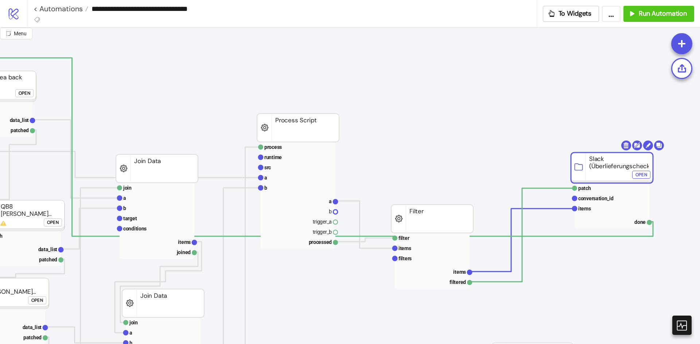
drag, startPoint x: 610, startPoint y: 113, endPoint x: 622, endPoint y: 163, distance: 51.4
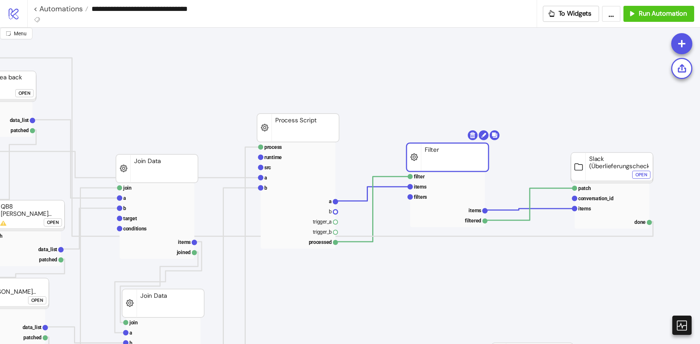
drag, startPoint x: 457, startPoint y: 185, endPoint x: 462, endPoint y: 158, distance: 28.1
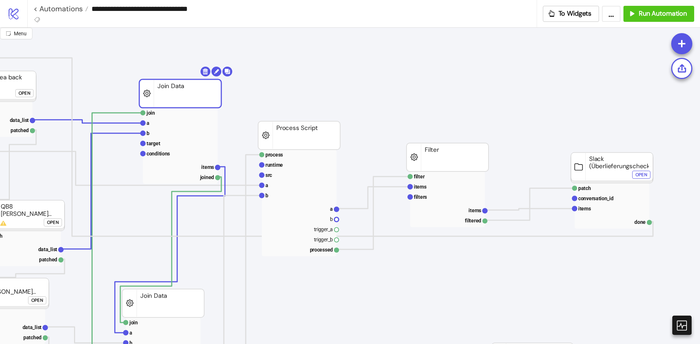
drag, startPoint x: 177, startPoint y: 168, endPoint x: 197, endPoint y: 97, distance: 73.9
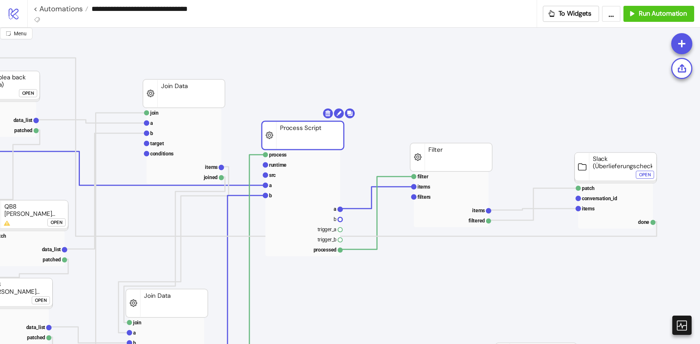
drag, startPoint x: 326, startPoint y: 142, endPoint x: 331, endPoint y: 142, distance: 4.4
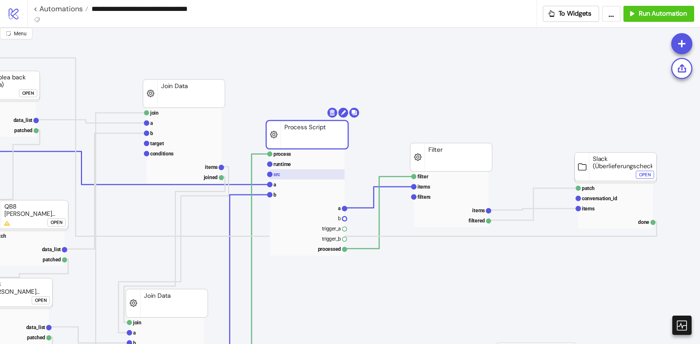
click at [314, 171] on rect at bounding box center [307, 174] width 75 height 10
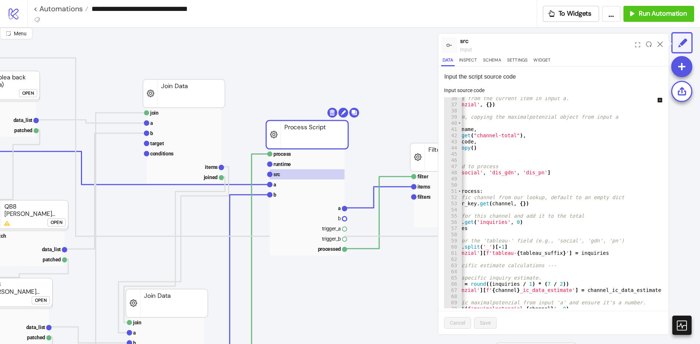
scroll to position [262, 0]
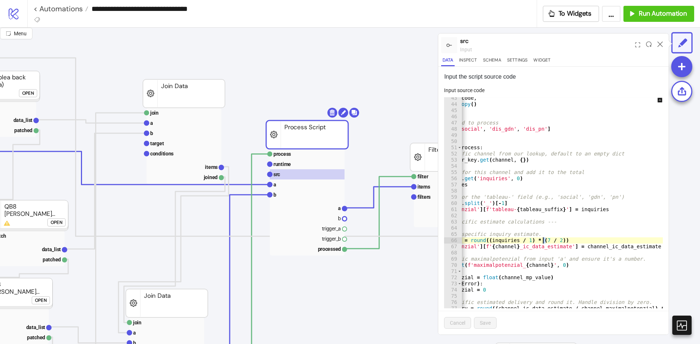
click at [543, 242] on div ""country_code" : country_code , "maximalpotenzial" : mp . copy ( ) } # Define t…" at bounding box center [556, 204] width 390 height 218
type textarea "**********"
click at [494, 325] on button "Save" at bounding box center [485, 323] width 23 height 12
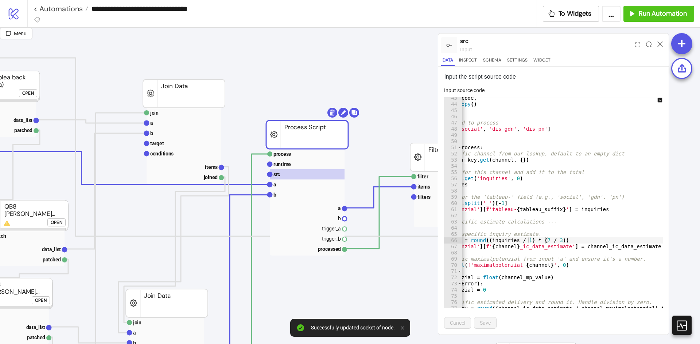
click at [659, 48] on div at bounding box center [659, 45] width 11 height 20
click at [659, 45] on icon at bounding box center [659, 44] width 5 height 5
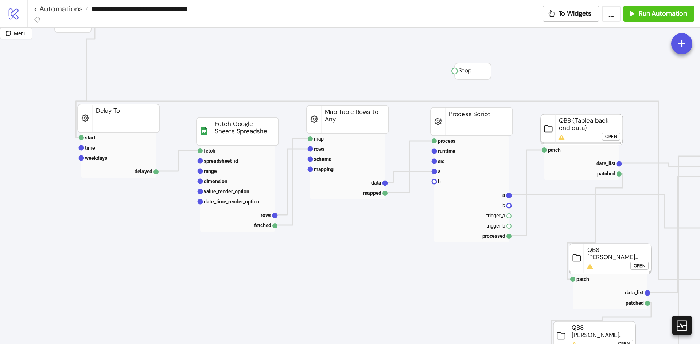
scroll to position [0, 0]
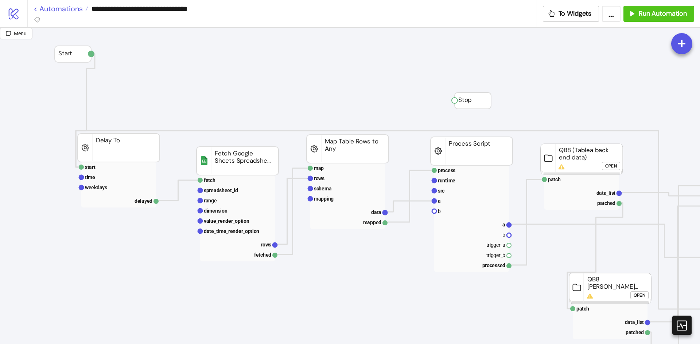
click at [69, 6] on link "< Automations" at bounding box center [61, 8] width 55 height 7
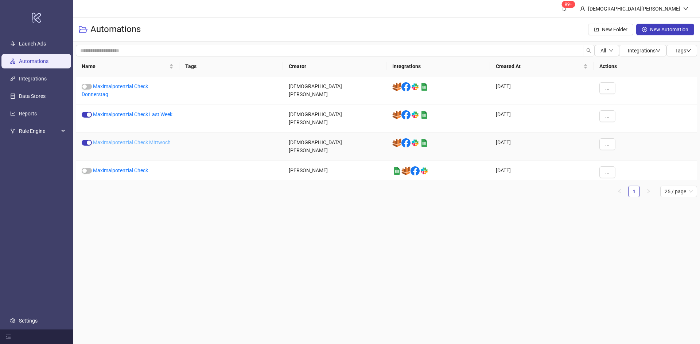
click at [163, 141] on link "Maximalpotenzial Check Mittwoch" at bounding box center [132, 143] width 78 height 6
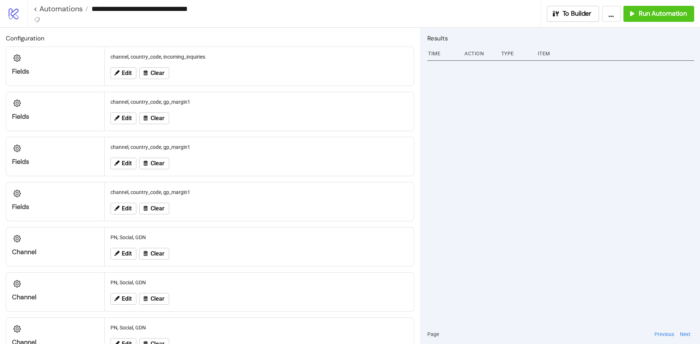
type input "**********"
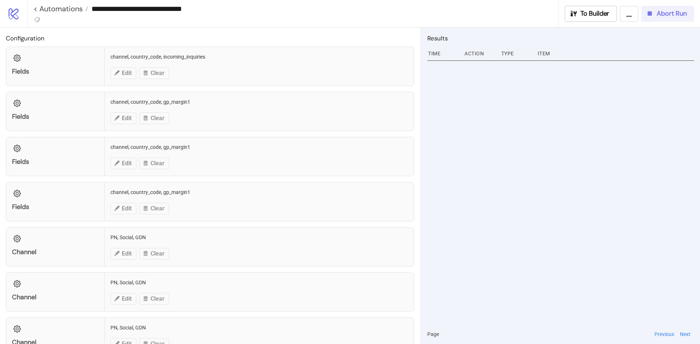
click at [677, 10] on span "Abort Run" at bounding box center [671, 13] width 30 height 8
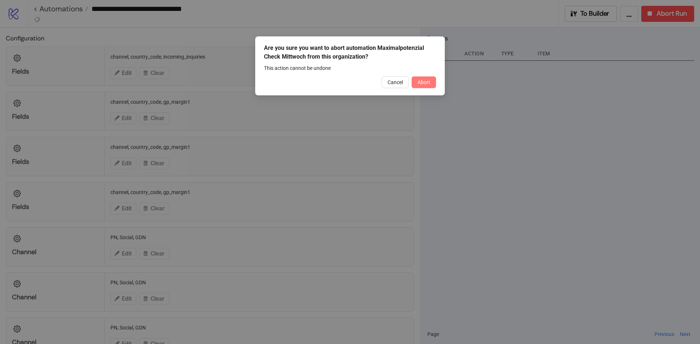
click at [426, 86] on button "Abort" at bounding box center [423, 83] width 24 height 12
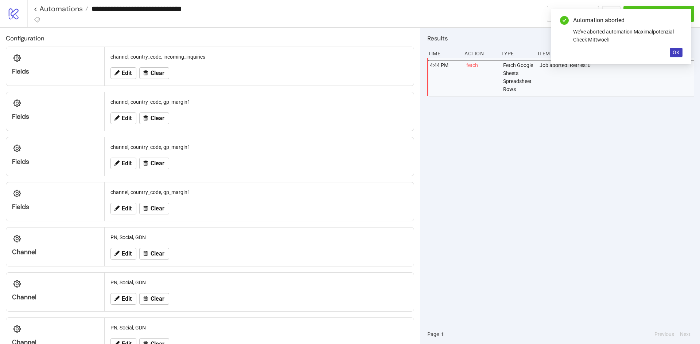
click at [573, 16] on div "Automation aborted" at bounding box center [627, 20] width 109 height 9
click at [683, 52] on div "Automation aborted We've aborted automation Maximalpotenzial Check Mittwoch OK" at bounding box center [621, 36] width 140 height 55
click at [677, 53] on span "OK" at bounding box center [675, 53] width 7 height 6
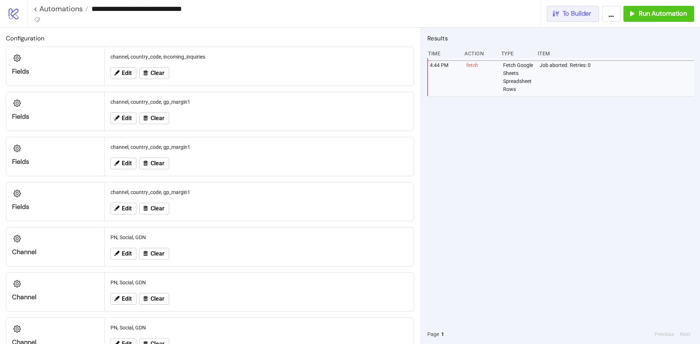
click at [567, 11] on span "To Builder" at bounding box center [576, 13] width 29 height 8
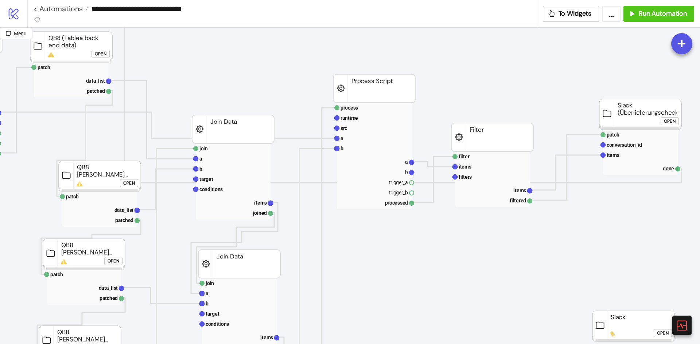
scroll to position [109, 510]
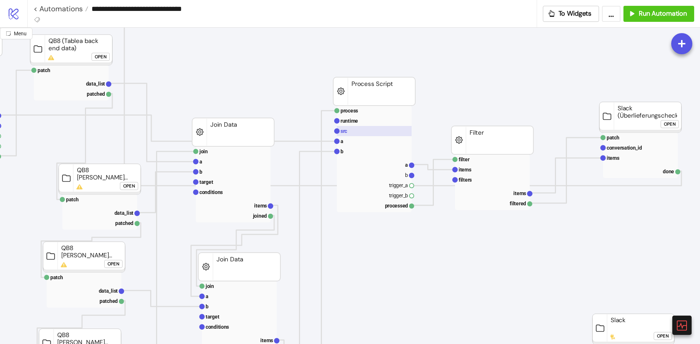
click at [373, 134] on rect at bounding box center [374, 131] width 75 height 10
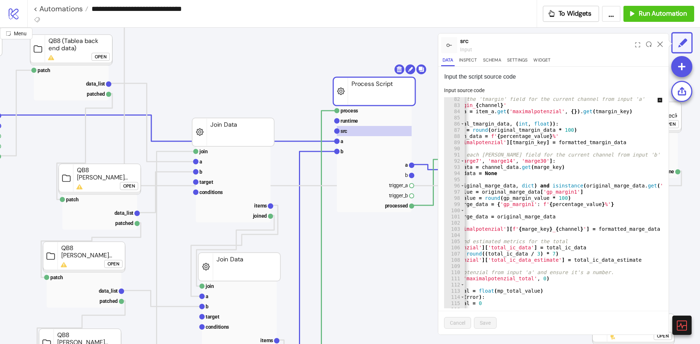
scroll to position [503, 0]
click at [525, 254] on div "# Process and format the 'tmargin' field for the current channel from input 'a'…" at bounding box center [571, 205] width 390 height 218
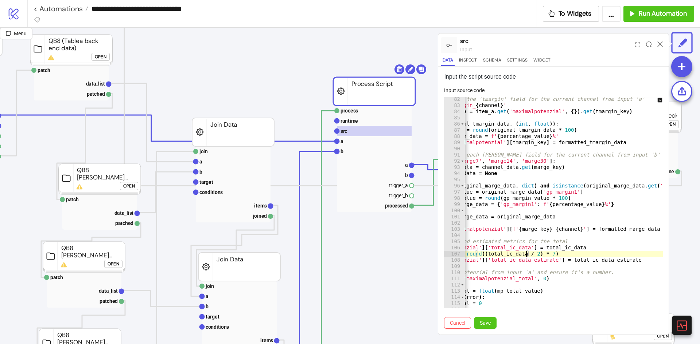
type textarea "**********"
click at [478, 316] on div "Cancel Save" at bounding box center [553, 323] width 230 height 24
click at [484, 320] on button "Save" at bounding box center [485, 323] width 23 height 12
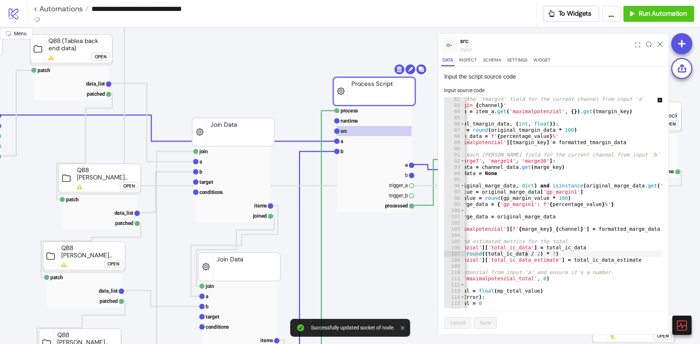
click at [659, 47] on div at bounding box center [659, 45] width 11 height 20
click at [659, 46] on icon at bounding box center [659, 44] width 5 height 5
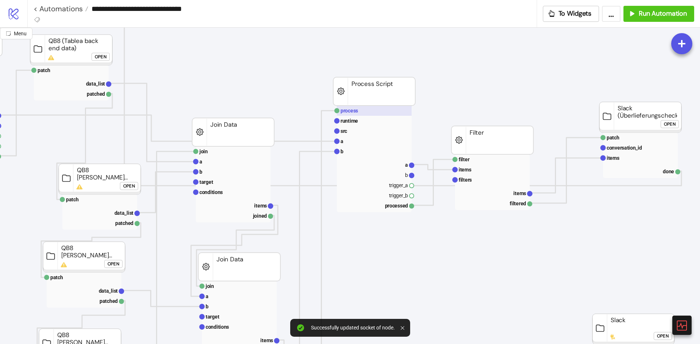
click at [373, 114] on rect at bounding box center [374, 111] width 75 height 10
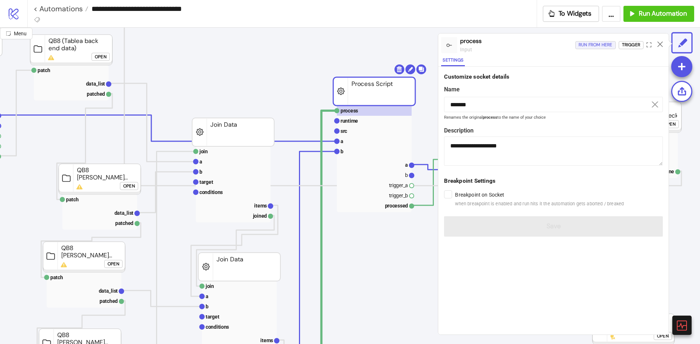
click at [583, 46] on div "Run from here" at bounding box center [595, 45] width 34 height 8
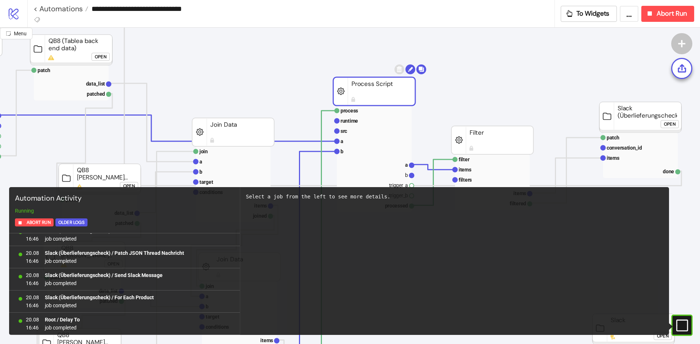
scroll to position [1410, 0]
click at [78, 7] on link "< Automations" at bounding box center [61, 8] width 55 height 7
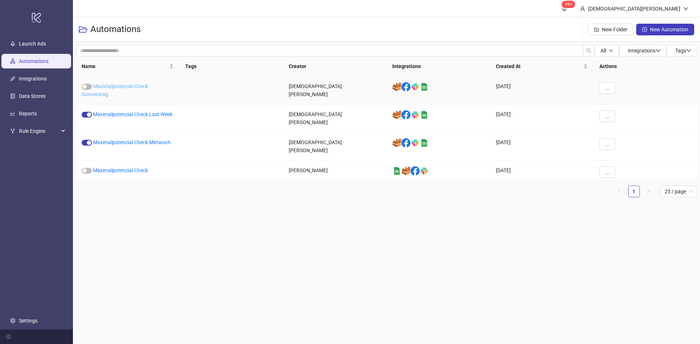
click at [117, 86] on link "Maximalpotenzial Check Donnerstag" at bounding box center [115, 90] width 66 height 14
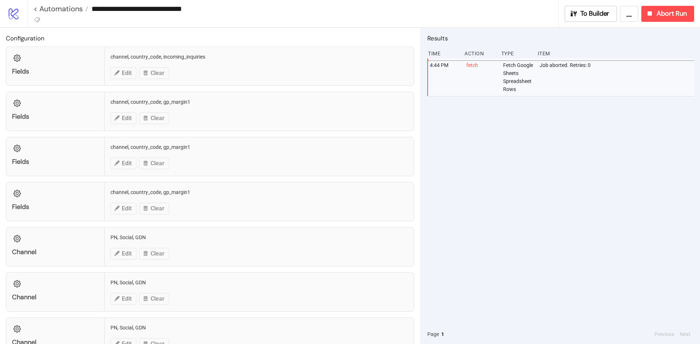
type input "**********"
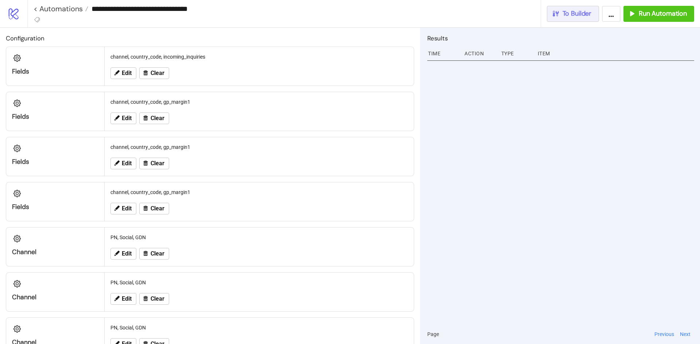
click at [564, 18] on button "To Builder" at bounding box center [573, 14] width 52 height 16
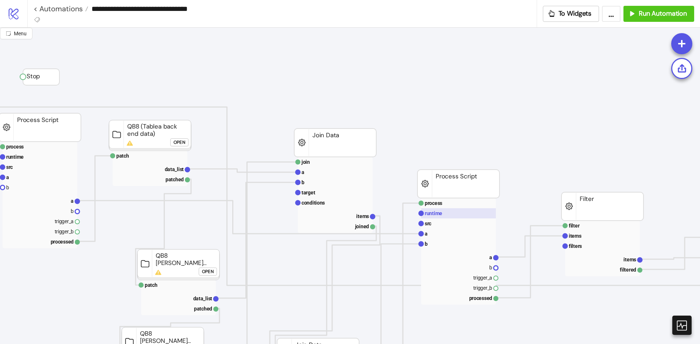
scroll to position [36, 431]
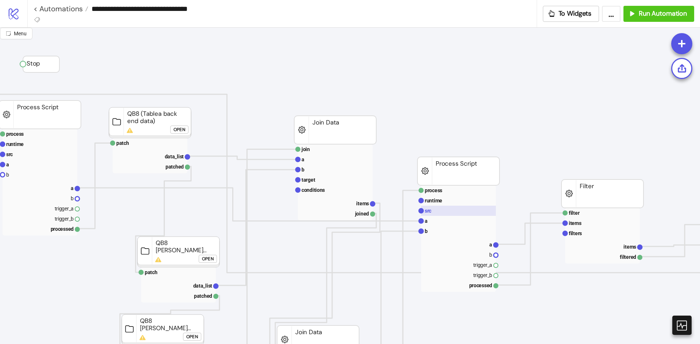
click at [454, 208] on rect at bounding box center [458, 211] width 75 height 10
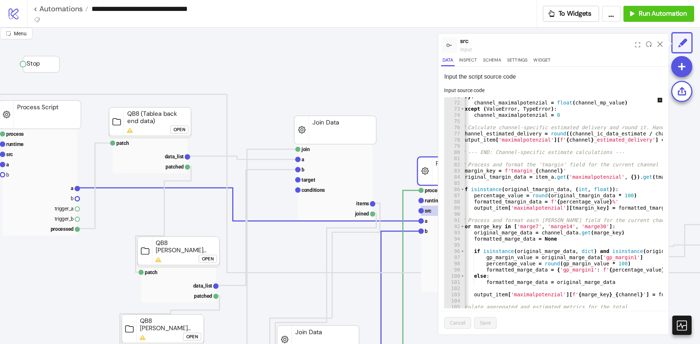
scroll to position [459, 0]
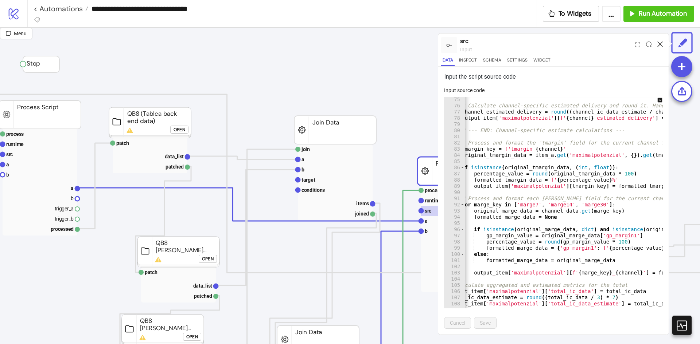
click at [662, 43] on icon at bounding box center [659, 44] width 5 height 5
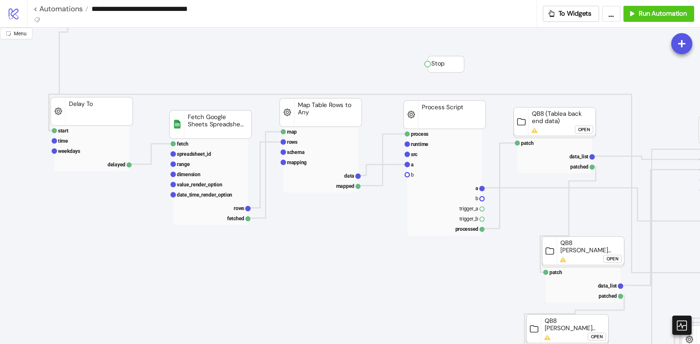
scroll to position [36, 21]
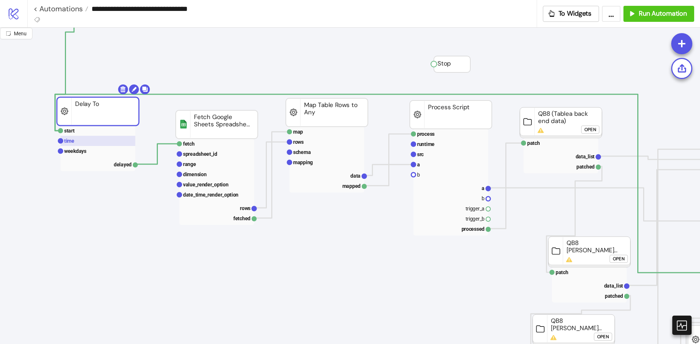
click at [85, 145] on rect at bounding box center [97, 141] width 75 height 10
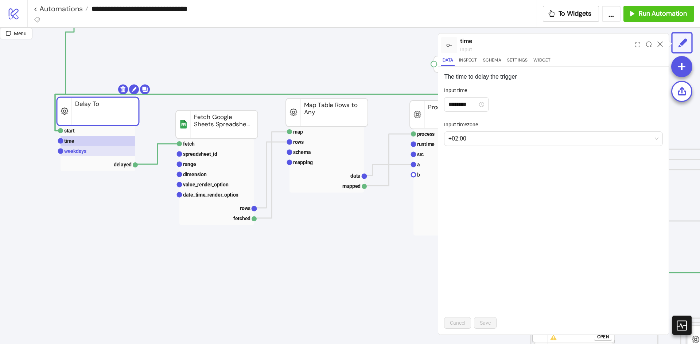
click at [86, 149] on rect at bounding box center [97, 151] width 75 height 10
click at [662, 42] on icon at bounding box center [659, 44] width 5 height 5
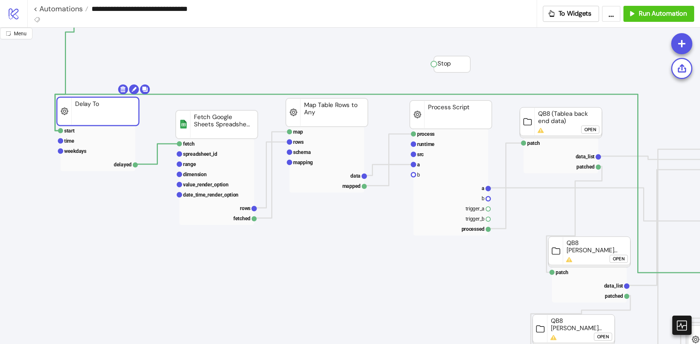
click at [97, 124] on rect at bounding box center [98, 111] width 82 height 28
click at [100, 125] on rect at bounding box center [98, 111] width 82 height 28
click at [100, 126] on rect at bounding box center [98, 111] width 82 height 28
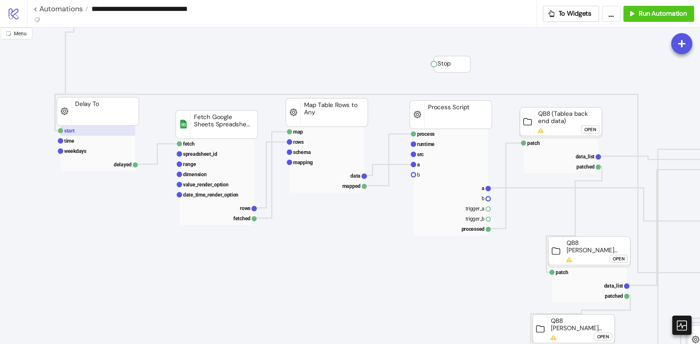
click at [100, 126] on rect at bounding box center [97, 131] width 75 height 10
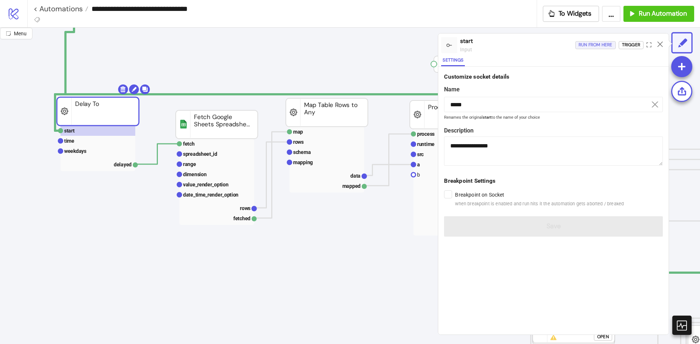
click at [578, 47] on div "Run from here" at bounding box center [595, 45] width 34 height 8
